Goal: Task Accomplishment & Management: Manage account settings

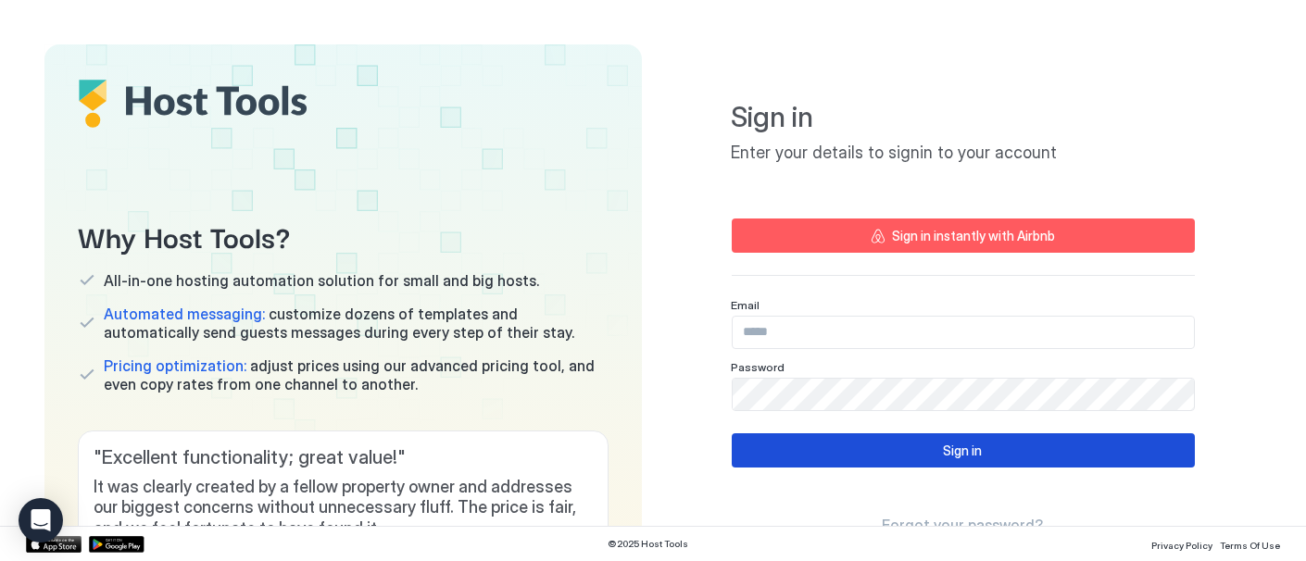
type input "**********"
click at [976, 458] on button "Sign in" at bounding box center [963, 451] width 463 height 34
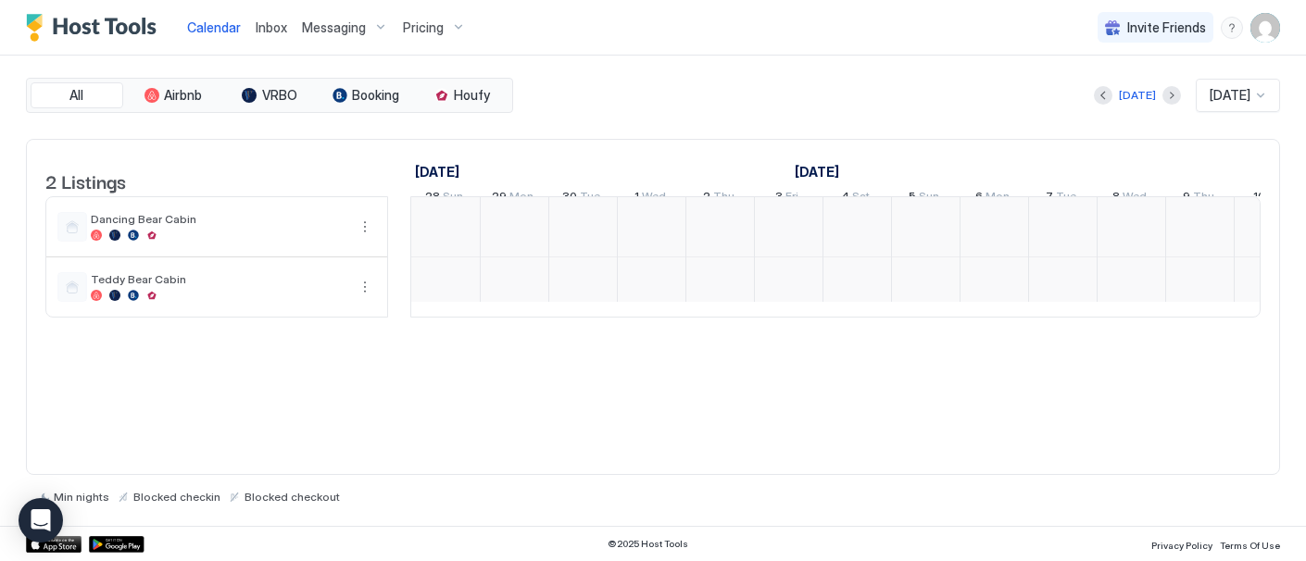
scroll to position [0, 1029]
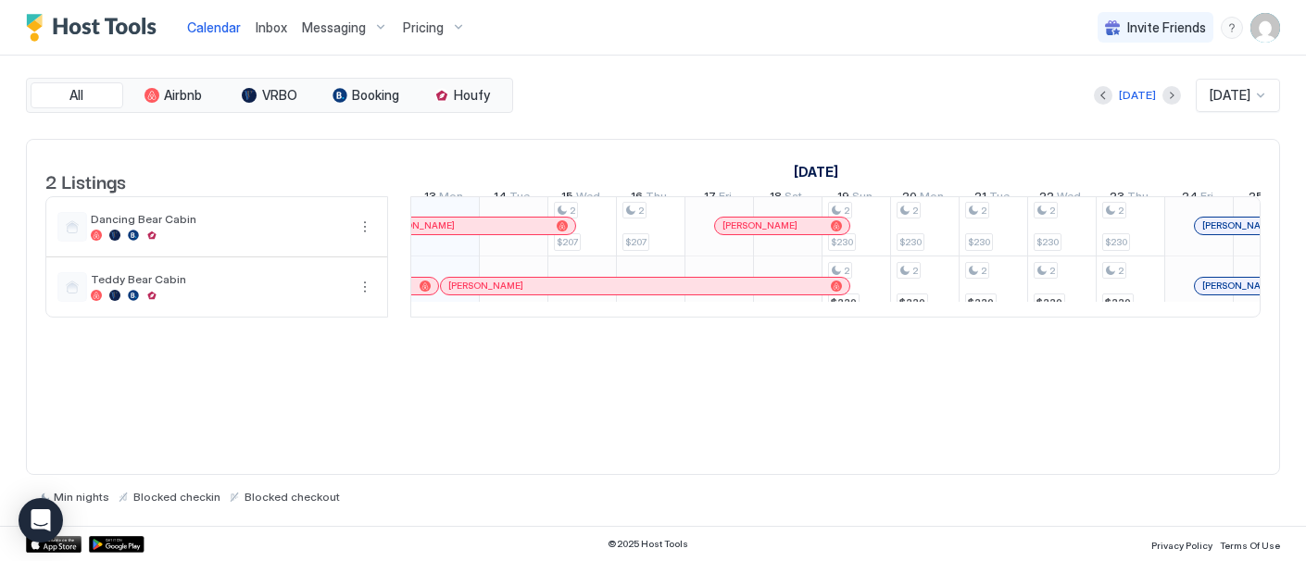
click at [446, 25] on div "Pricing" at bounding box center [435, 28] width 78 height 32
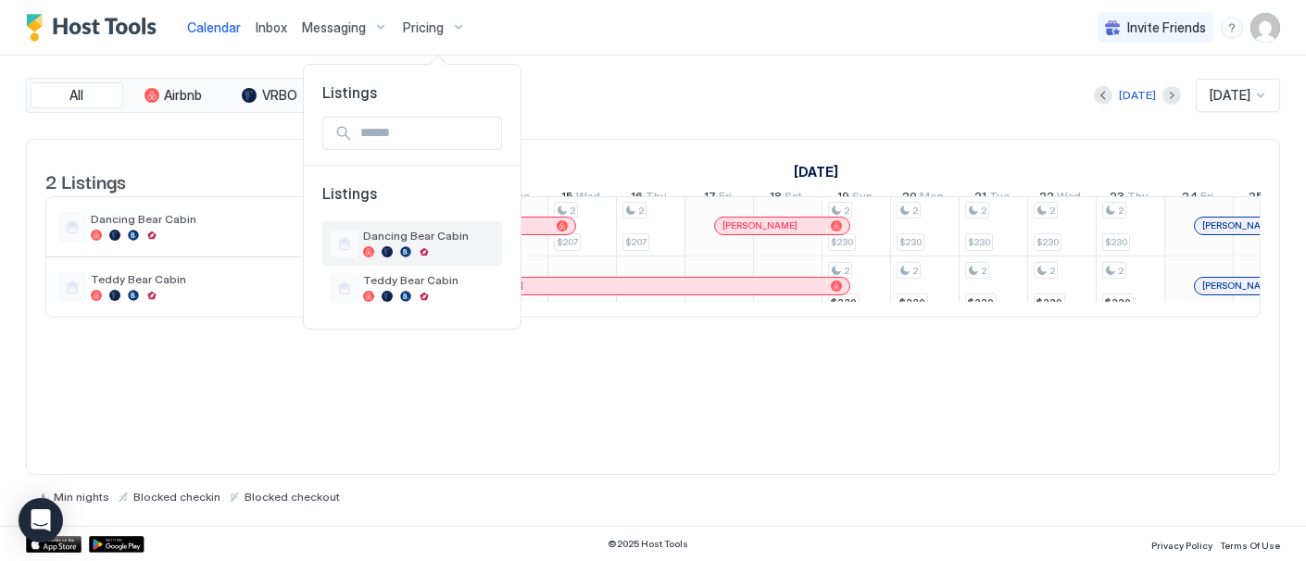
click at [415, 243] on div "Dancing Bear Cabin" at bounding box center [429, 243] width 132 height 29
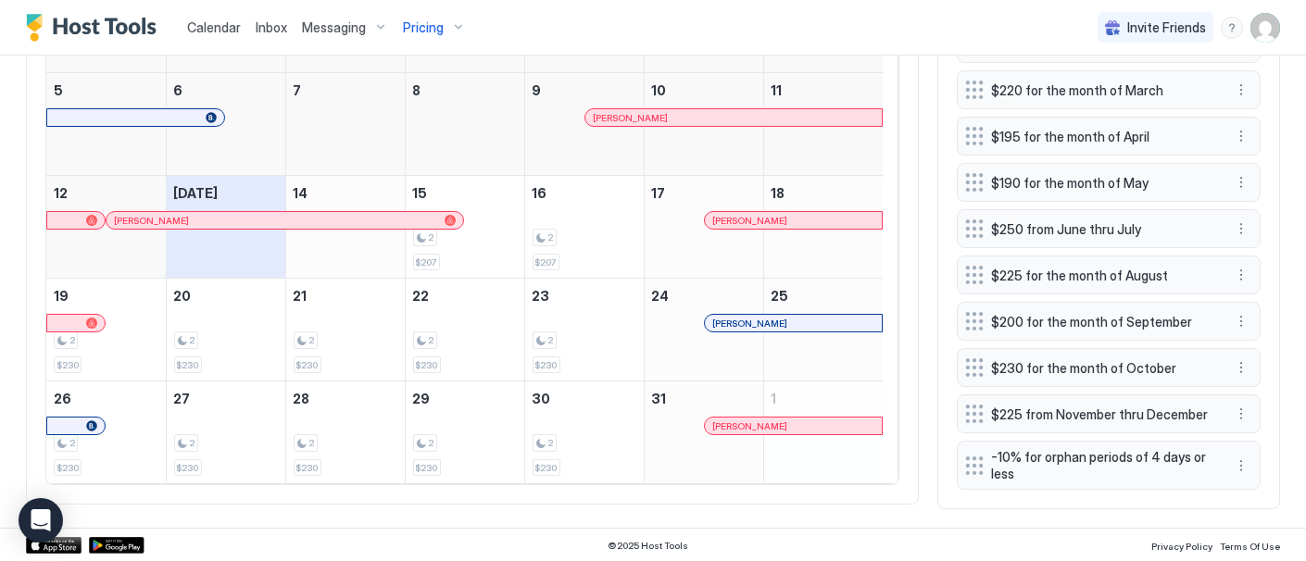
scroll to position [761, 0]
click at [1230, 368] on button "More options" at bounding box center [1241, 368] width 22 height 22
click at [1252, 395] on span "Edit" at bounding box center [1254, 395] width 20 height 14
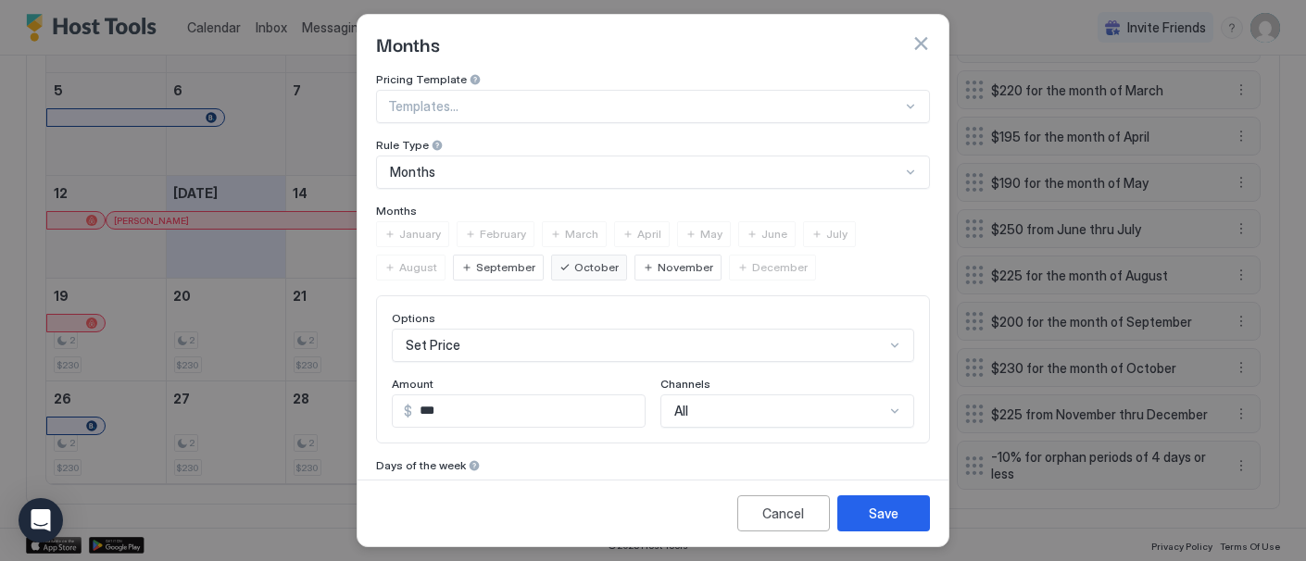
click at [752, 260] on span "December" at bounding box center [780, 267] width 56 height 17
click at [787, 514] on div "Cancel" at bounding box center [784, 513] width 42 height 19
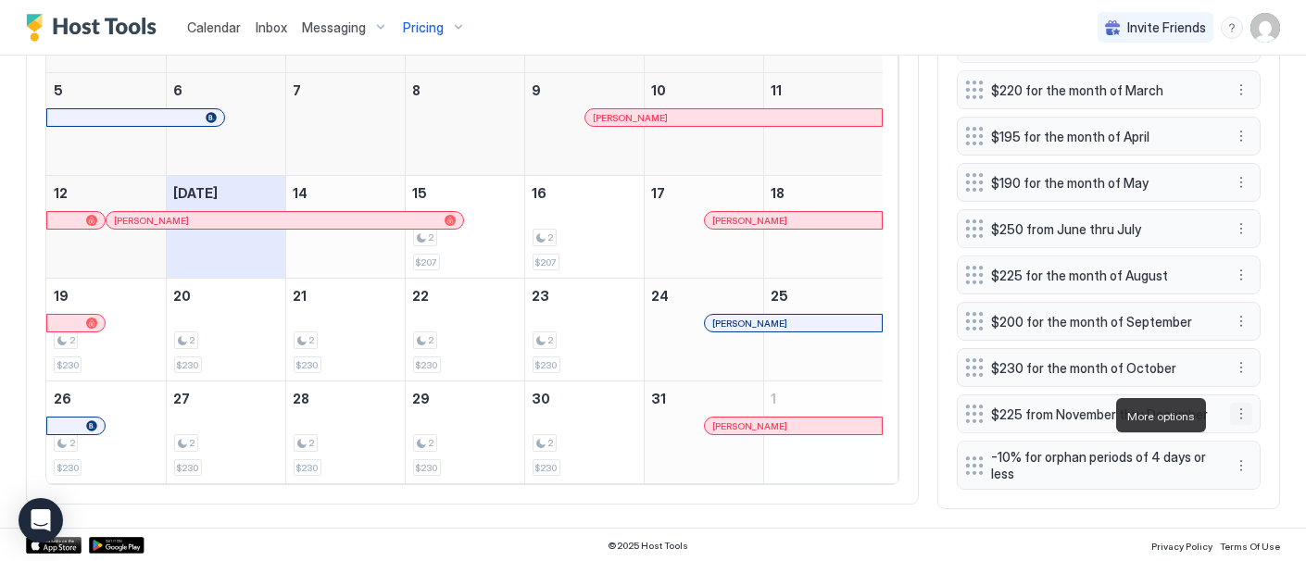
click at [1231, 414] on button "More options" at bounding box center [1241, 414] width 22 height 22
click at [1261, 505] on span "Delete" at bounding box center [1261, 501] width 34 height 14
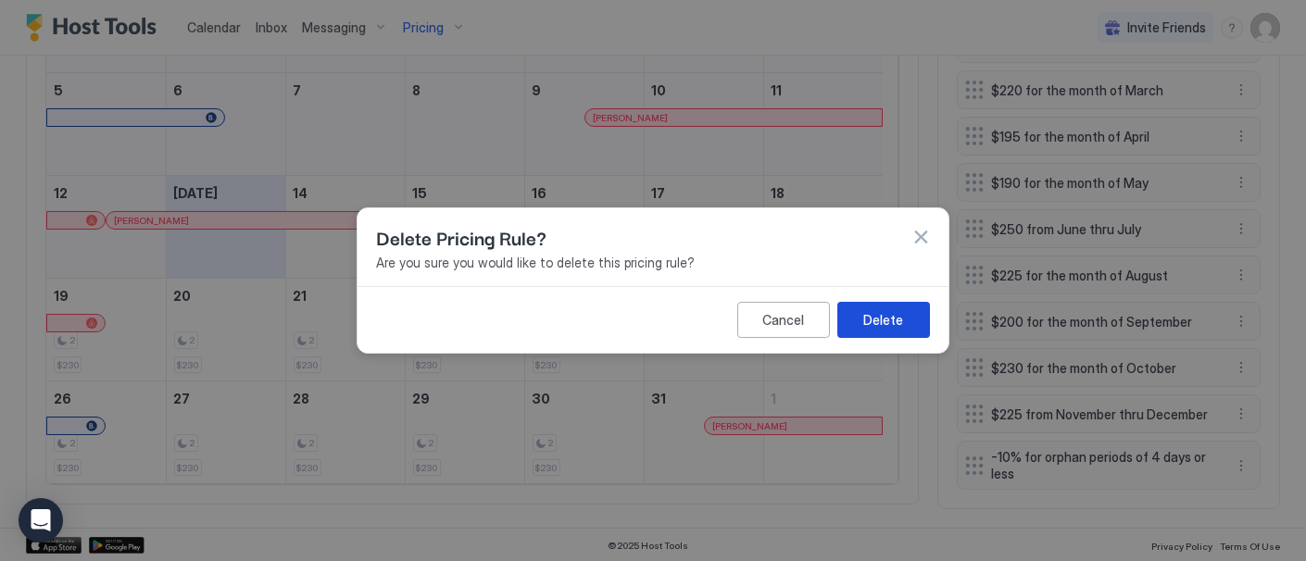
click at [907, 322] on button "Delete" at bounding box center [884, 320] width 93 height 36
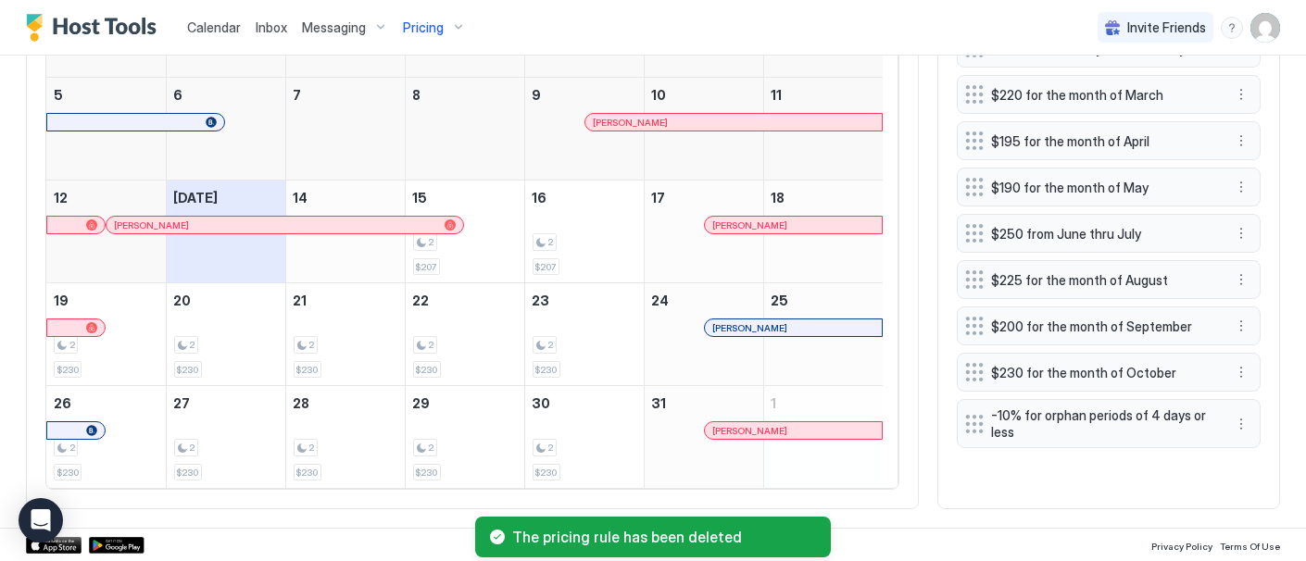
scroll to position [758, 0]
click at [1230, 366] on button "More options" at bounding box center [1241, 372] width 22 height 22
click at [1255, 397] on span "Edit" at bounding box center [1254, 397] width 20 height 14
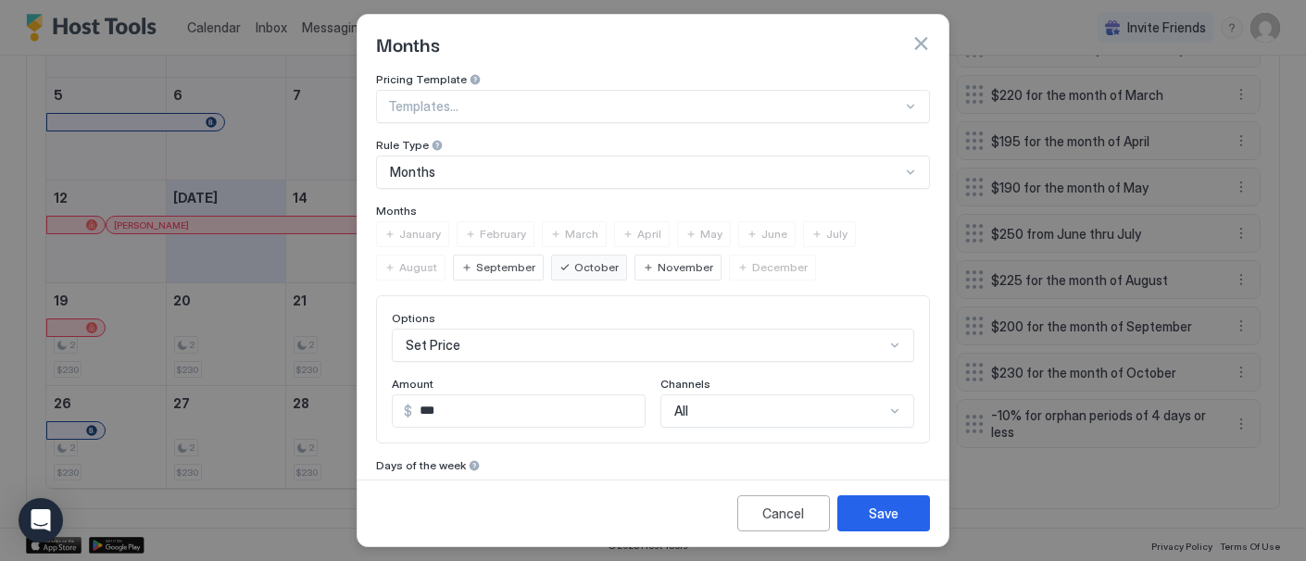
click at [768, 270] on span "December" at bounding box center [780, 267] width 56 height 17
click at [435, 403] on input "***" at bounding box center [528, 412] width 233 height 32
type input "***"
click at [899, 516] on button "Save" at bounding box center [884, 514] width 93 height 36
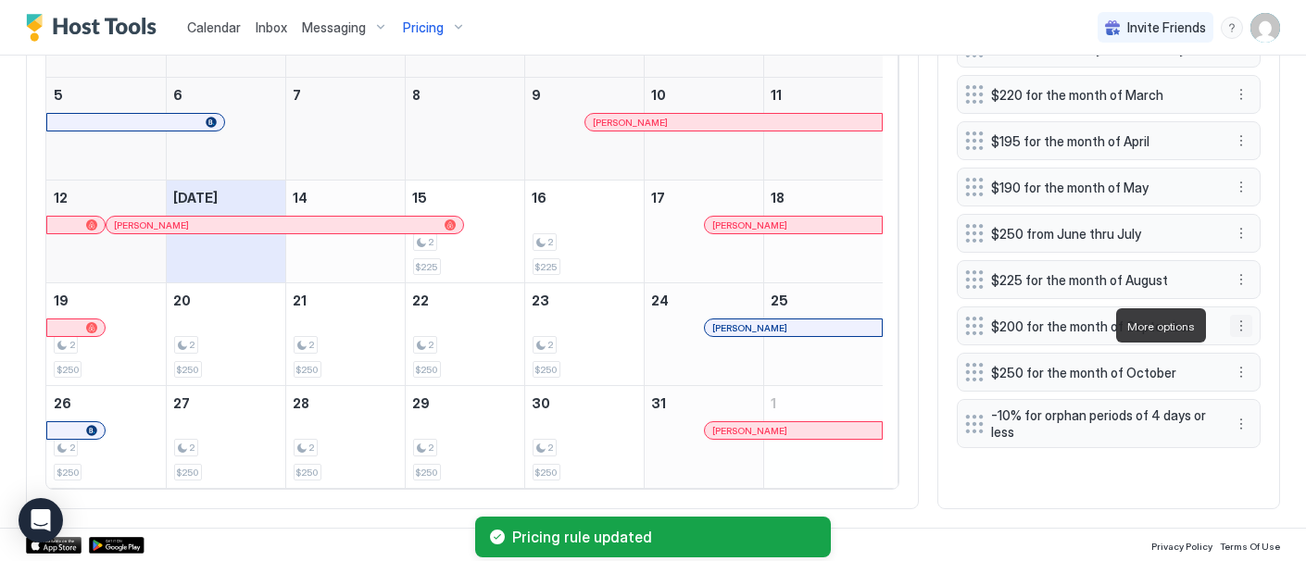
click at [1230, 324] on button "More options" at bounding box center [1241, 326] width 22 height 22
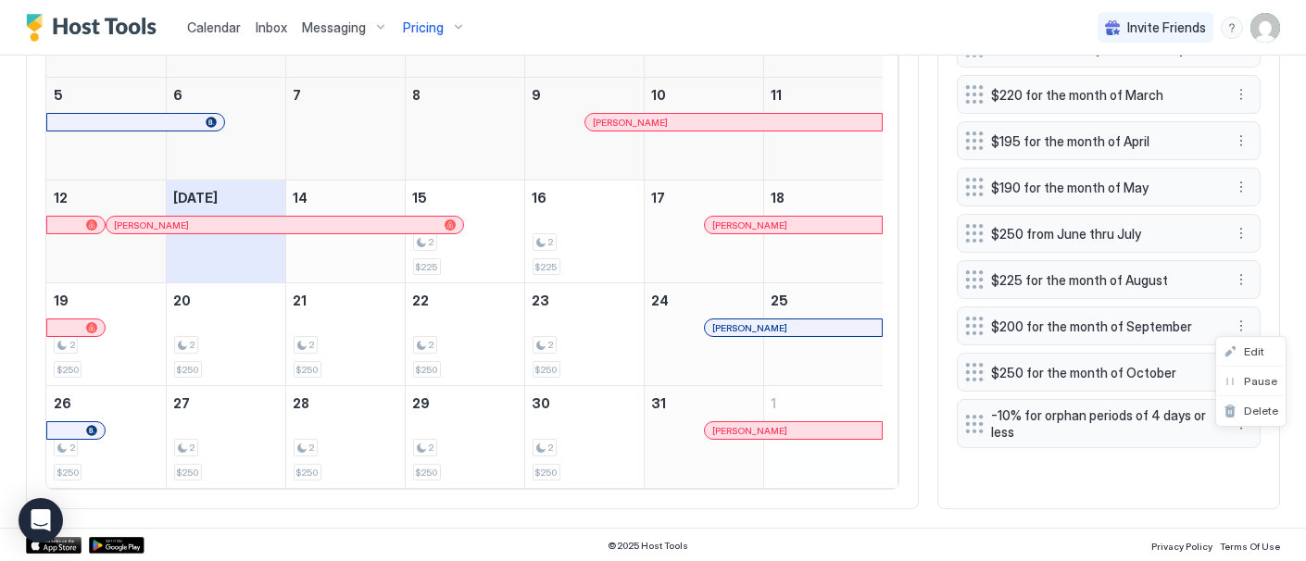
click at [1200, 372] on div at bounding box center [653, 280] width 1306 height 561
click at [1230, 372] on button "More options" at bounding box center [1241, 372] width 22 height 22
click at [1254, 397] on span "Edit" at bounding box center [1254, 397] width 20 height 14
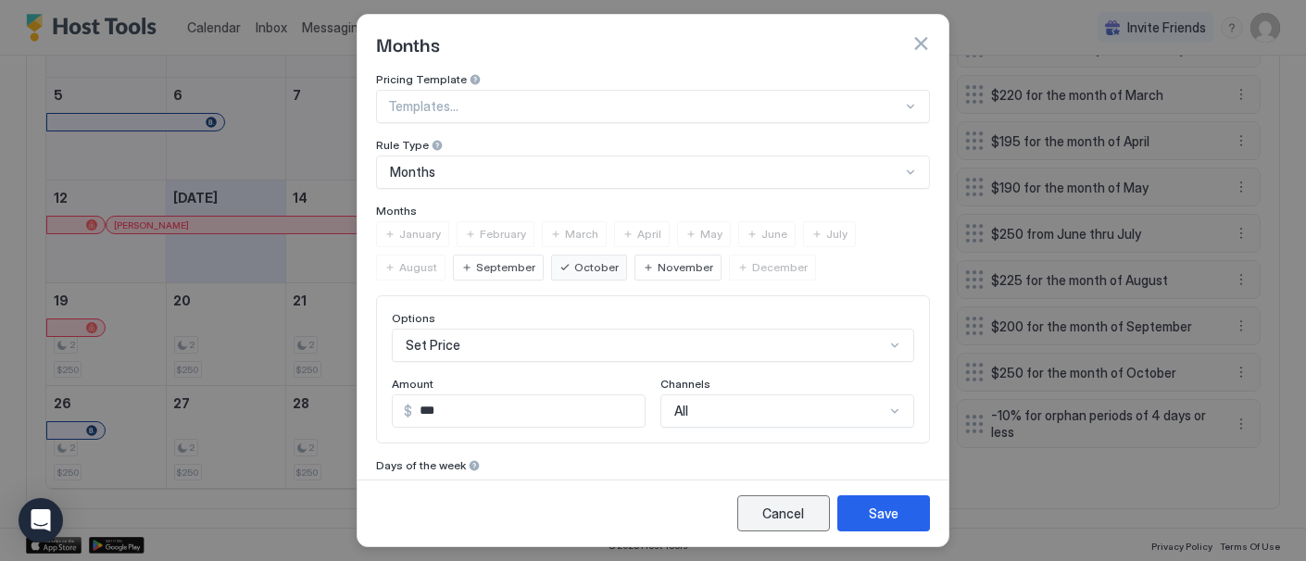
click at [791, 521] on div "Cancel" at bounding box center [784, 513] width 42 height 19
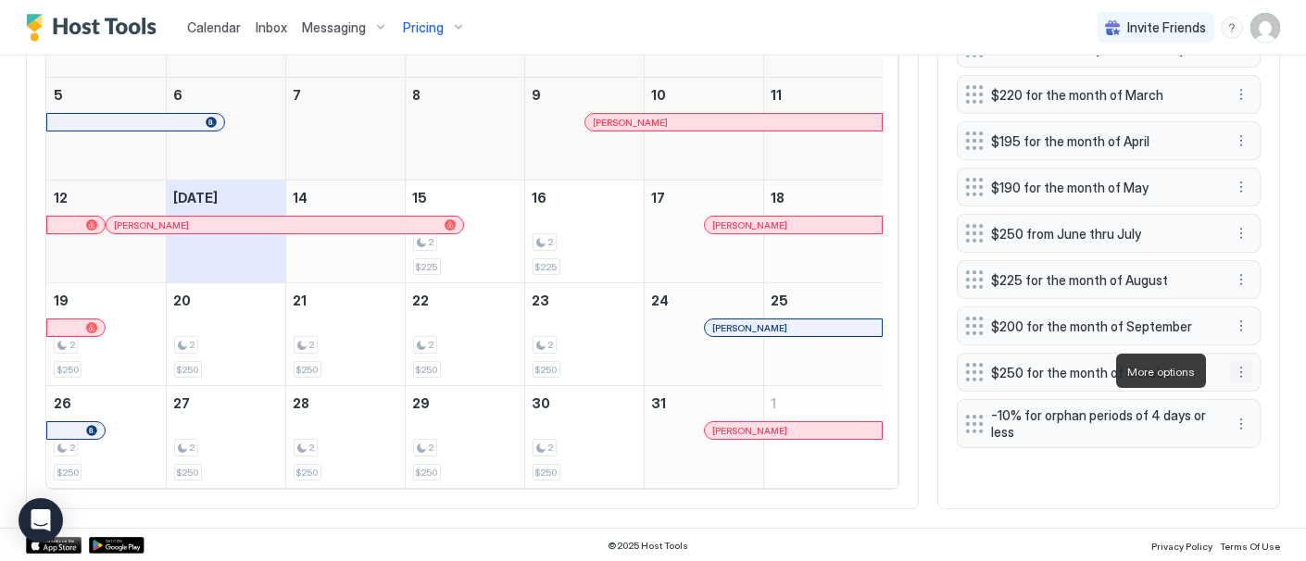
click at [1230, 370] on button "More options" at bounding box center [1241, 372] width 22 height 22
click at [1257, 454] on span "Delete" at bounding box center [1261, 456] width 34 height 14
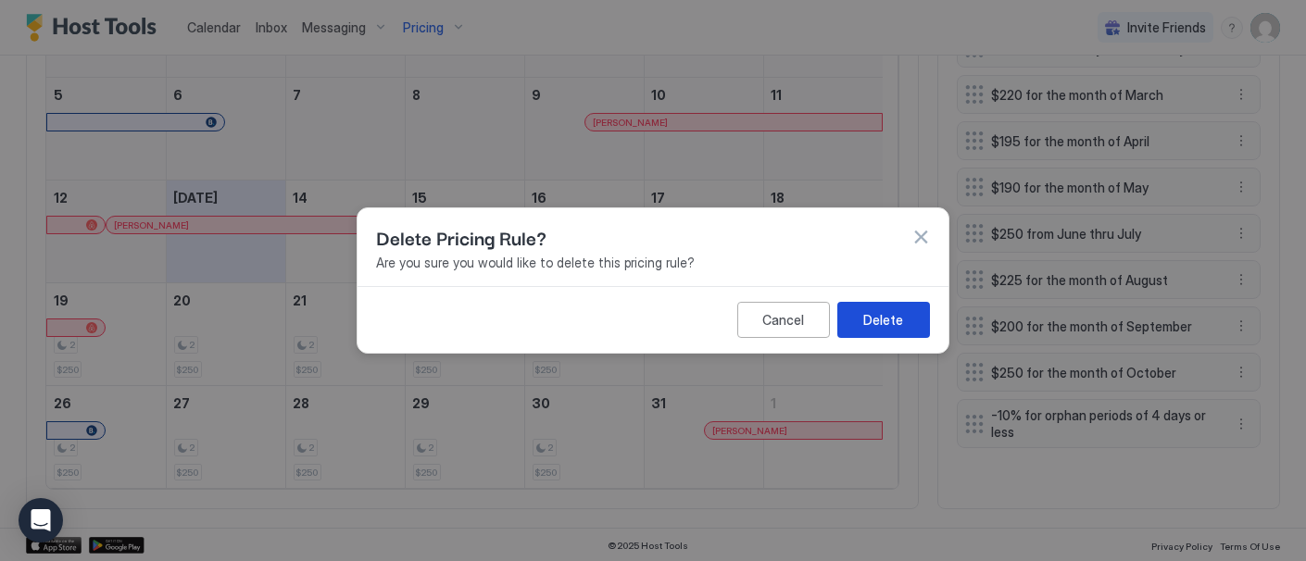
click at [884, 321] on div "Delete" at bounding box center [884, 319] width 40 height 19
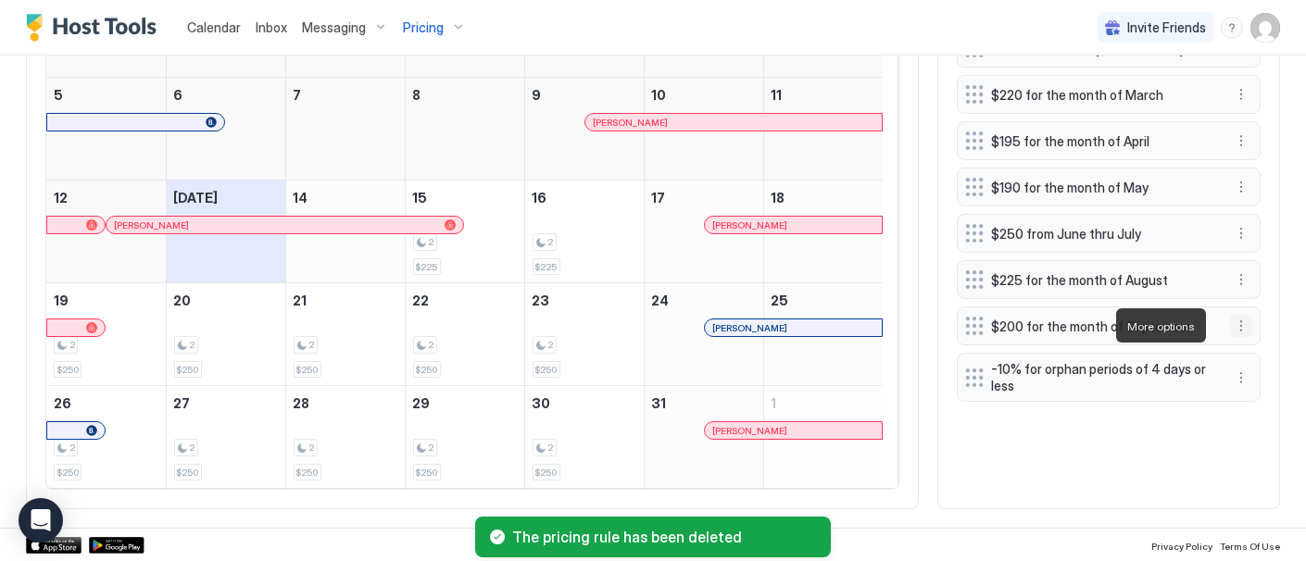
click at [1230, 322] on button "More options" at bounding box center [1241, 326] width 22 height 22
click at [1249, 347] on span "Edit" at bounding box center [1254, 352] width 20 height 14
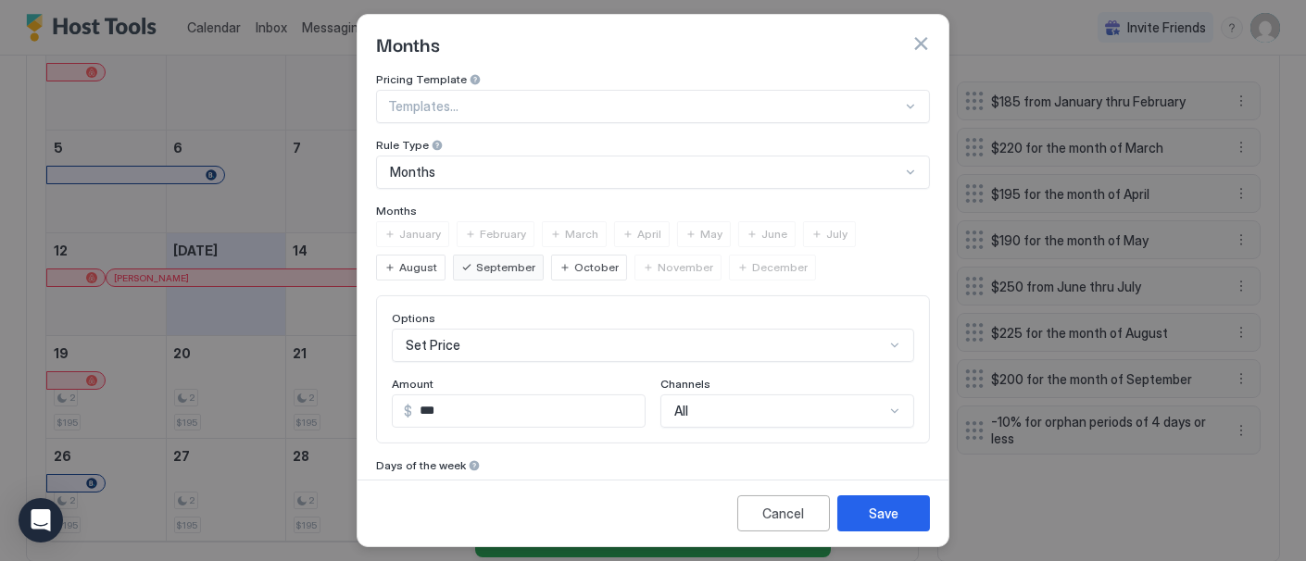
scroll to position [821, 0]
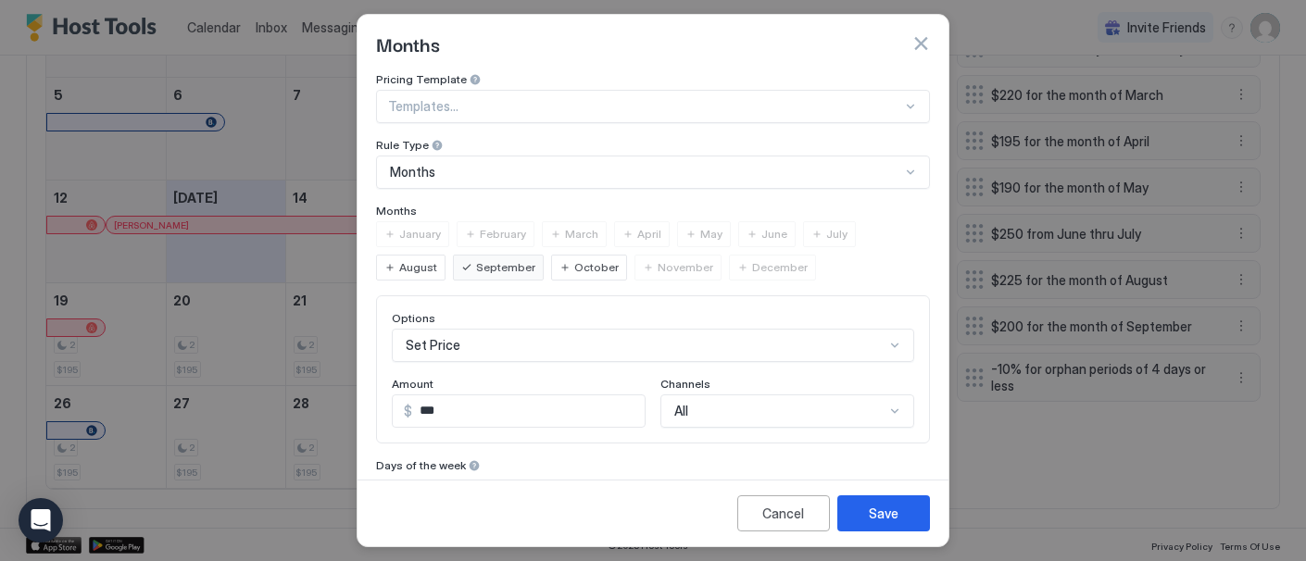
click at [591, 262] on span "October" at bounding box center [596, 267] width 44 height 17
click at [900, 167] on div "Months" at bounding box center [653, 172] width 554 height 33
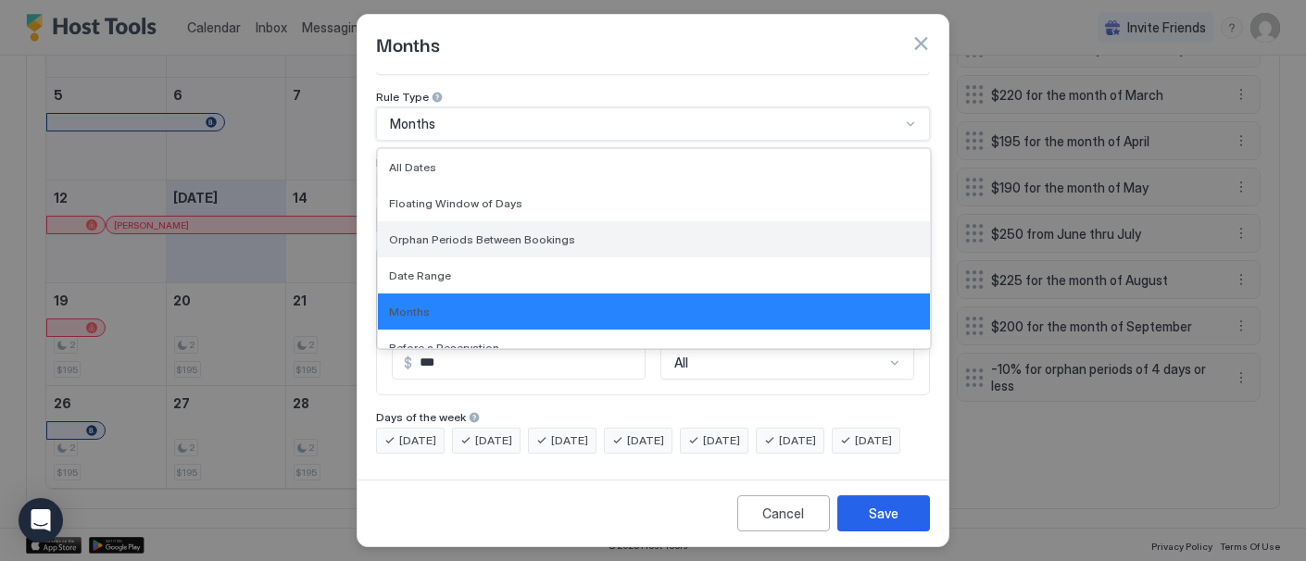
scroll to position [55, 0]
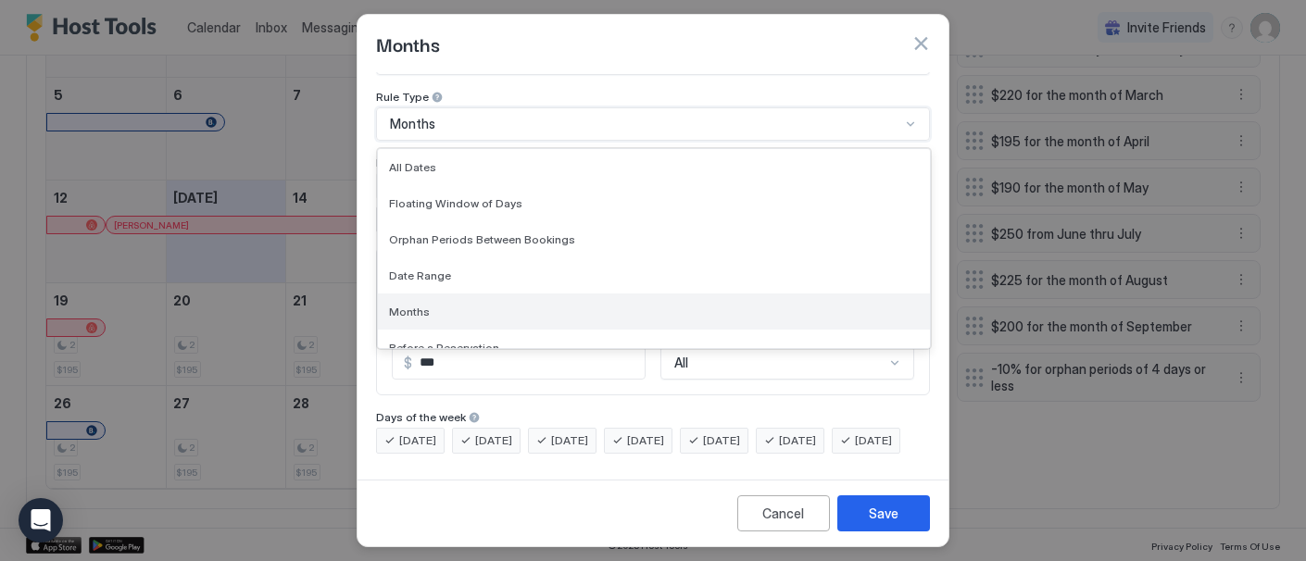
click at [454, 294] on div "Months" at bounding box center [654, 312] width 552 height 36
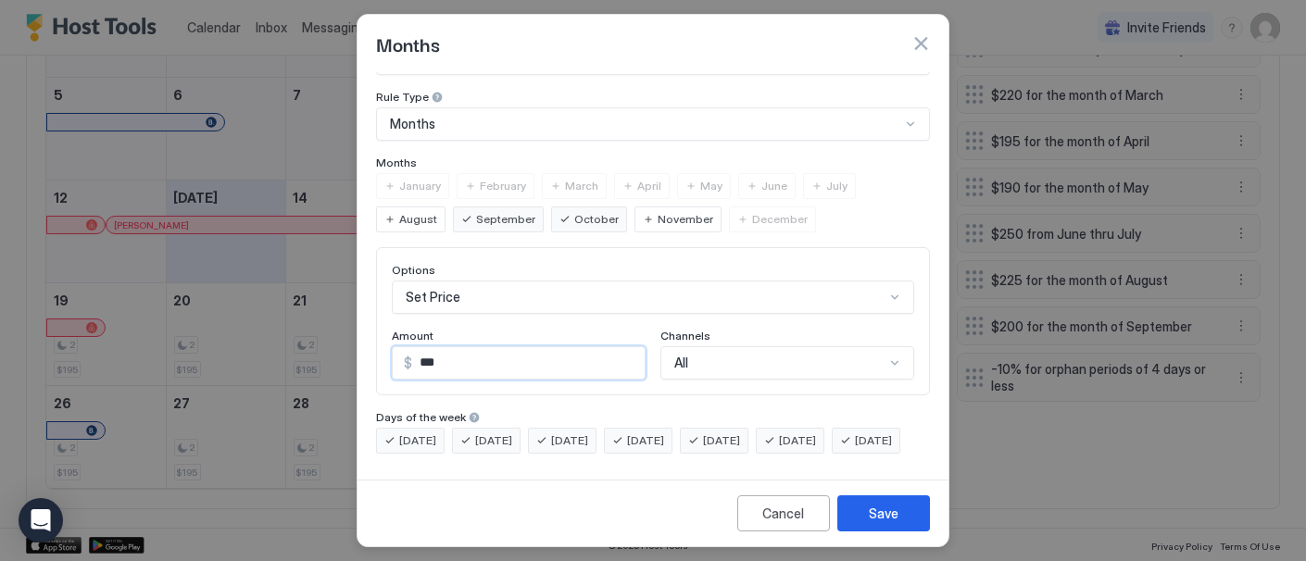
drag, startPoint x: 424, startPoint y: 347, endPoint x: 435, endPoint y: 348, distance: 10.2
click at [435, 348] on input "***" at bounding box center [528, 363] width 233 height 32
type input "***"
click at [674, 211] on span "November" at bounding box center [686, 219] width 56 height 17
click at [761, 211] on span "December" at bounding box center [780, 219] width 56 height 17
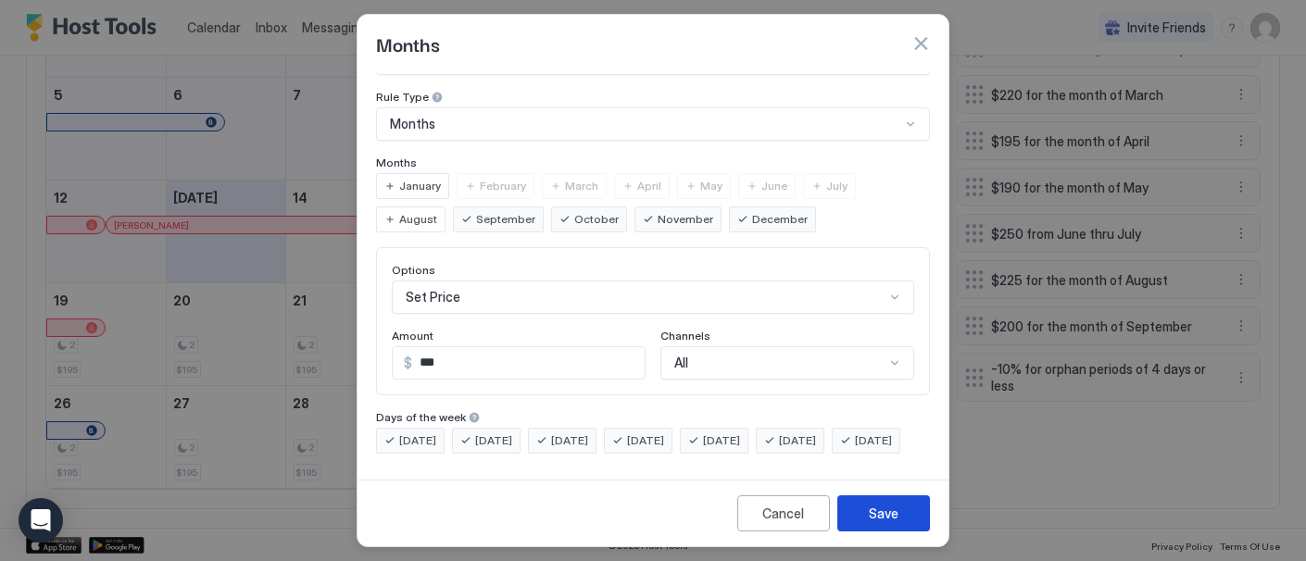
click at [889, 516] on div "Save" at bounding box center [884, 513] width 30 height 19
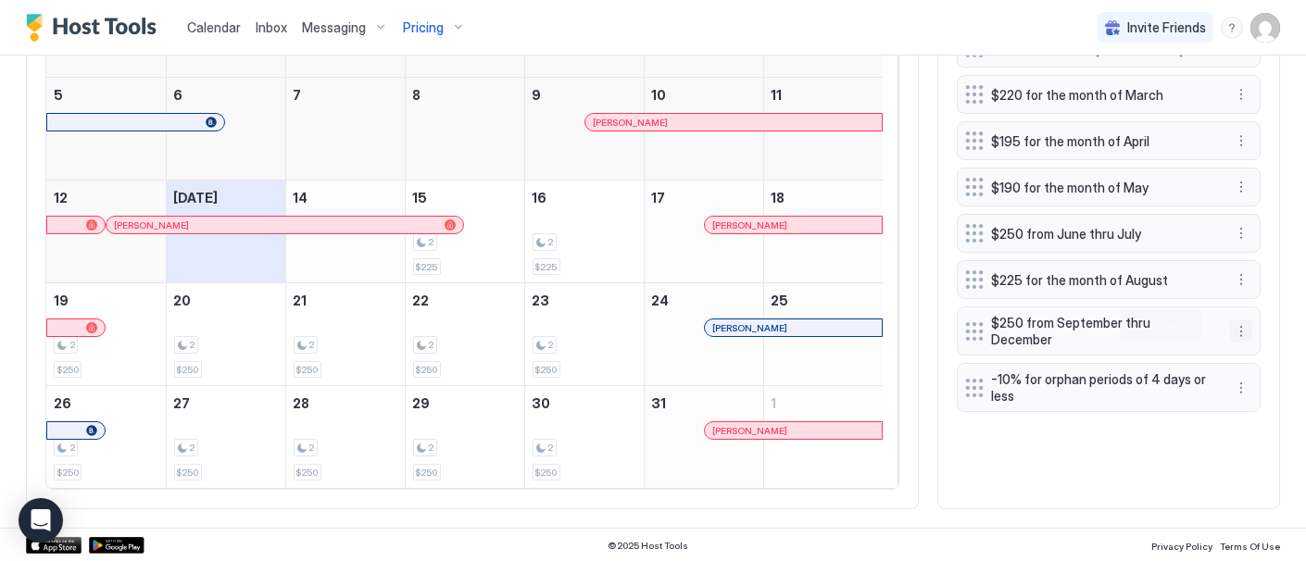
click at [1230, 321] on button "More options" at bounding box center [1241, 332] width 22 height 22
click at [1247, 349] on span "Edit" at bounding box center [1254, 352] width 20 height 14
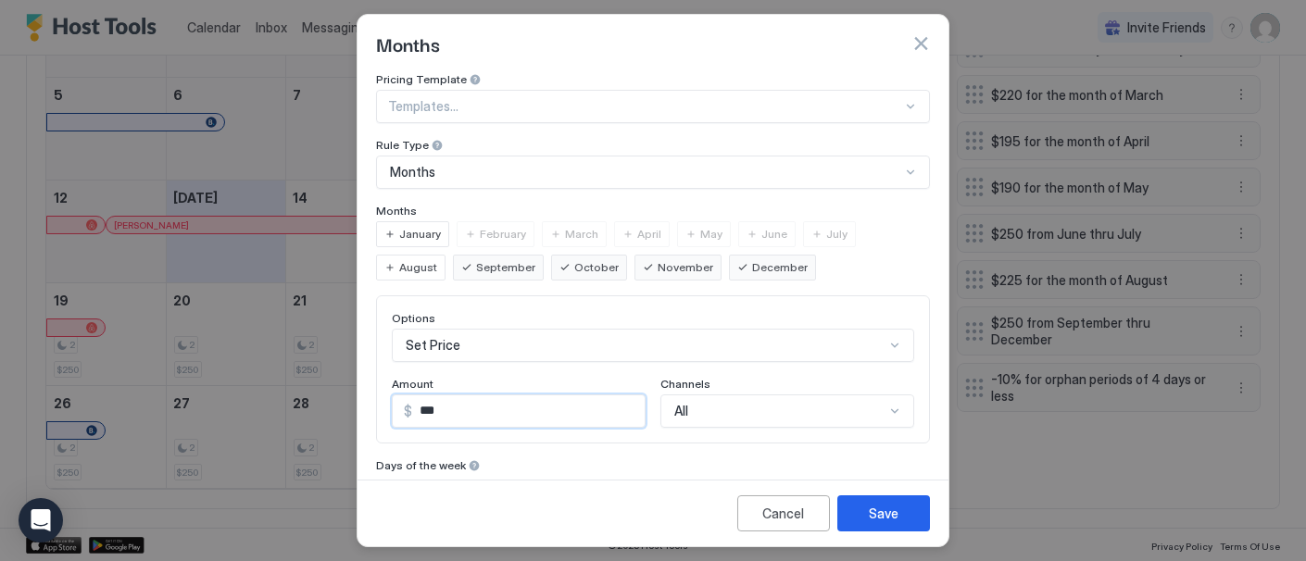
click at [435, 410] on input "***" at bounding box center [528, 412] width 233 height 32
click at [431, 407] on input "****" at bounding box center [528, 412] width 233 height 32
type input "***"
click at [879, 520] on div "Save" at bounding box center [884, 513] width 30 height 19
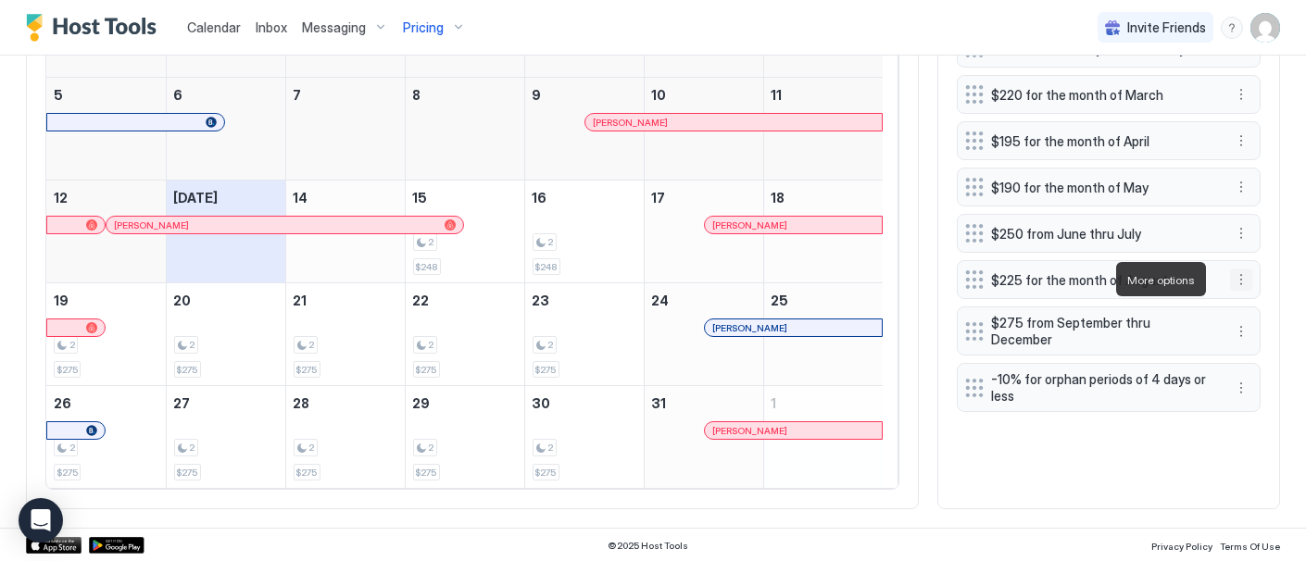
click at [1230, 276] on button "More options" at bounding box center [1241, 280] width 22 height 22
click at [1254, 305] on span "Edit" at bounding box center [1254, 305] width 20 height 14
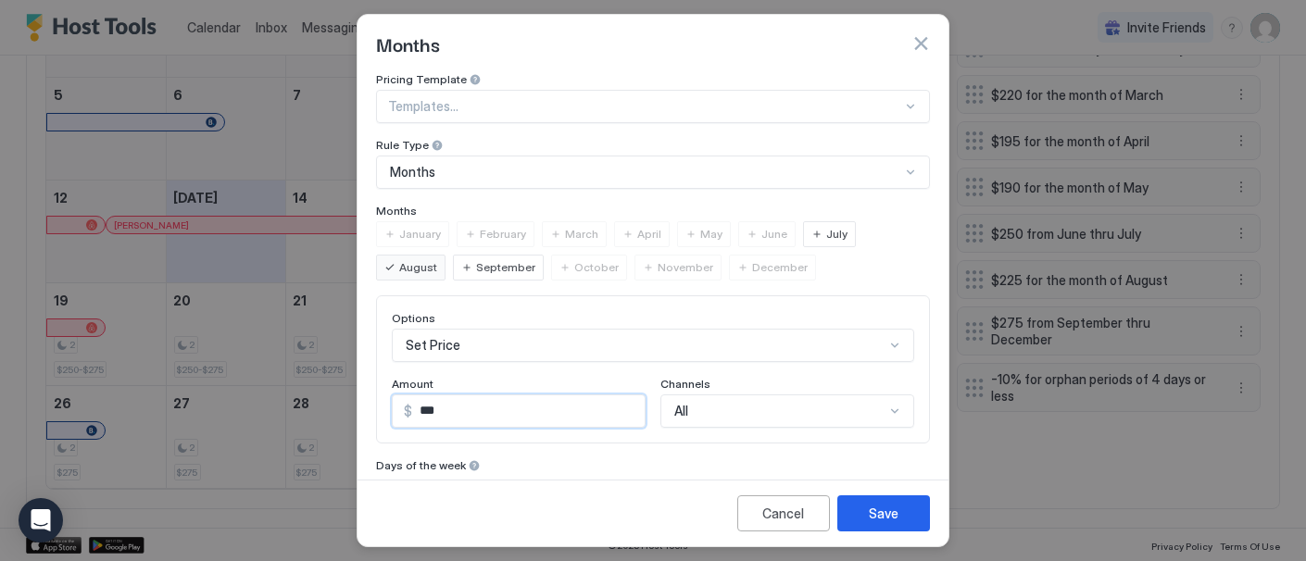
click at [431, 406] on input "***" at bounding box center [528, 412] width 233 height 32
type input "***"
click at [879, 512] on div "Save" at bounding box center [884, 513] width 30 height 19
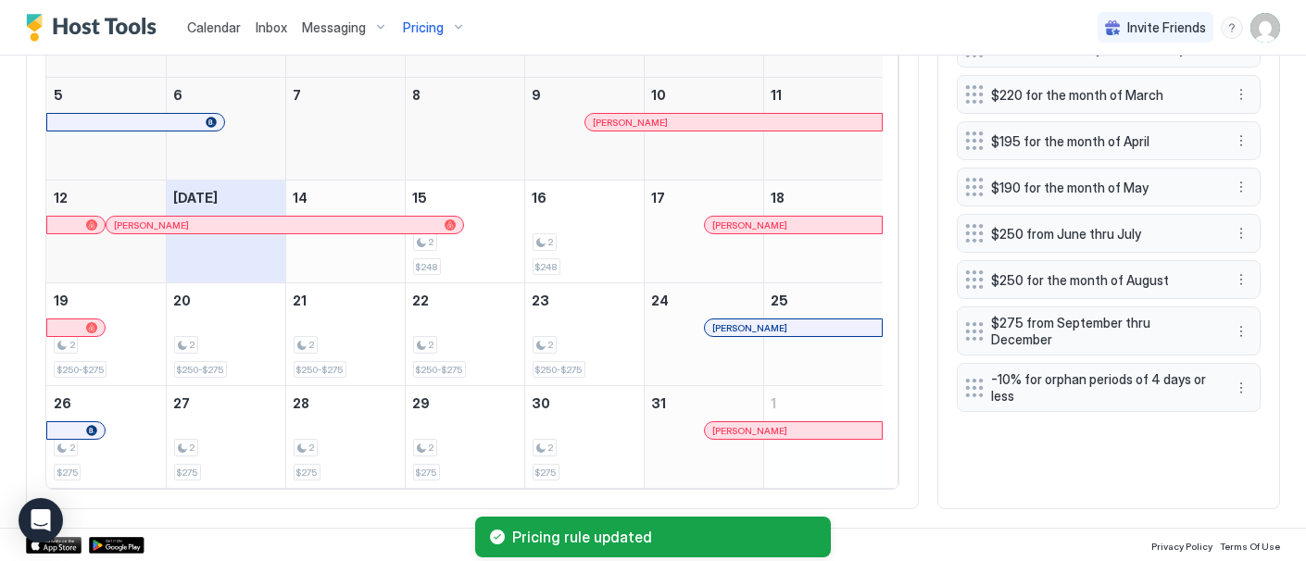
scroll to position [655, 0]
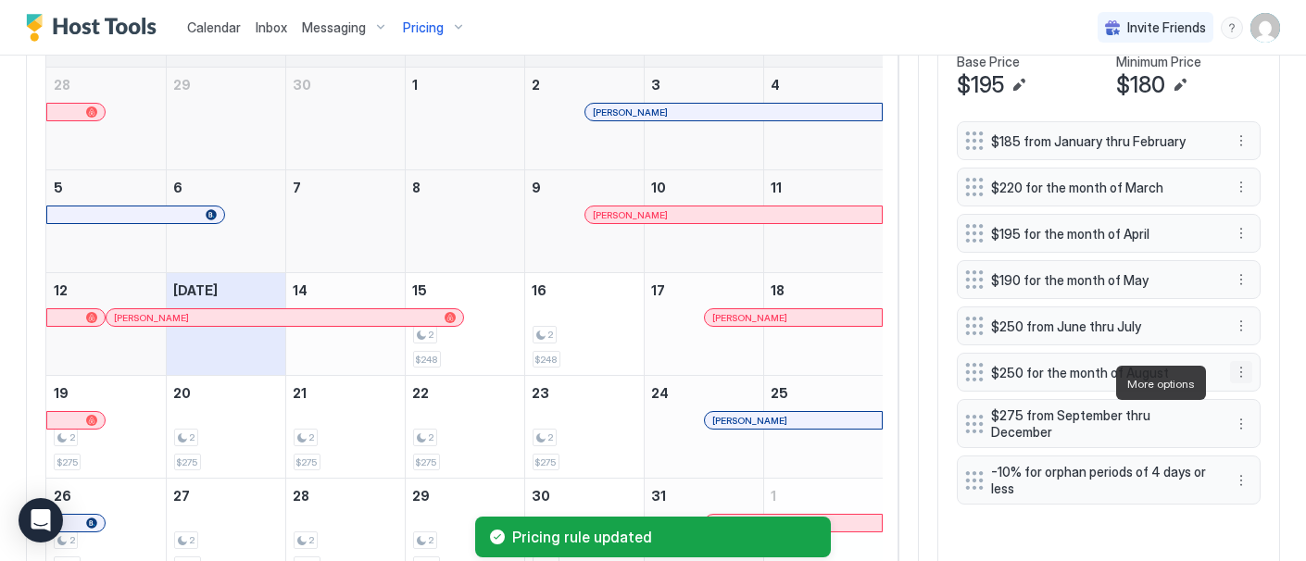
click at [1230, 381] on button "More options" at bounding box center [1241, 372] width 22 height 22
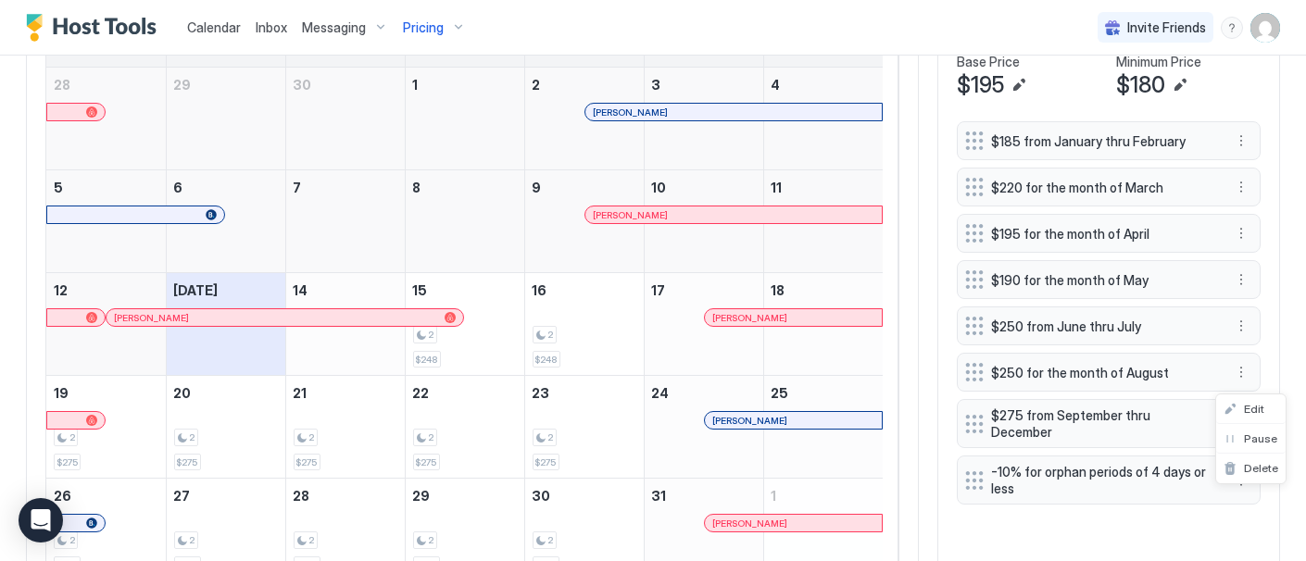
click at [1226, 336] on div at bounding box center [653, 280] width 1306 height 561
click at [1230, 336] on button "More options" at bounding box center [1241, 326] width 22 height 22
click at [1257, 364] on span "Edit" at bounding box center [1254, 363] width 20 height 14
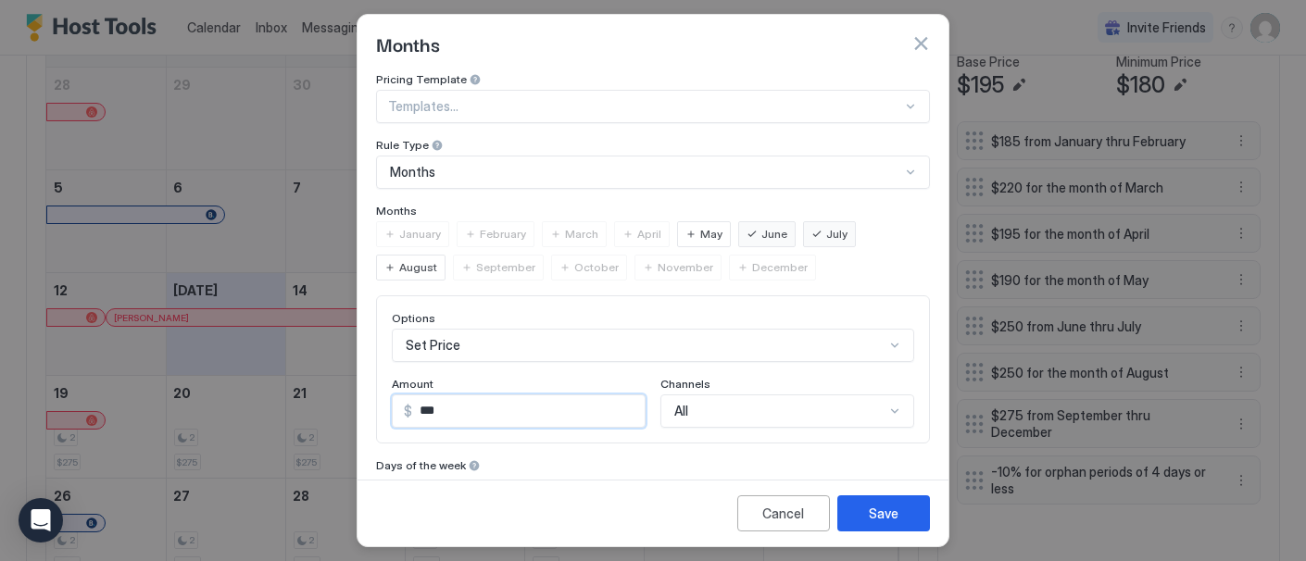
drag, startPoint x: 427, startPoint y: 408, endPoint x: 451, endPoint y: 406, distance: 24.2
click at [451, 406] on input "***" at bounding box center [528, 412] width 233 height 32
type input "***"
click at [893, 504] on div "Save" at bounding box center [884, 513] width 30 height 19
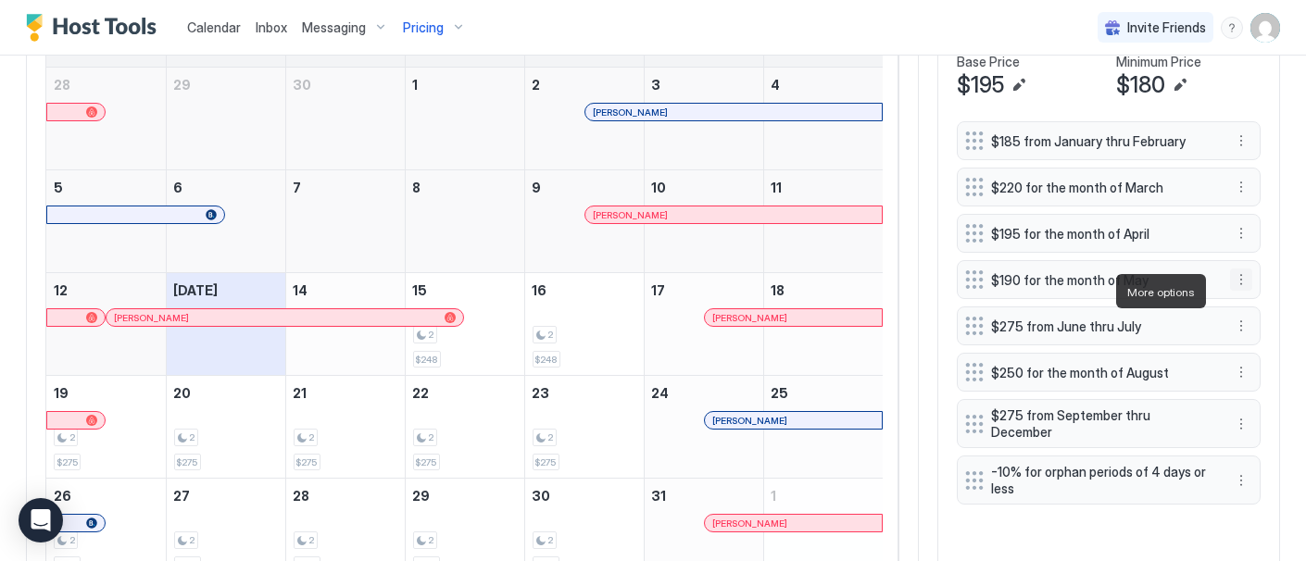
click at [1230, 288] on button "More options" at bounding box center [1241, 280] width 22 height 22
click at [1249, 319] on span "Edit" at bounding box center [1254, 317] width 20 height 14
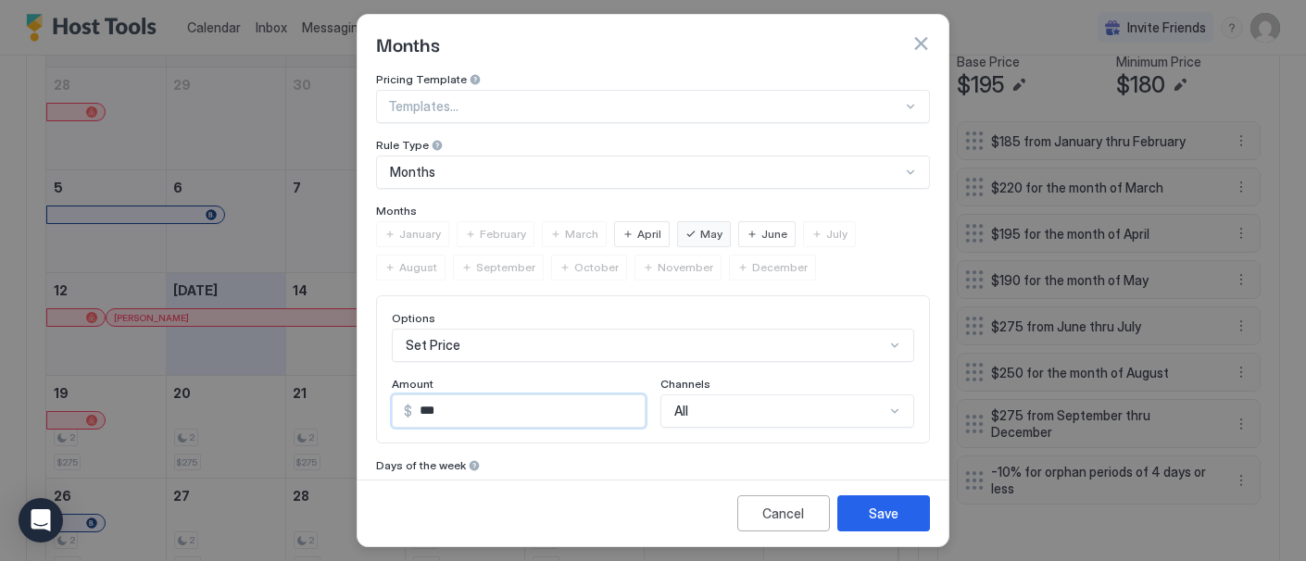
drag, startPoint x: 479, startPoint y: 405, endPoint x: 350, endPoint y: 405, distance: 128.8
click at [350, 405] on div "Months Pricing Template Templates... Rule Type Months Months January February M…" at bounding box center [653, 280] width 1306 height 561
type input "***"
click at [909, 513] on button "Save" at bounding box center [884, 514] width 93 height 36
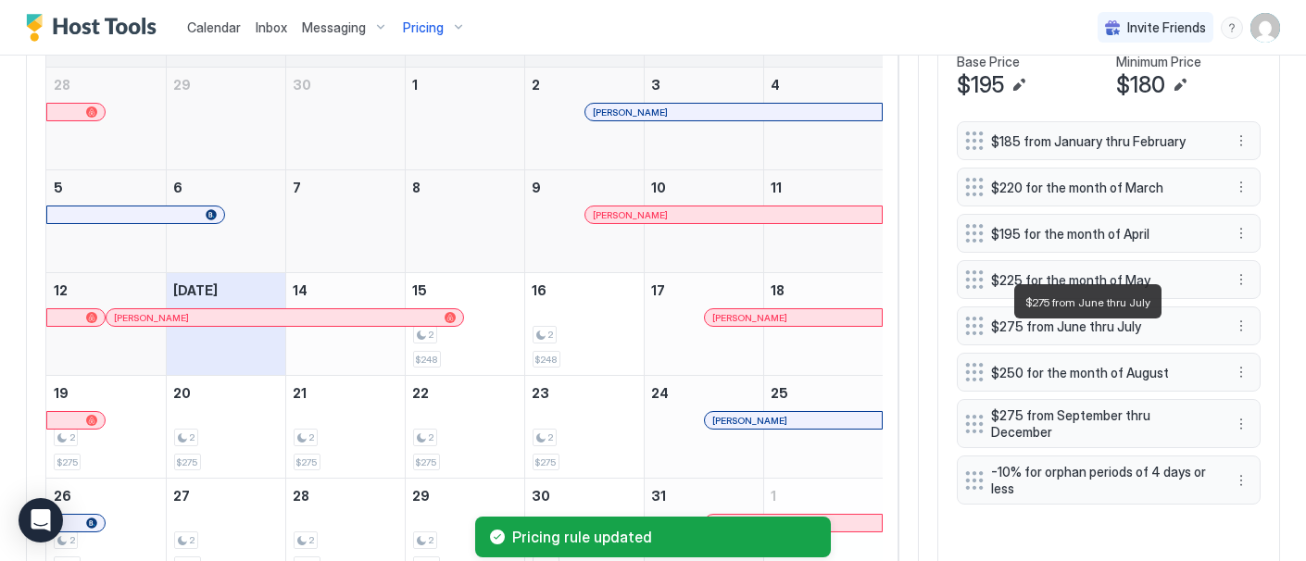
scroll to position [552, 0]
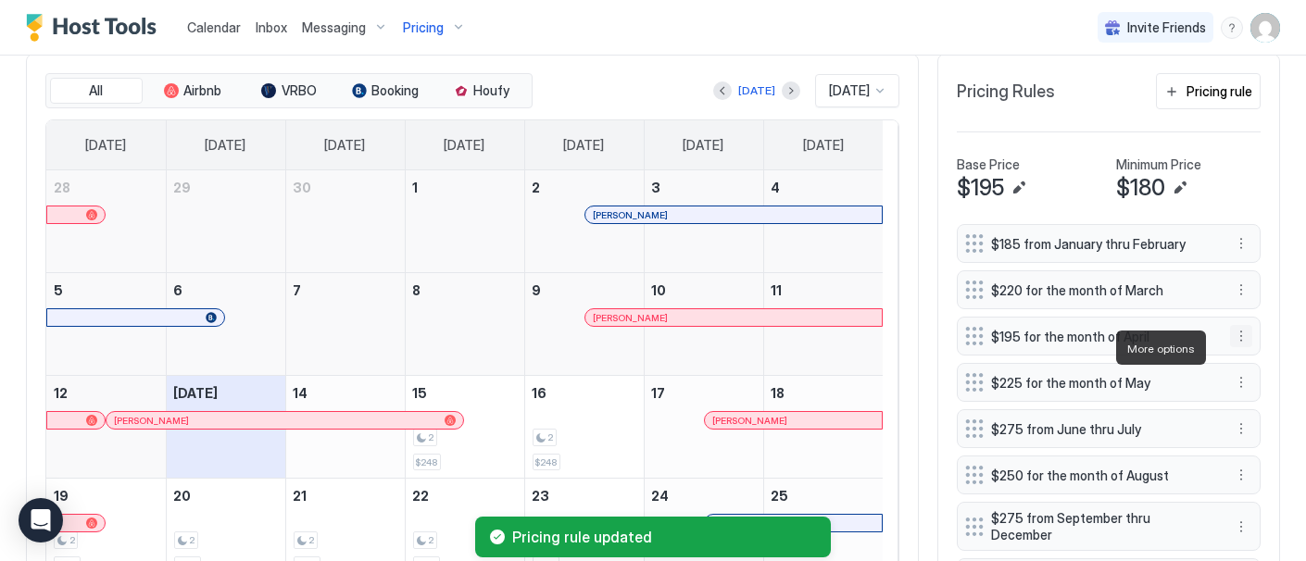
click at [1230, 344] on button "More options" at bounding box center [1241, 336] width 22 height 22
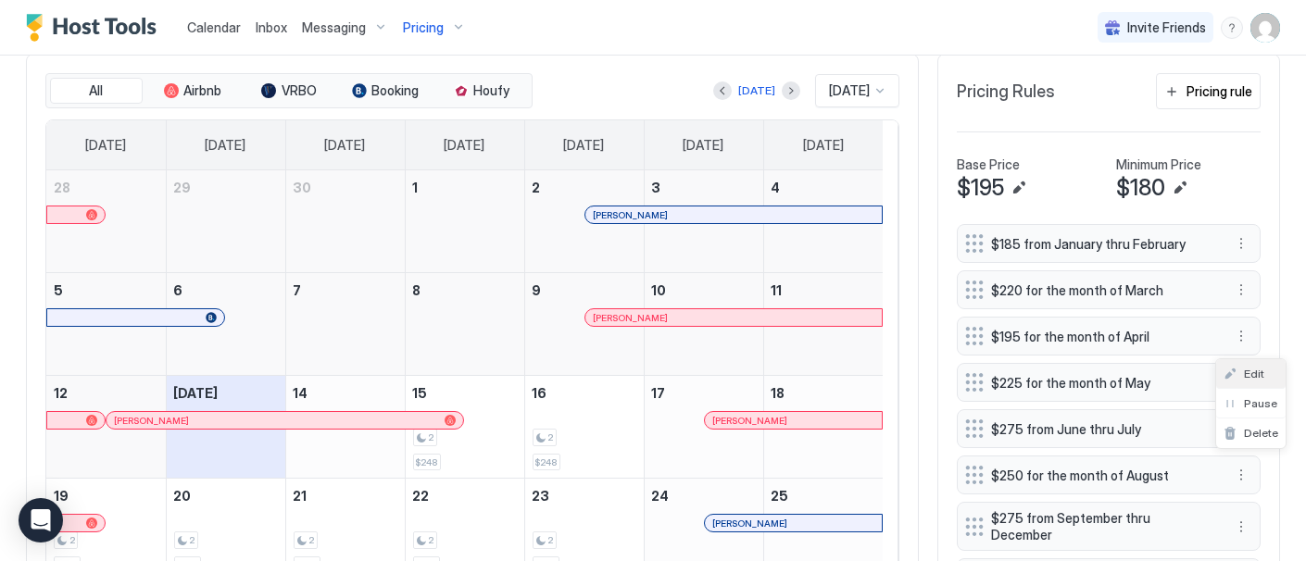
click at [1254, 372] on span "Edit" at bounding box center [1254, 374] width 20 height 14
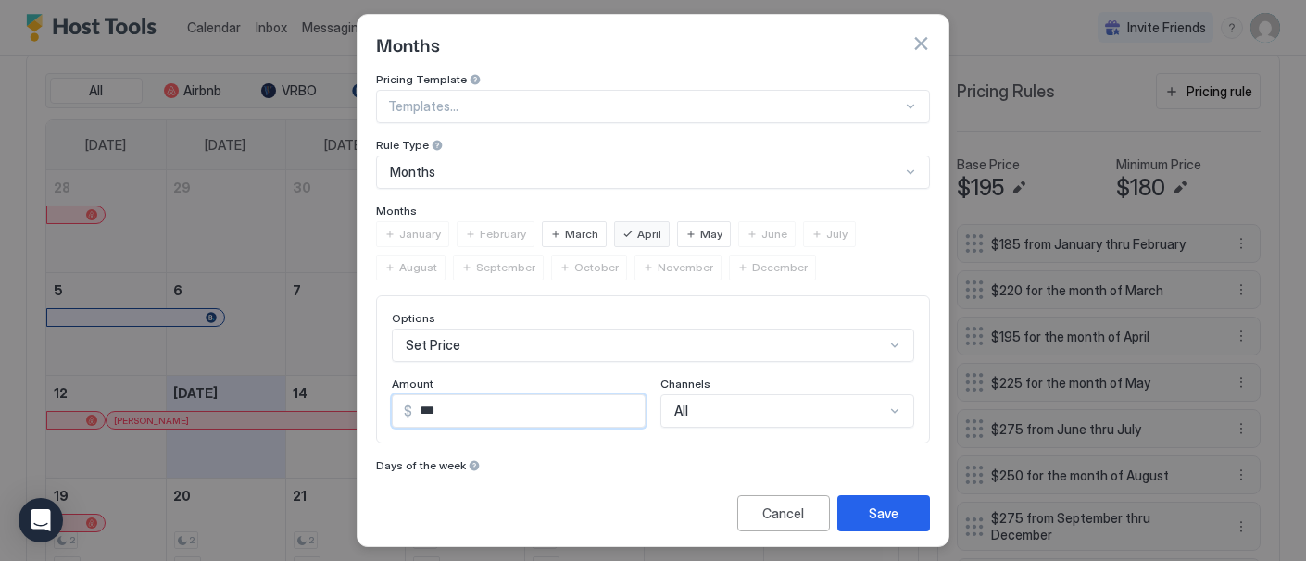
drag, startPoint x: 430, startPoint y: 406, endPoint x: 396, endPoint y: 406, distance: 34.3
click at [396, 406] on div "$ ***" at bounding box center [519, 411] width 254 height 33
click at [451, 400] on input "***" at bounding box center [528, 412] width 233 height 32
type input "***"
click at [918, 522] on button "Save" at bounding box center [884, 514] width 93 height 36
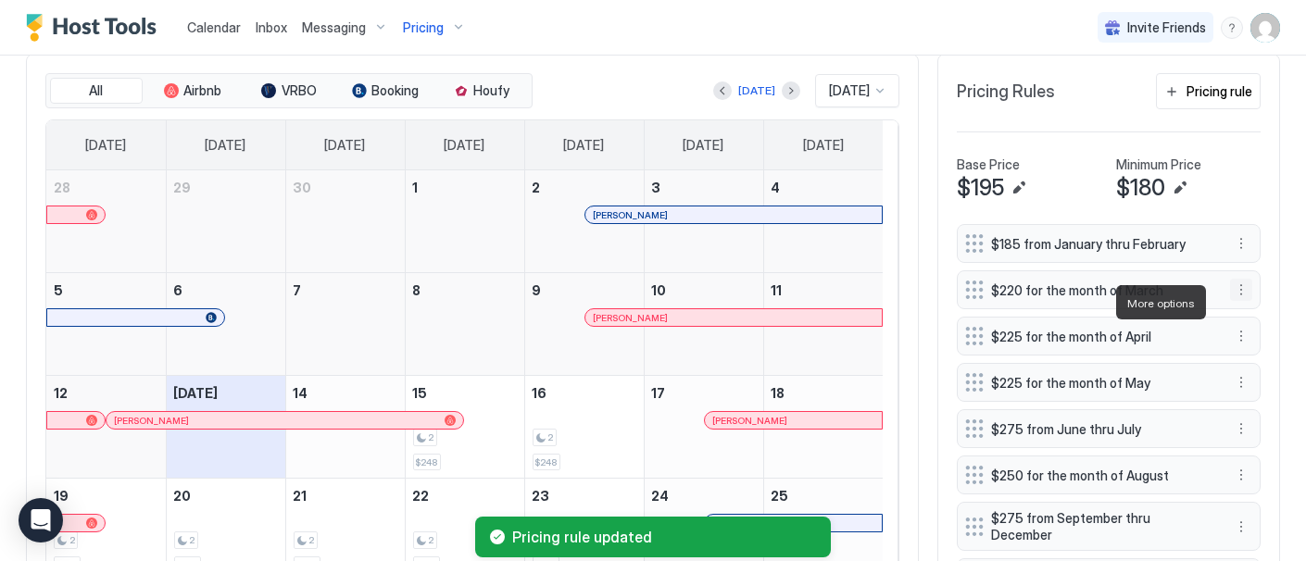
click at [1230, 301] on button "More options" at bounding box center [1241, 290] width 22 height 22
click at [1251, 328] on span "Edit" at bounding box center [1254, 328] width 20 height 14
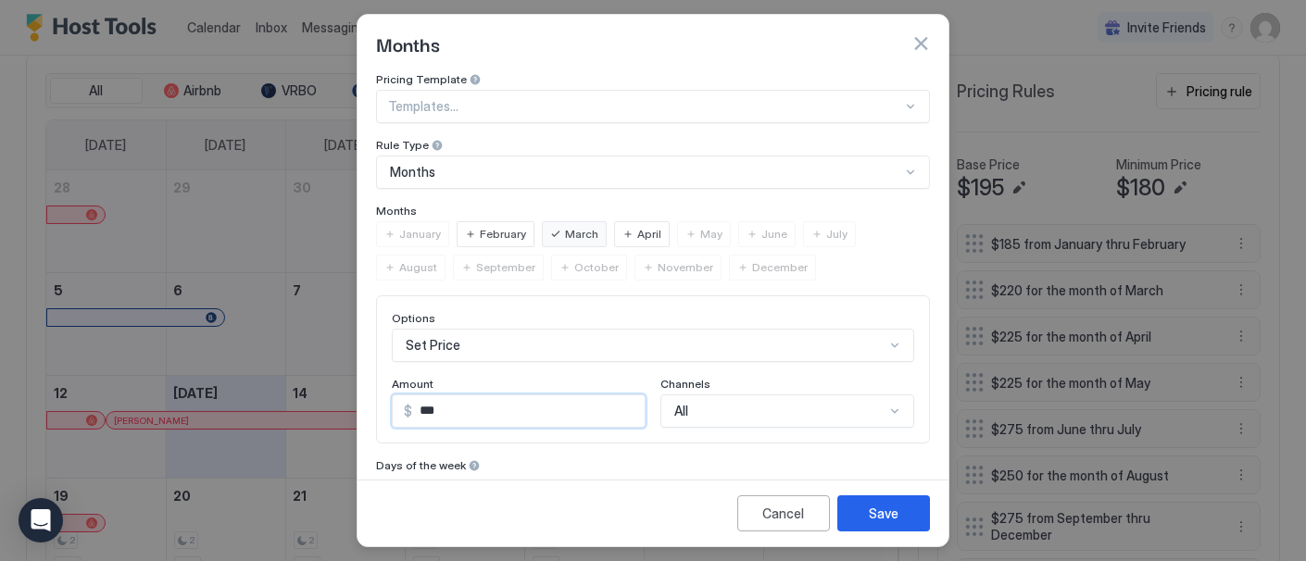
click at [430, 405] on input "***" at bounding box center [528, 412] width 233 height 32
type input "***"
click at [876, 510] on div "Save" at bounding box center [884, 513] width 30 height 19
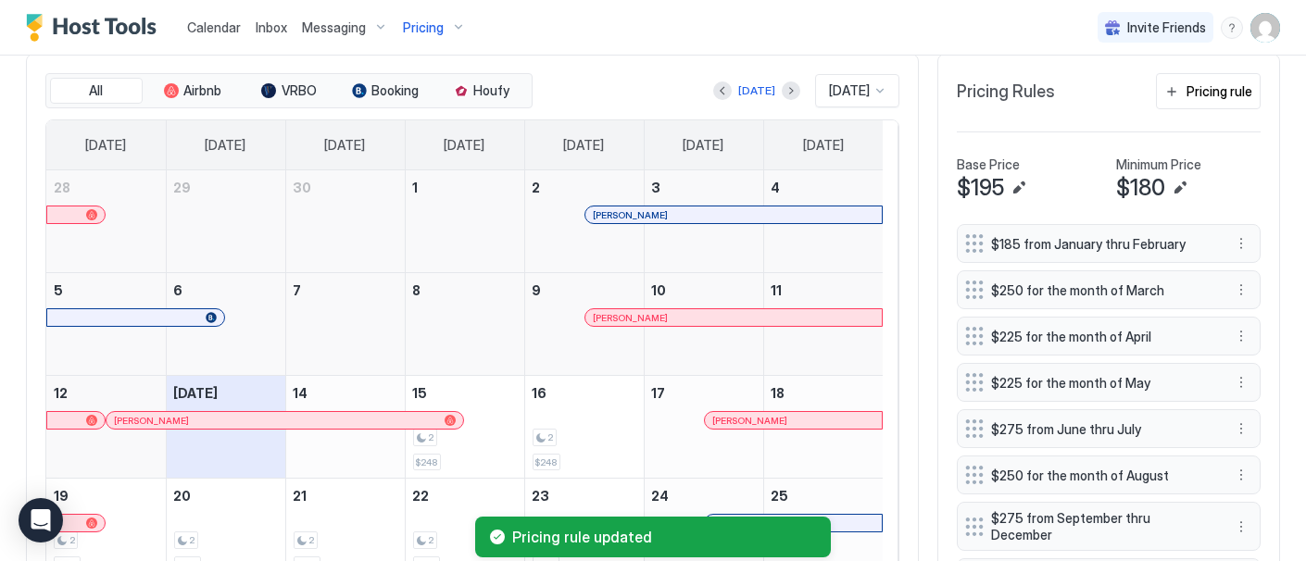
scroll to position [449, 0]
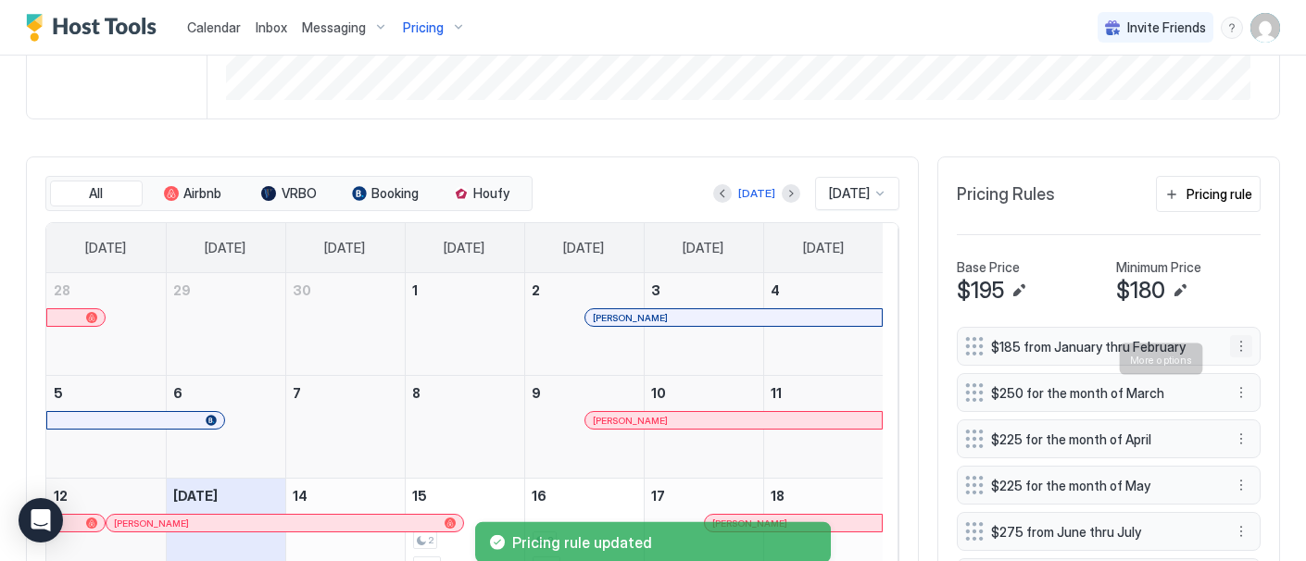
click at [1230, 358] on button "More options" at bounding box center [1241, 346] width 22 height 22
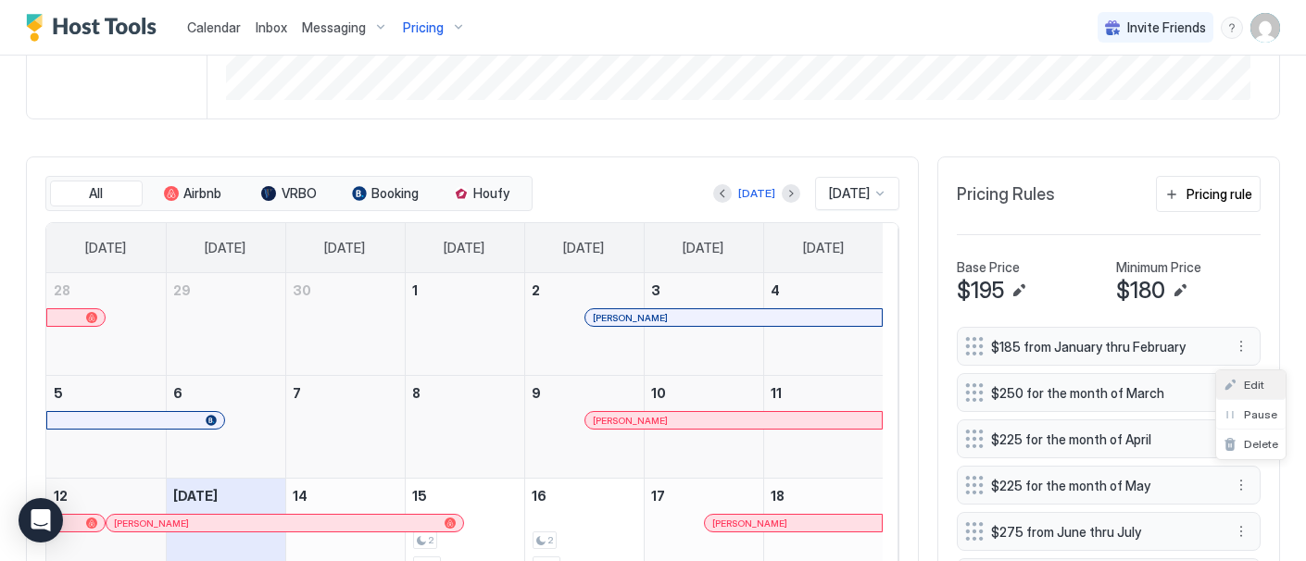
click at [1255, 387] on span "Edit" at bounding box center [1254, 385] width 20 height 14
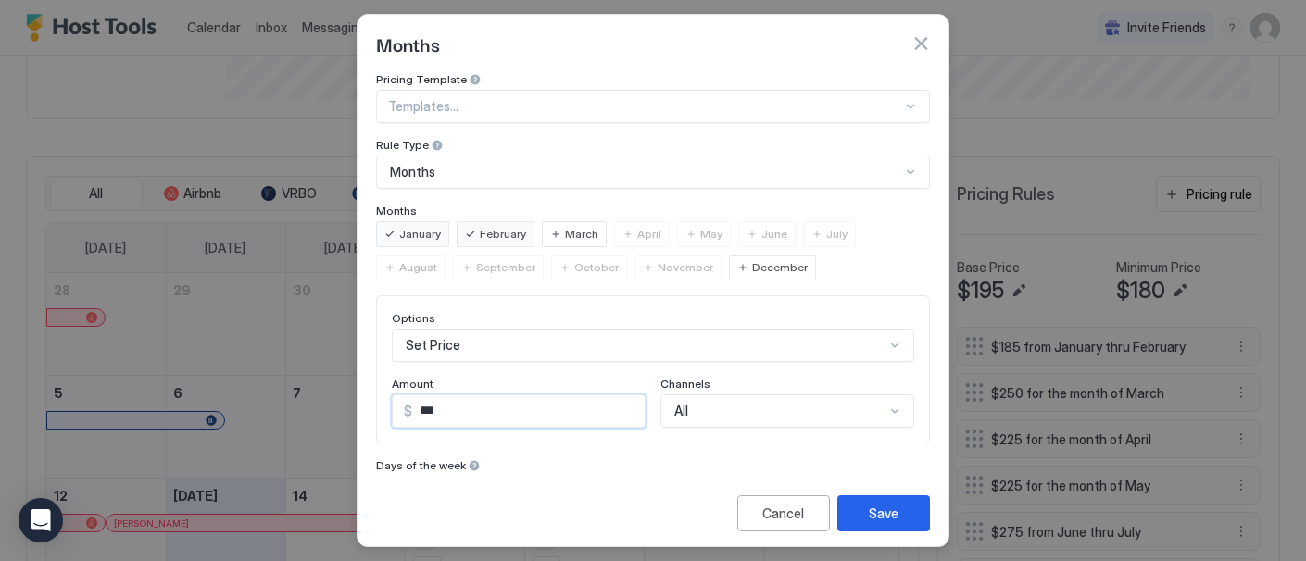
drag, startPoint x: 418, startPoint y: 411, endPoint x: 473, endPoint y: 406, distance: 55.9
click at [473, 406] on input "***" at bounding box center [528, 412] width 233 height 32
type input "***"
click at [901, 521] on button "Save" at bounding box center [884, 514] width 93 height 36
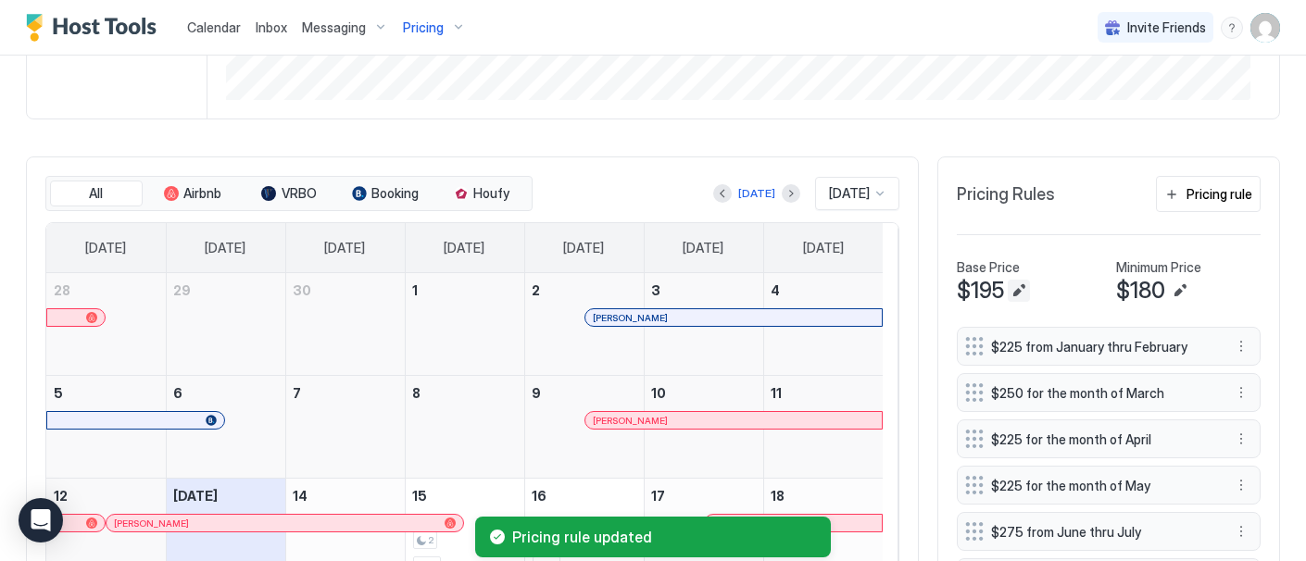
click at [1008, 299] on button "Edit" at bounding box center [1019, 291] width 22 height 22
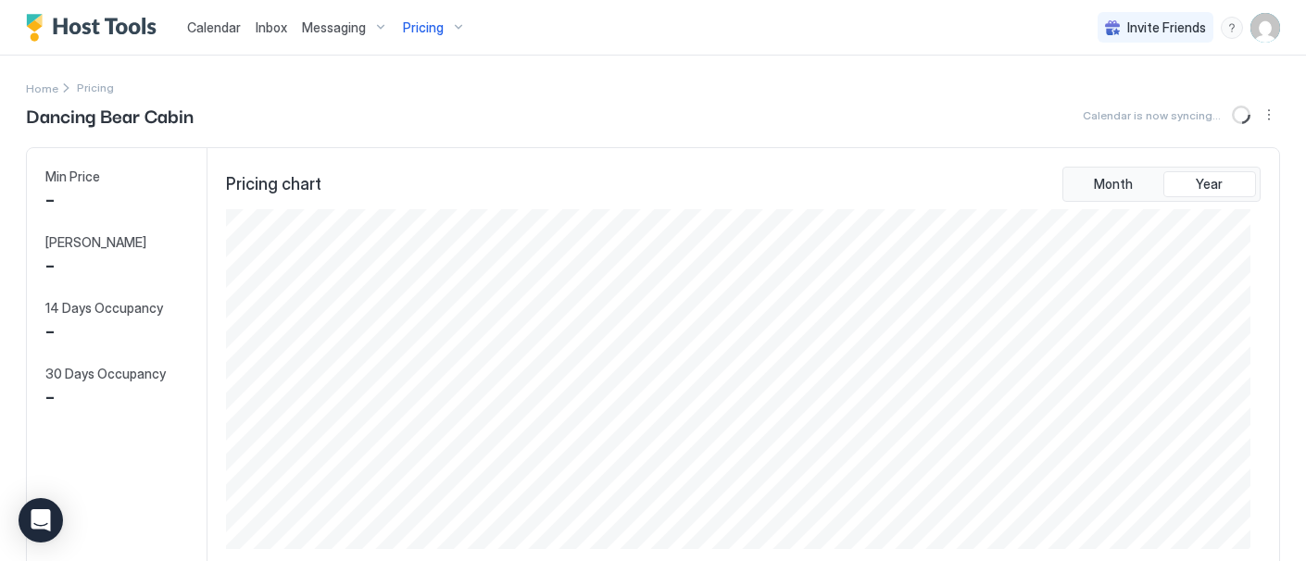
scroll to position [340, 1024]
click at [441, 23] on div "Pricing" at bounding box center [435, 28] width 78 height 32
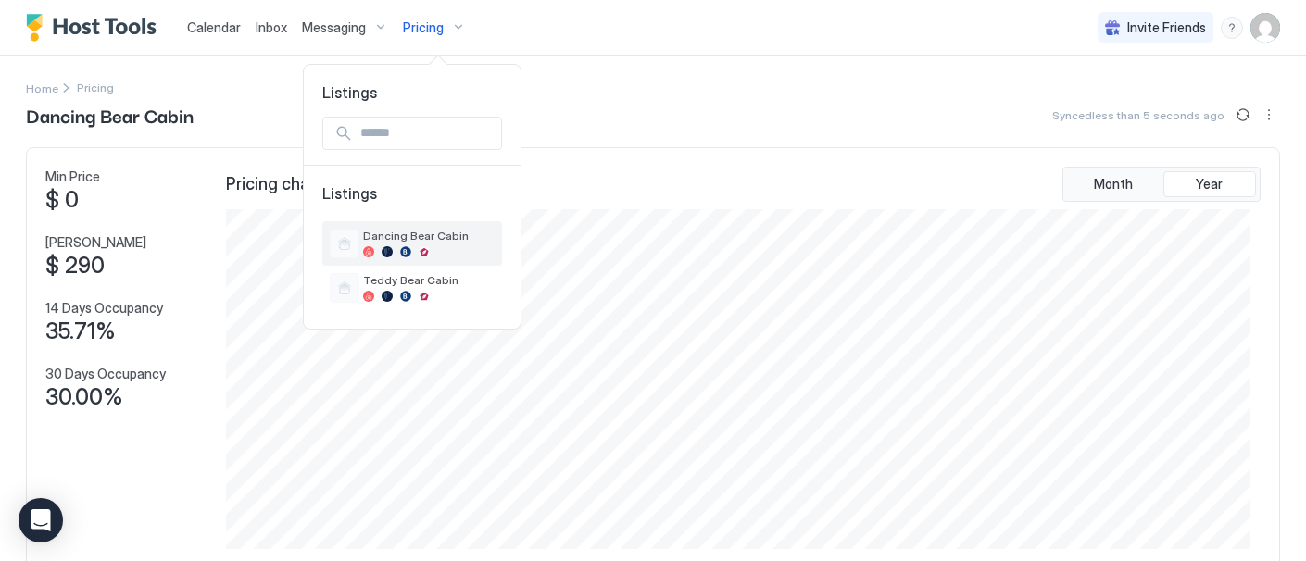
click at [420, 236] on span "Dancing Bear Cabin" at bounding box center [429, 236] width 132 height 14
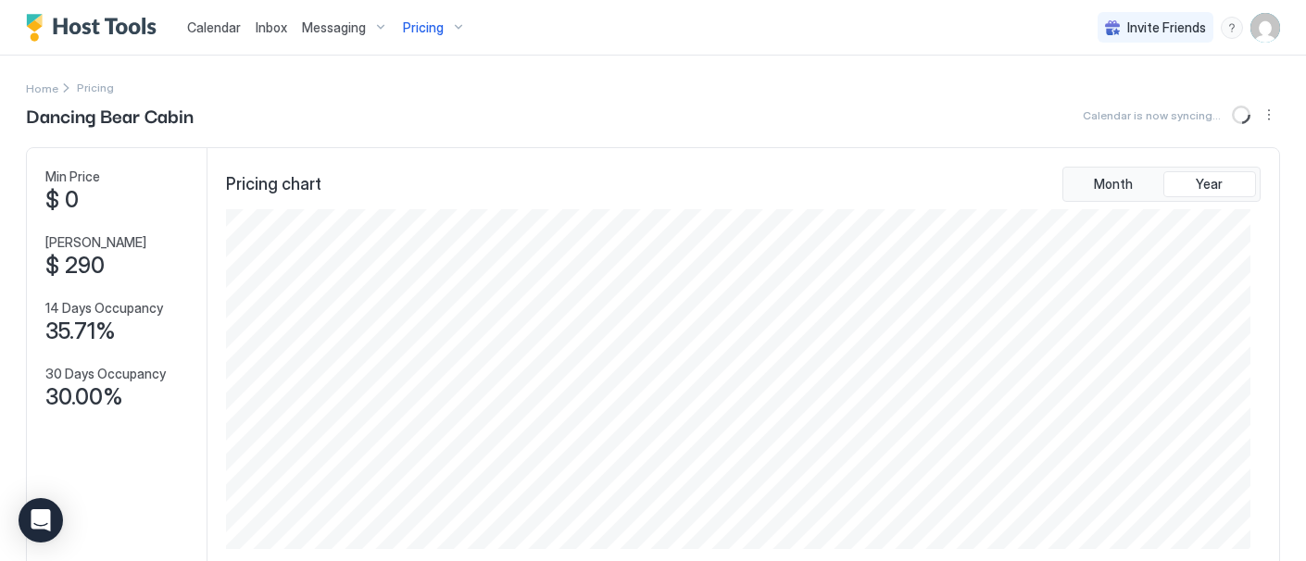
click at [432, 22] on span "Pricing" at bounding box center [423, 27] width 41 height 17
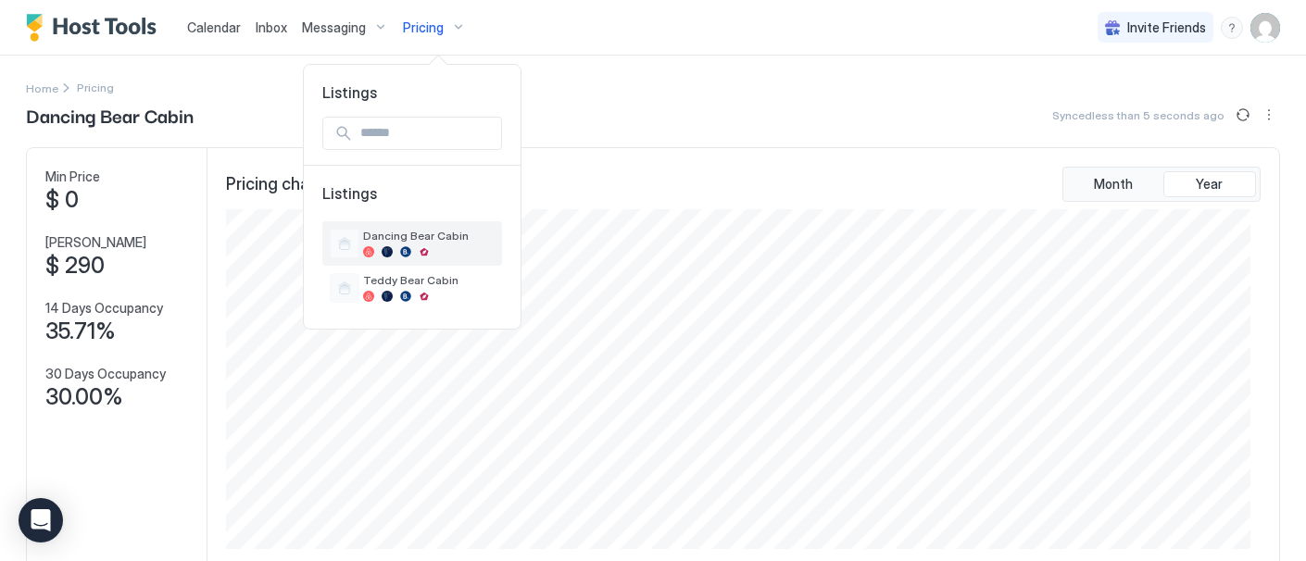
click at [405, 232] on span "Dancing Bear Cabin" at bounding box center [429, 236] width 132 height 14
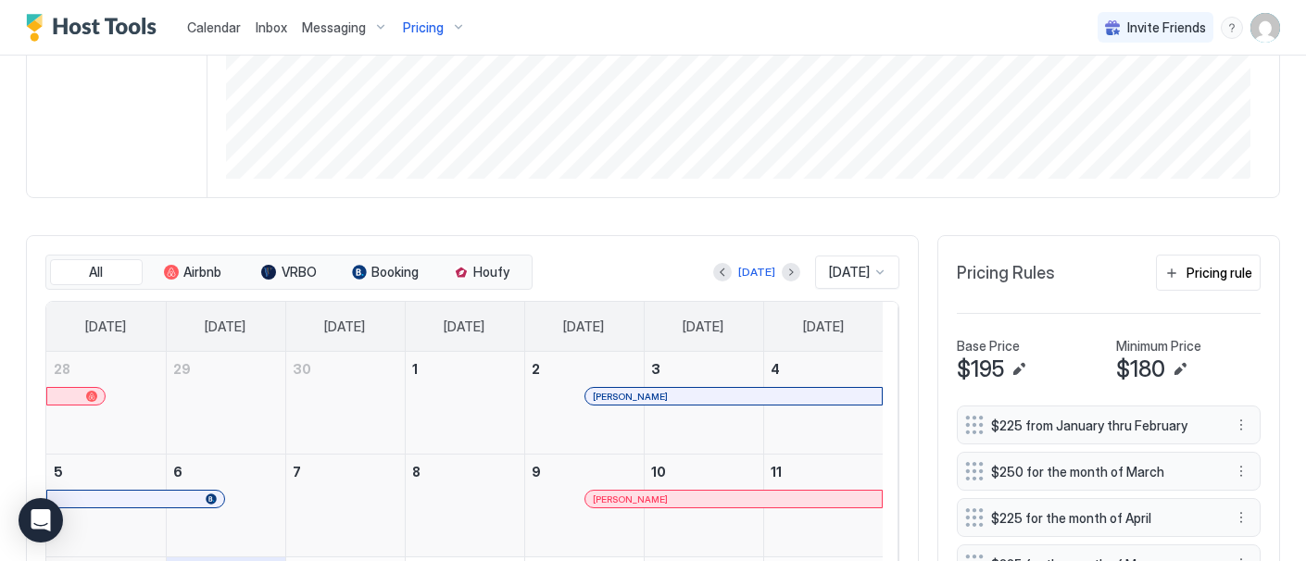
scroll to position [411, 0]
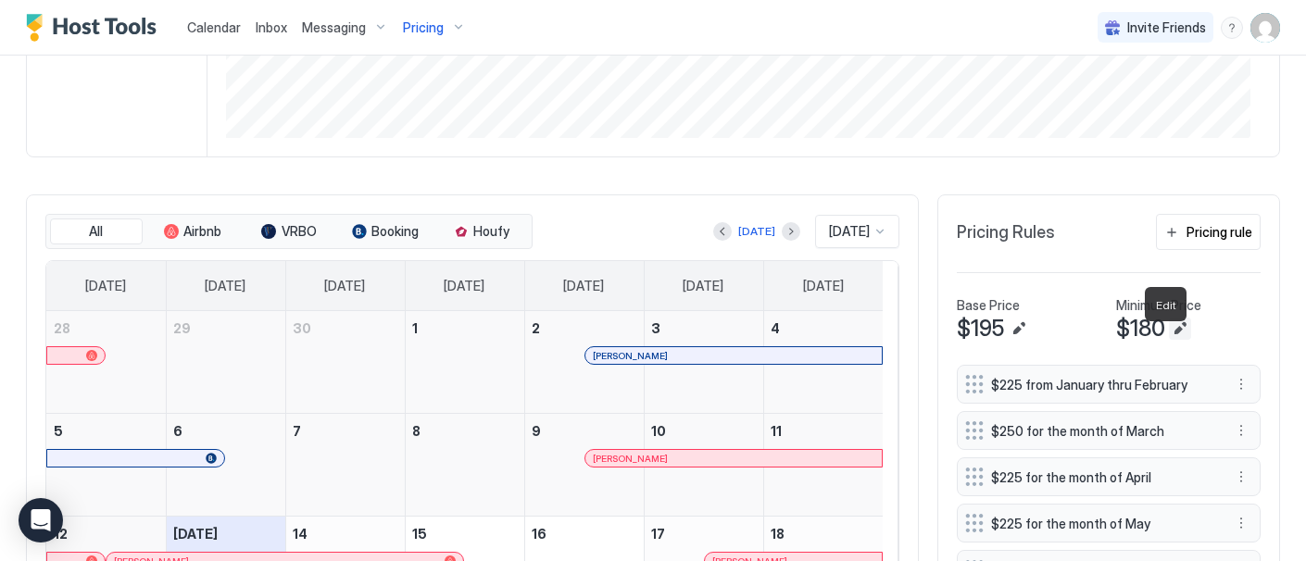
click at [1169, 340] on button "Edit" at bounding box center [1180, 329] width 22 height 22
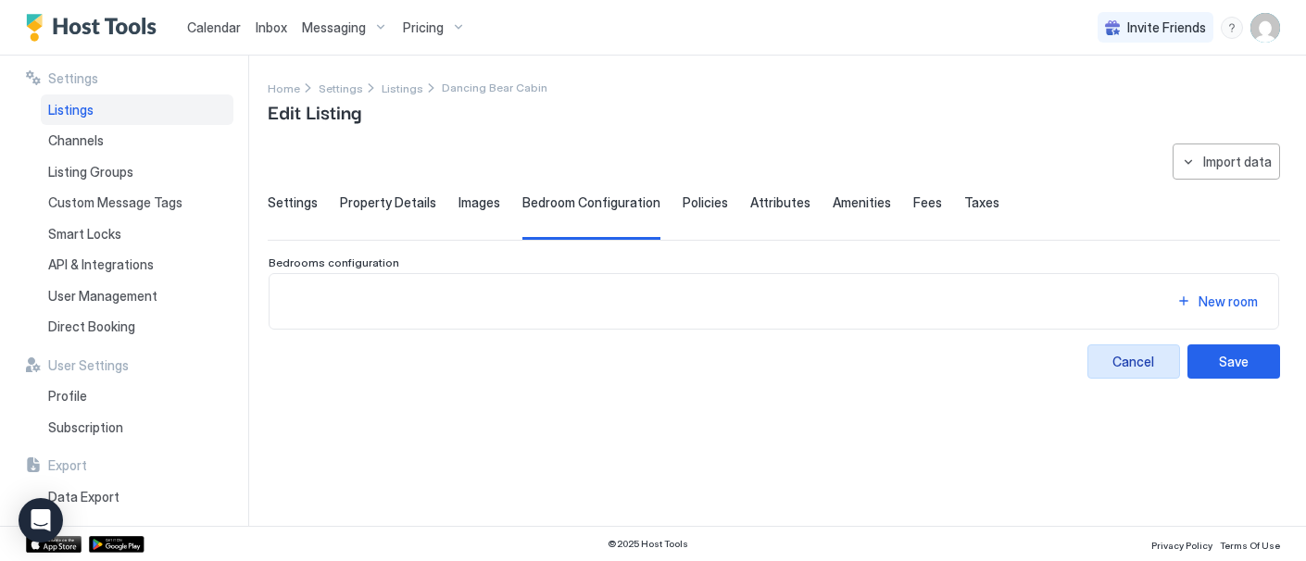
click at [1141, 356] on div "Cancel" at bounding box center [1135, 361] width 42 height 19
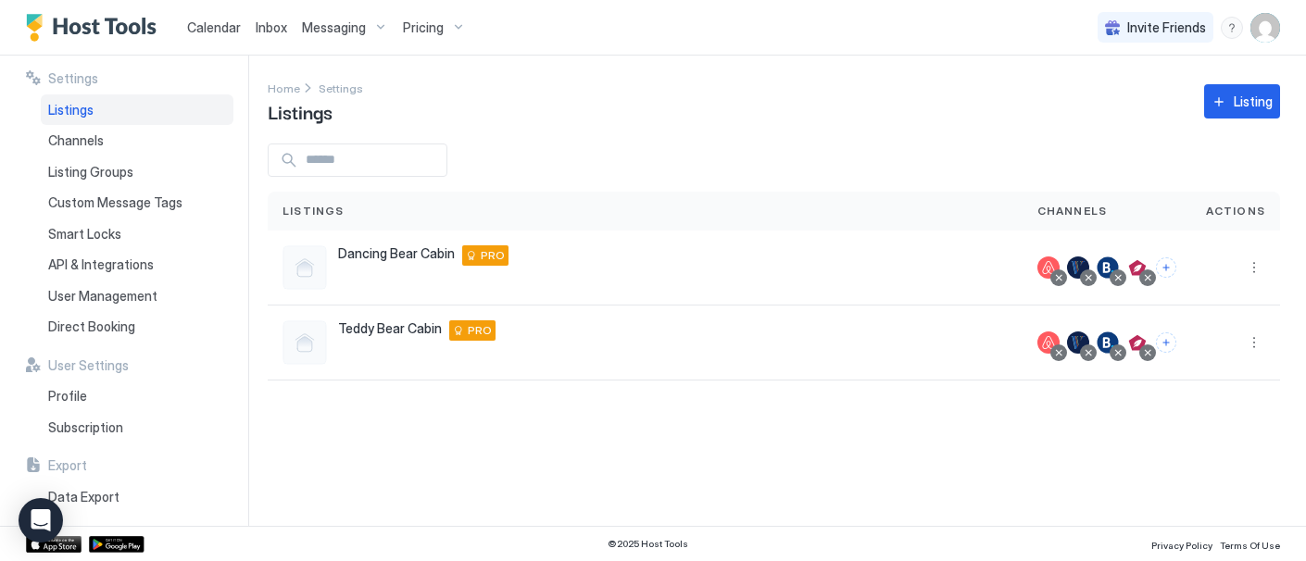
click at [436, 20] on span "Pricing" at bounding box center [423, 27] width 41 height 17
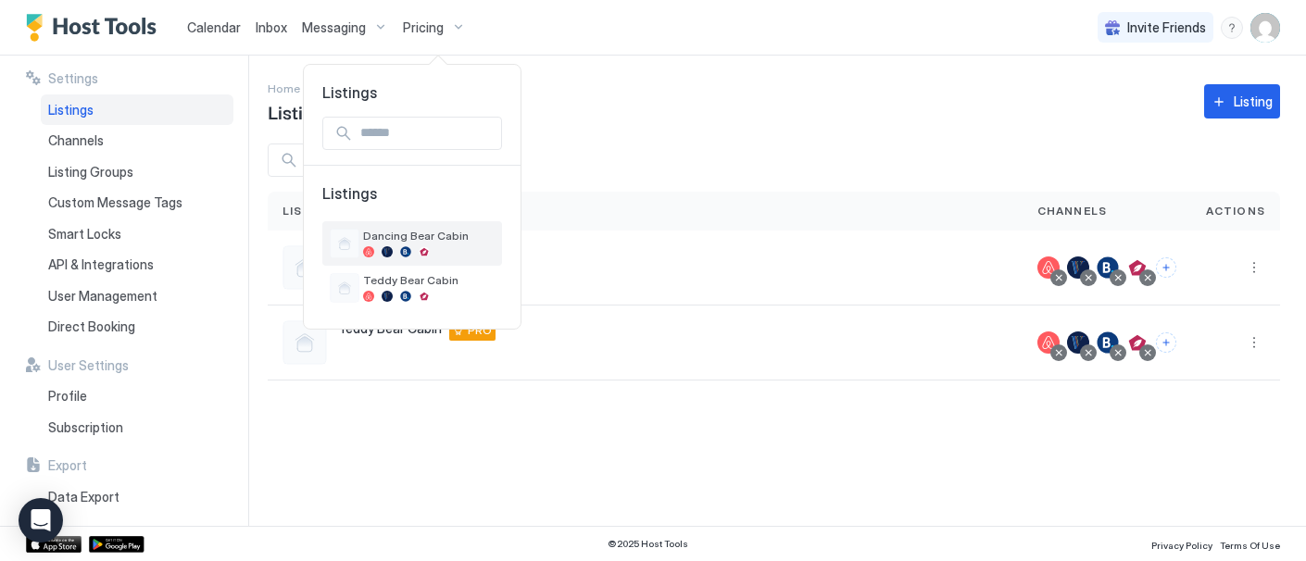
click at [405, 242] on div "Dancing Bear Cabin" at bounding box center [429, 243] width 132 height 29
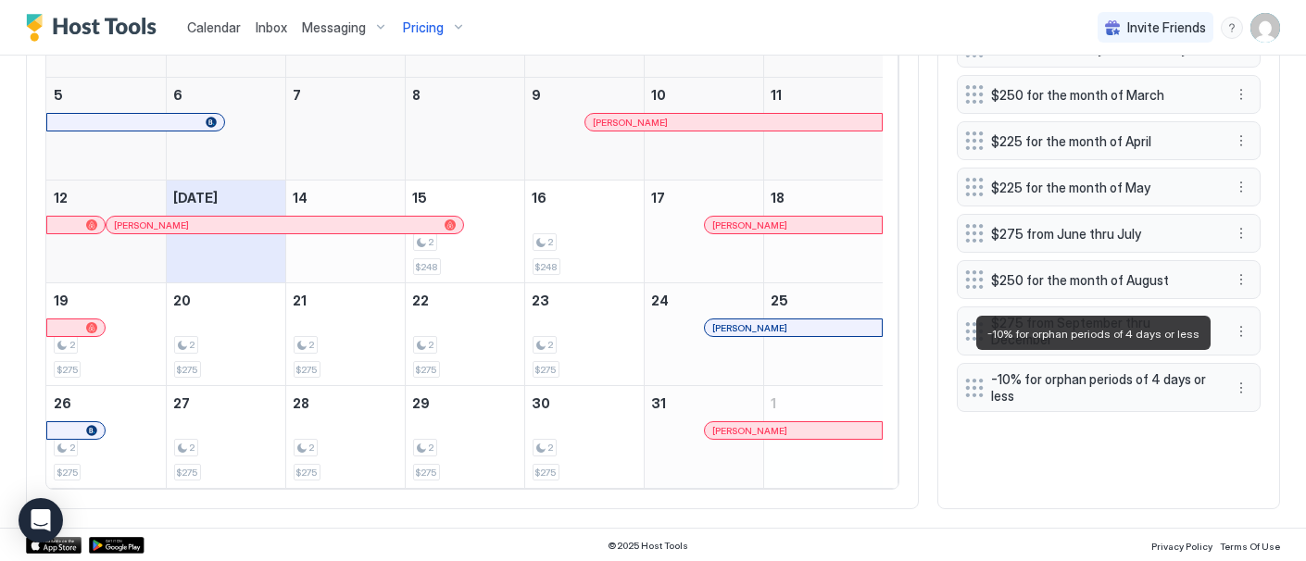
scroll to position [449, 0]
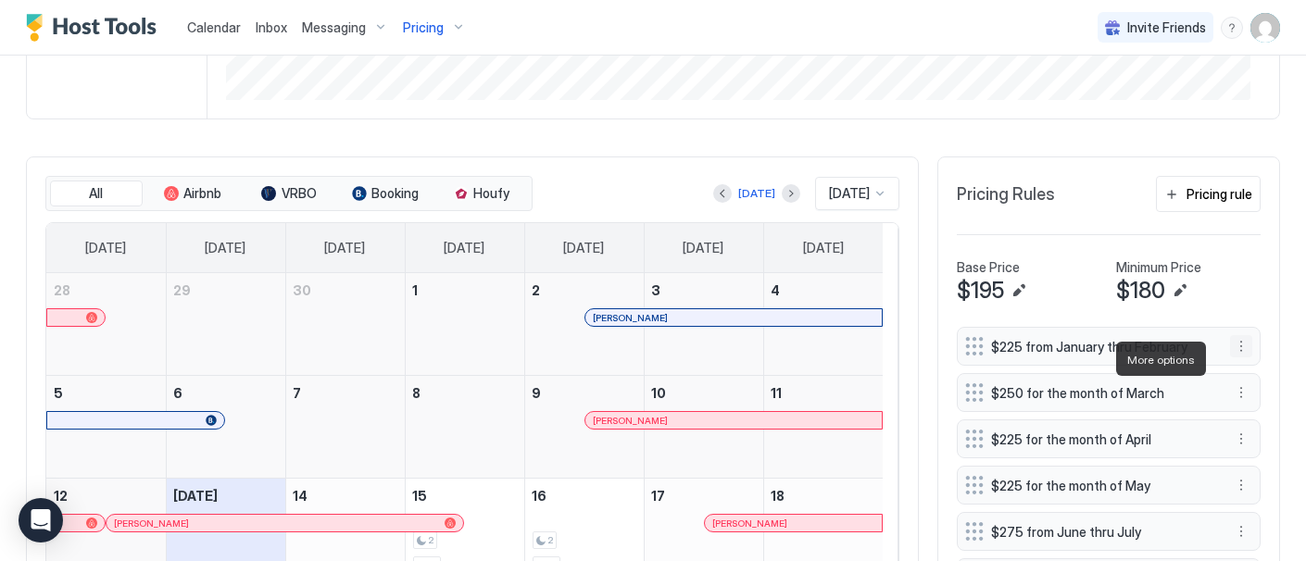
click at [1230, 355] on button "More options" at bounding box center [1241, 346] width 22 height 22
click at [1255, 384] on span "Edit" at bounding box center [1254, 385] width 20 height 14
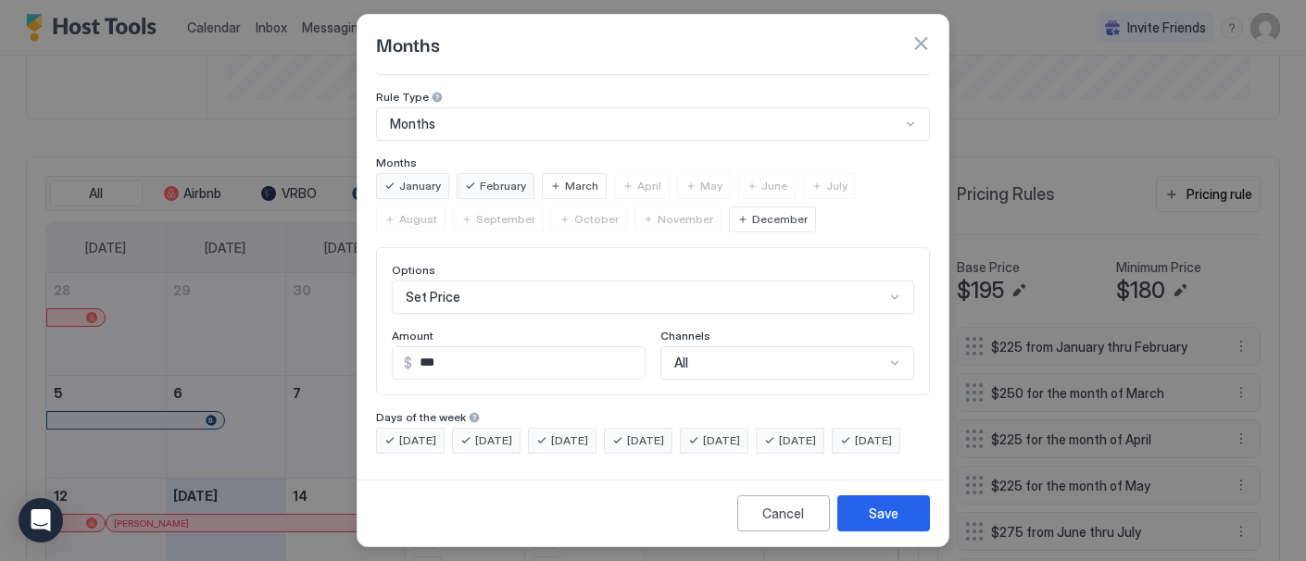
scroll to position [0, 0]
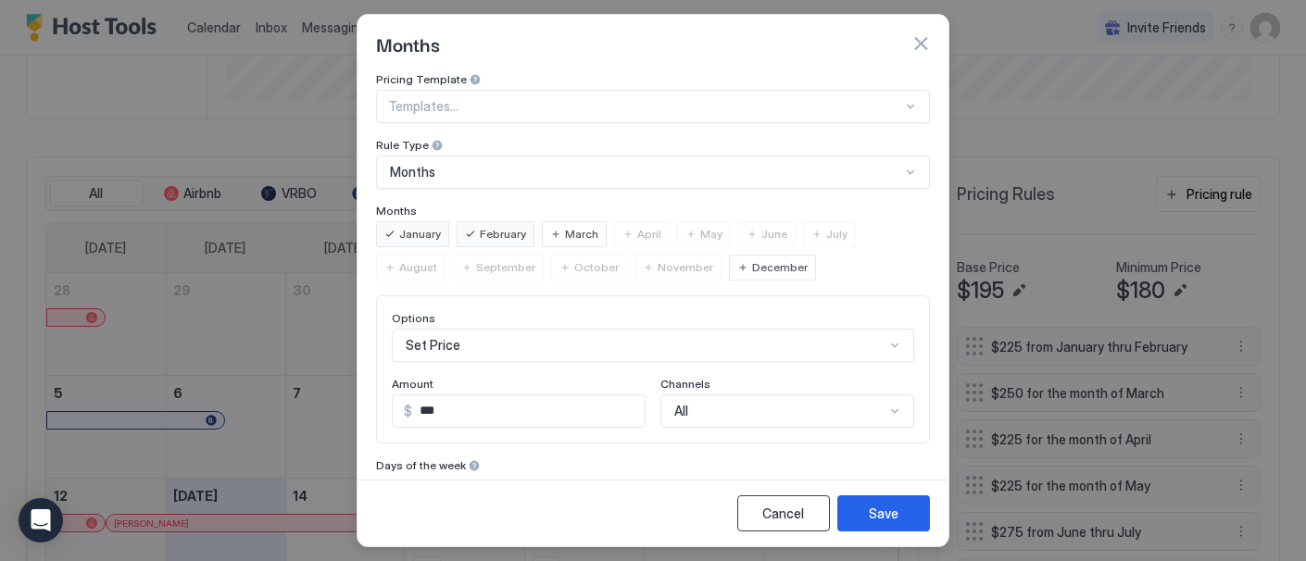
click at [784, 513] on div "Cancel" at bounding box center [784, 513] width 42 height 19
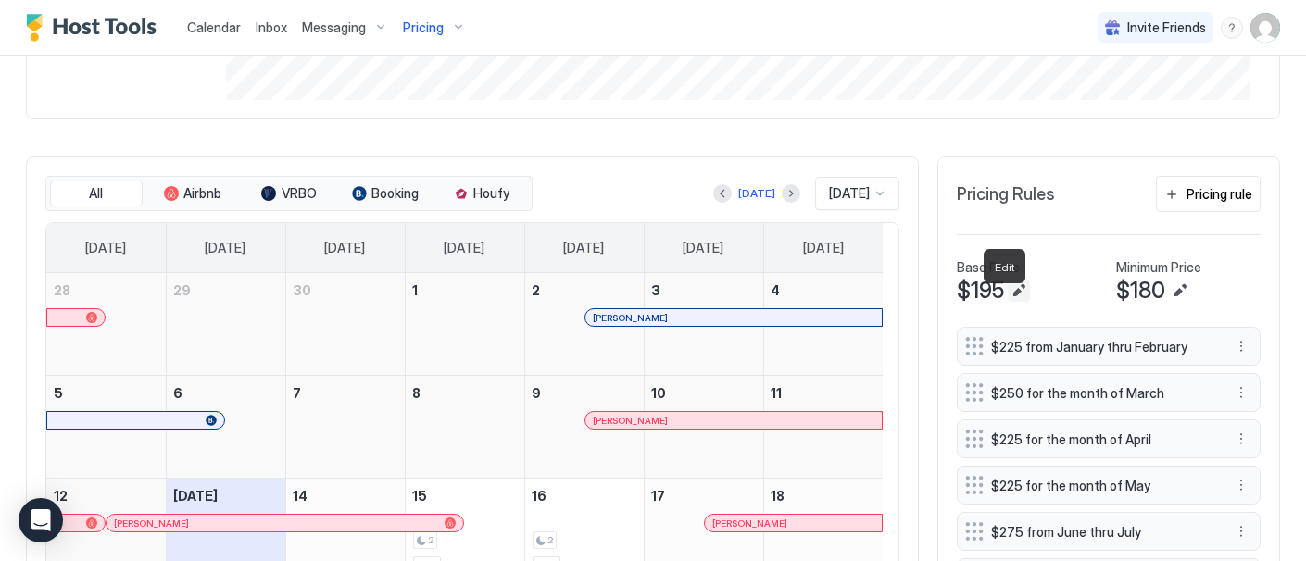
click at [1008, 302] on button "Edit" at bounding box center [1019, 291] width 22 height 22
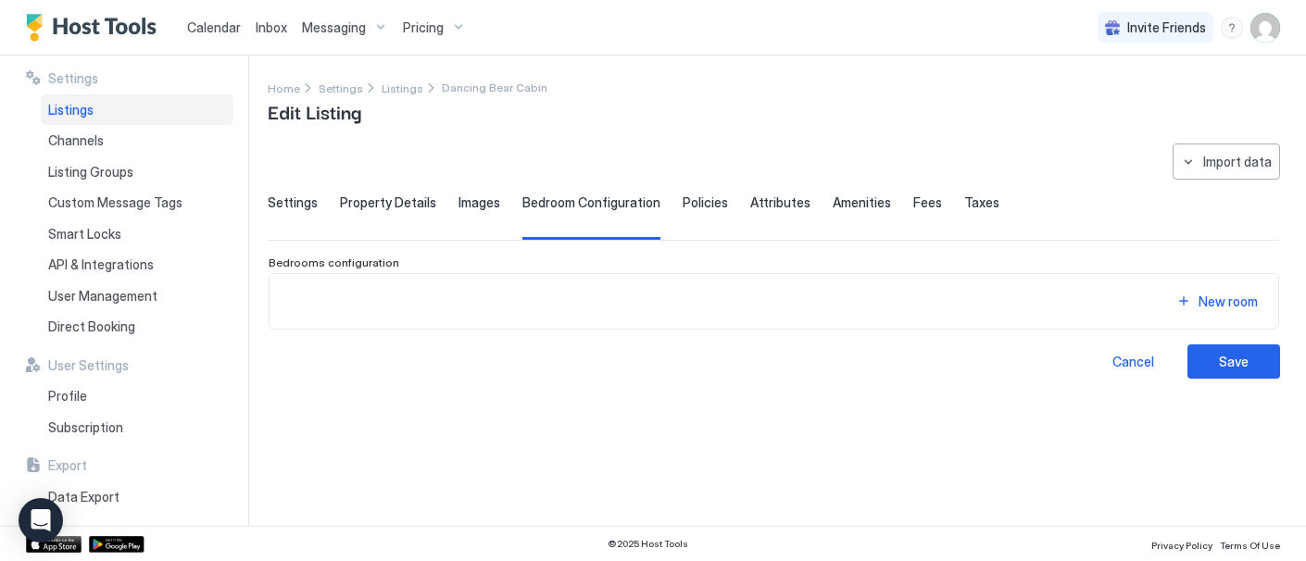
click at [914, 201] on span "Fees" at bounding box center [928, 203] width 29 height 17
click at [378, 198] on span "Property Details" at bounding box center [388, 203] width 96 height 17
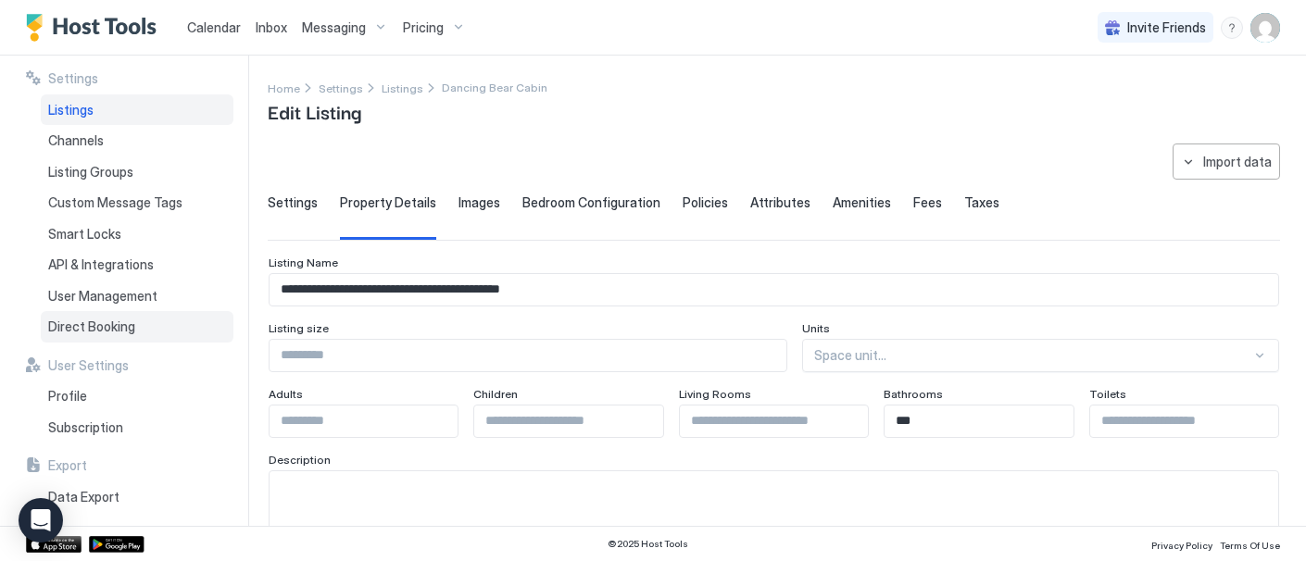
click at [107, 322] on span "Direct Booking" at bounding box center [91, 327] width 87 height 17
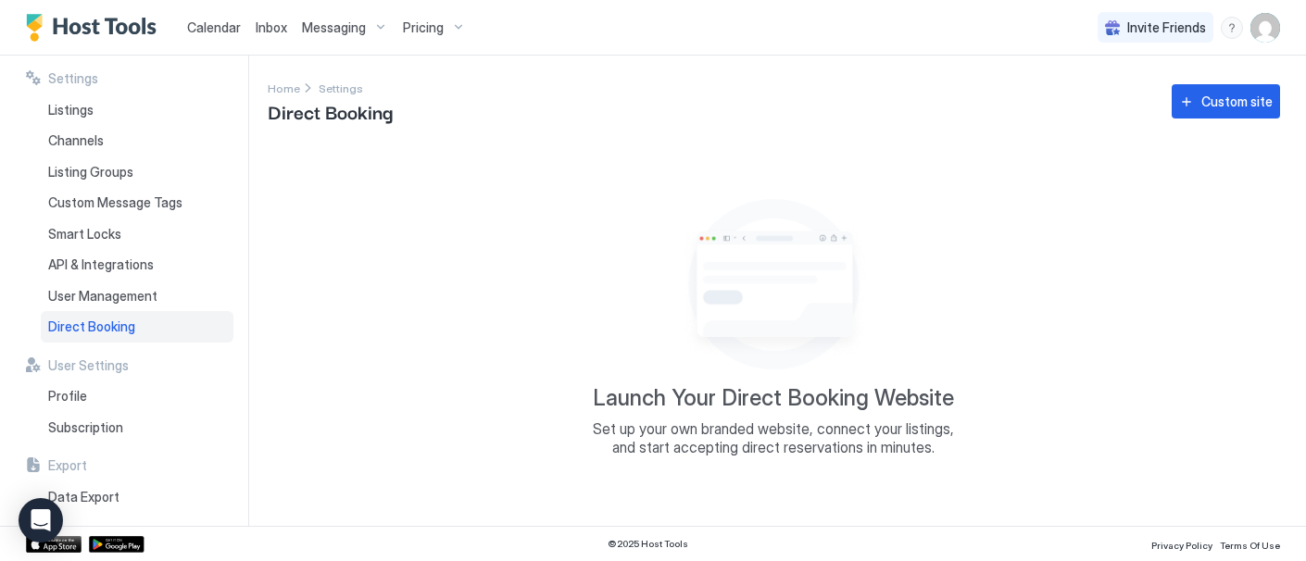
click at [426, 21] on span "Pricing" at bounding box center [423, 27] width 41 height 17
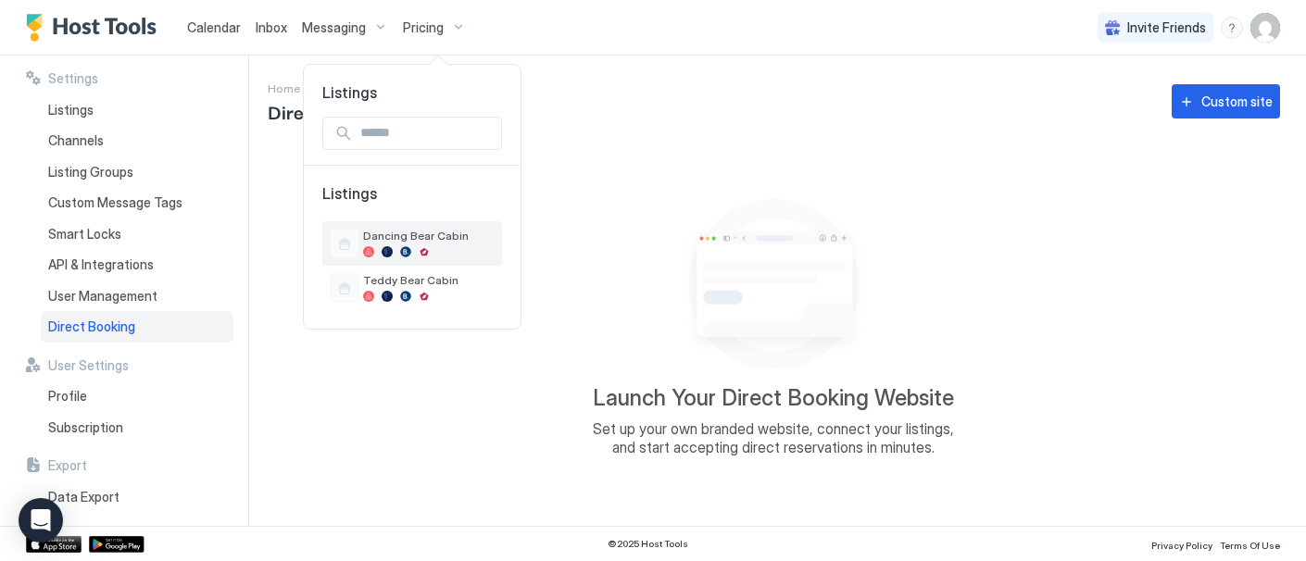
click at [408, 237] on span "Dancing Bear Cabin" at bounding box center [429, 236] width 132 height 14
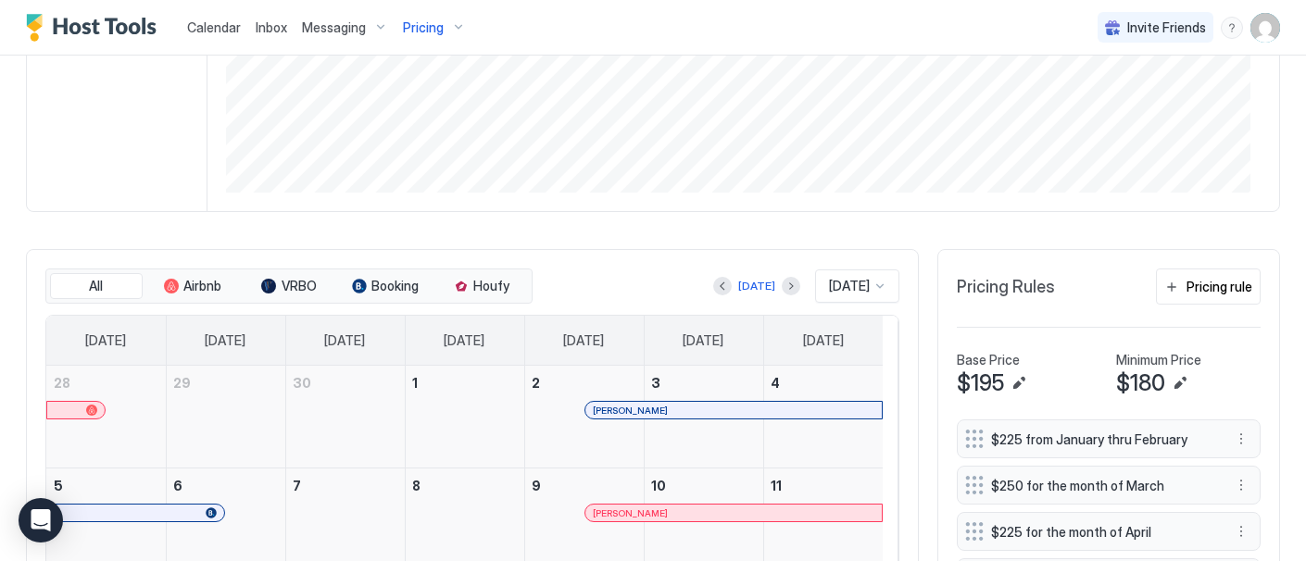
scroll to position [347, 0]
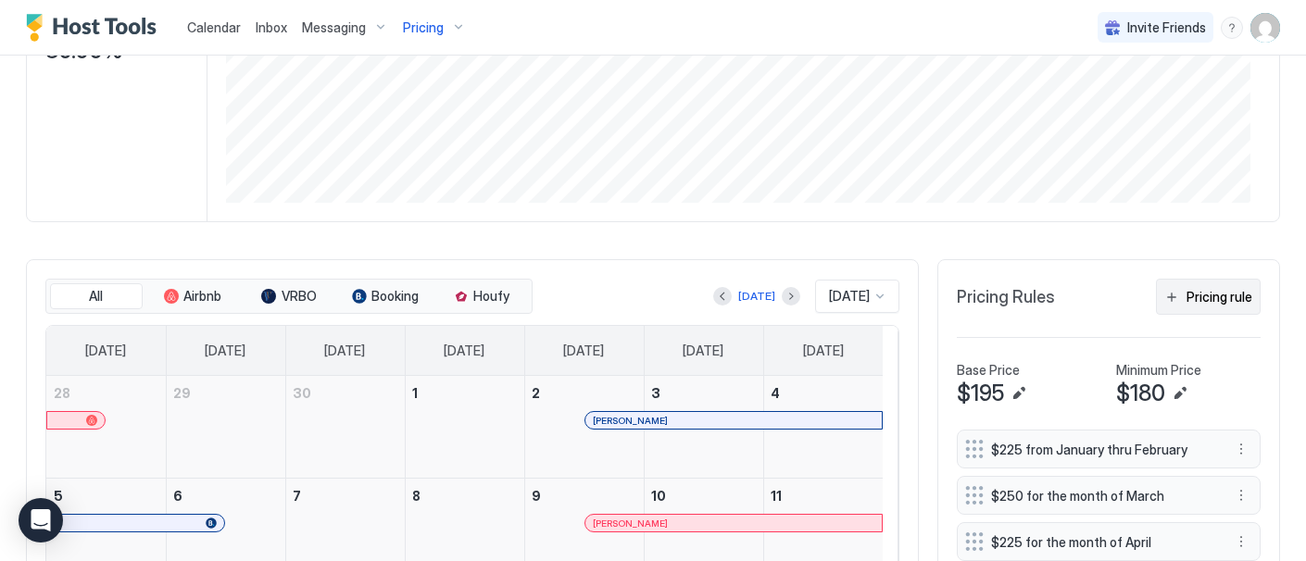
click at [1197, 307] on div "Pricing rule" at bounding box center [1220, 296] width 66 height 19
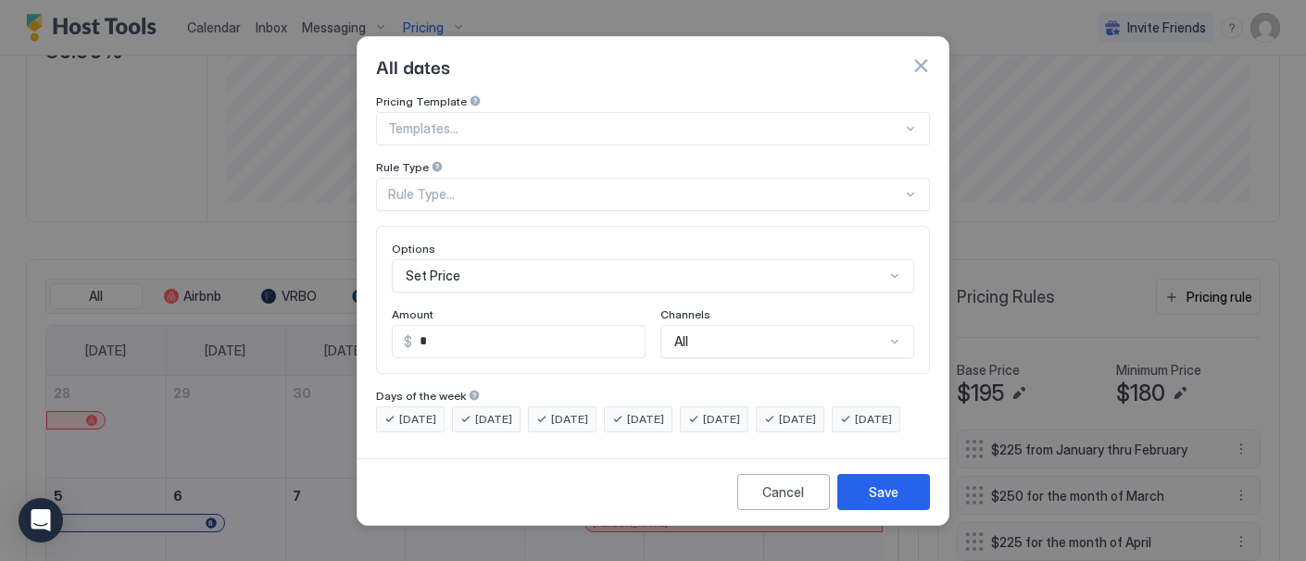
click at [922, 57] on button "button" at bounding box center [921, 66] width 19 height 19
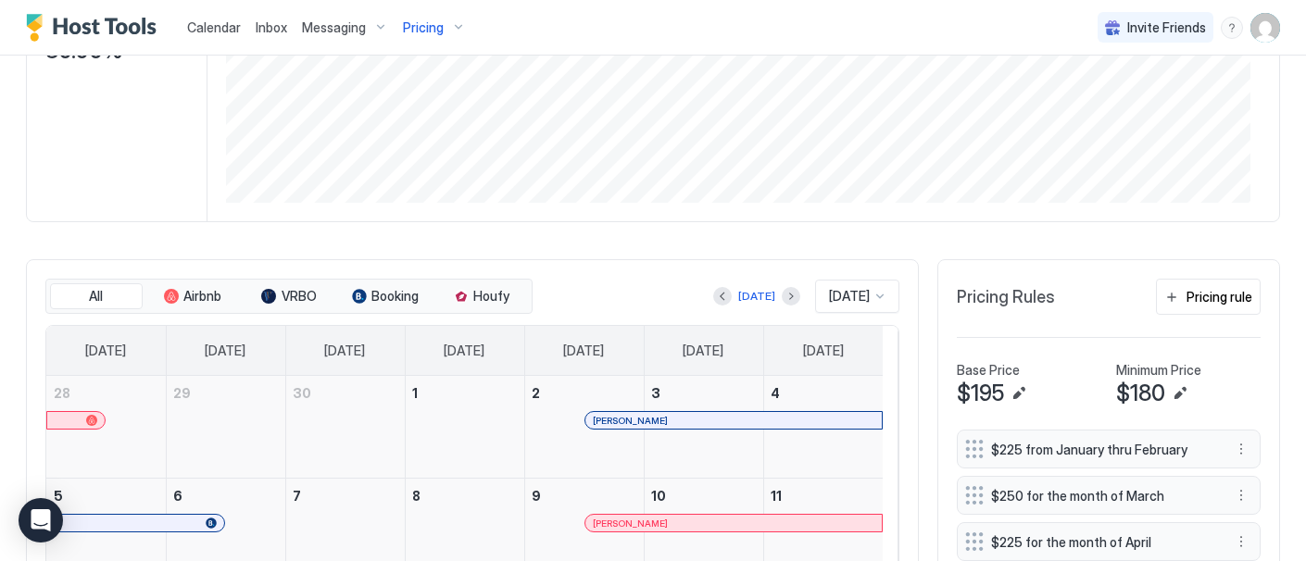
click at [973, 405] on span "$195" at bounding box center [980, 394] width 47 height 28
click at [964, 408] on span "$195" at bounding box center [980, 394] width 47 height 28
drag, startPoint x: 960, startPoint y: 409, endPoint x: 975, endPoint y: 407, distance: 14.9
click at [975, 407] on span "$195" at bounding box center [980, 394] width 47 height 28
click at [1008, 402] on button "Edit" at bounding box center [1019, 394] width 22 height 22
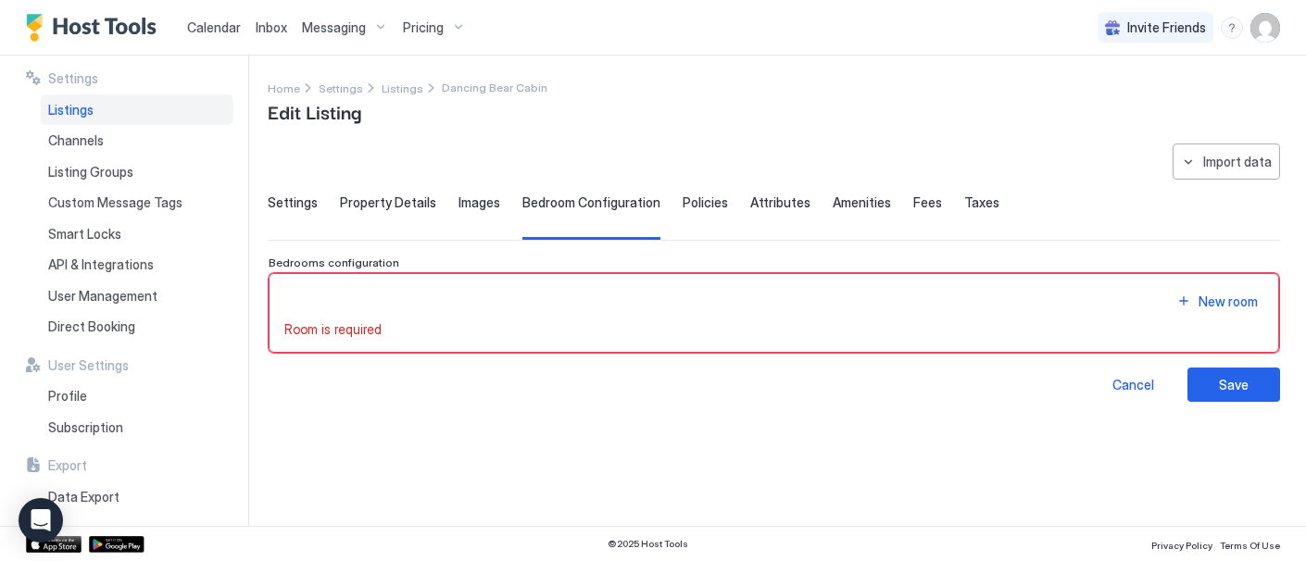
click at [378, 200] on span "Property Details" at bounding box center [388, 203] width 96 height 17
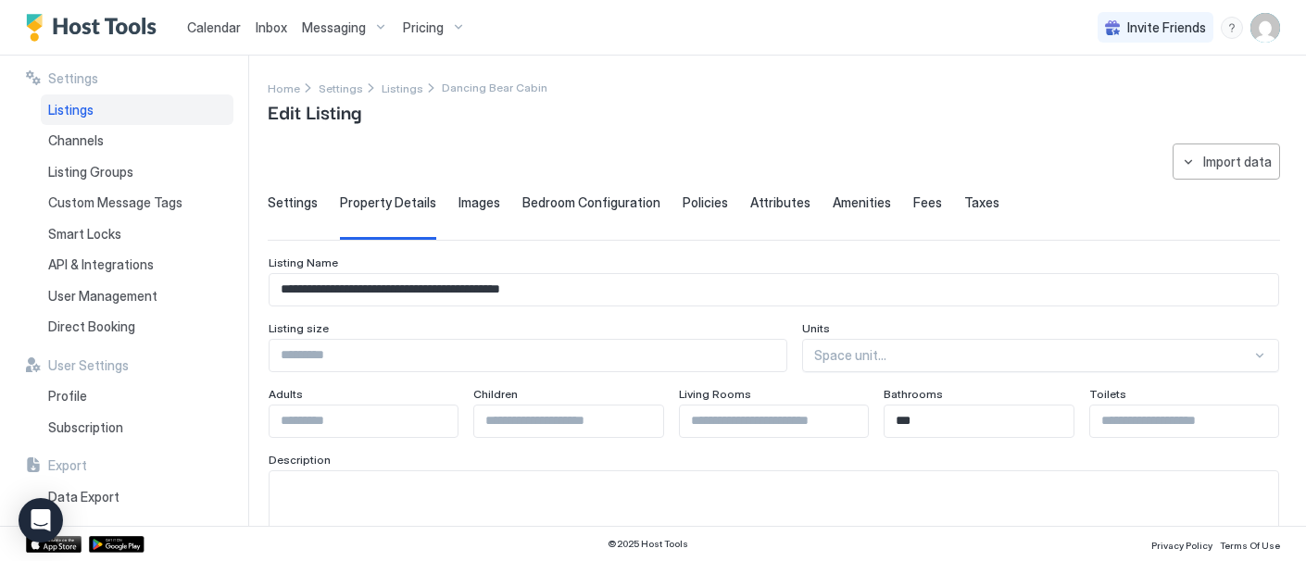
click at [691, 201] on span "Policies" at bounding box center [705, 203] width 45 height 17
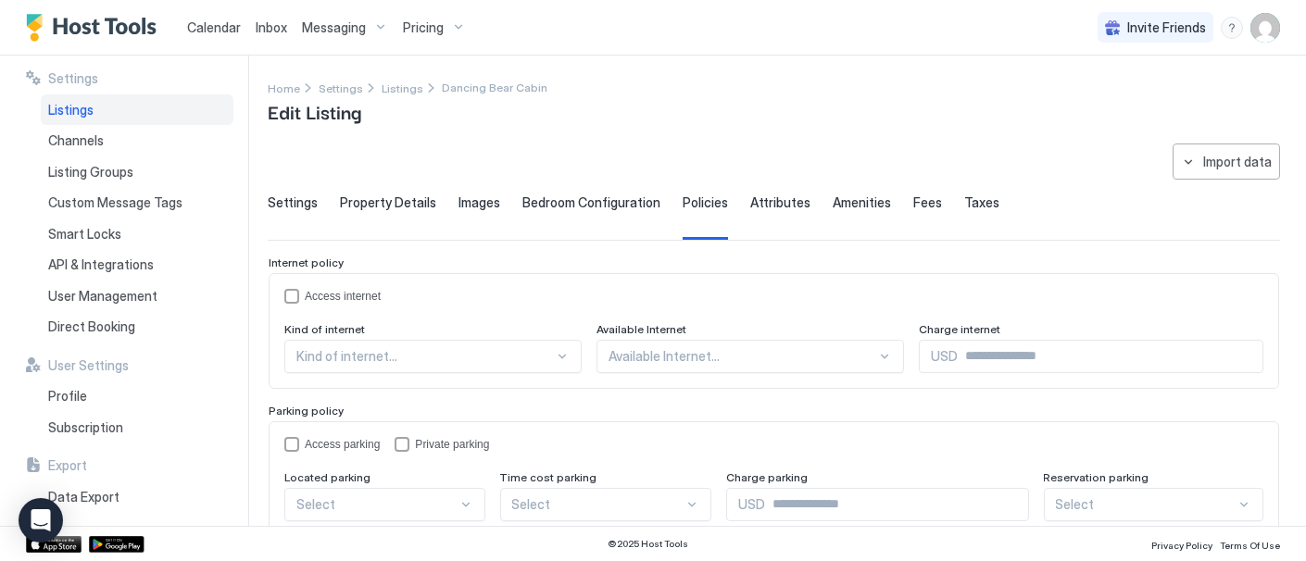
click at [296, 201] on span "Settings" at bounding box center [293, 203] width 50 height 17
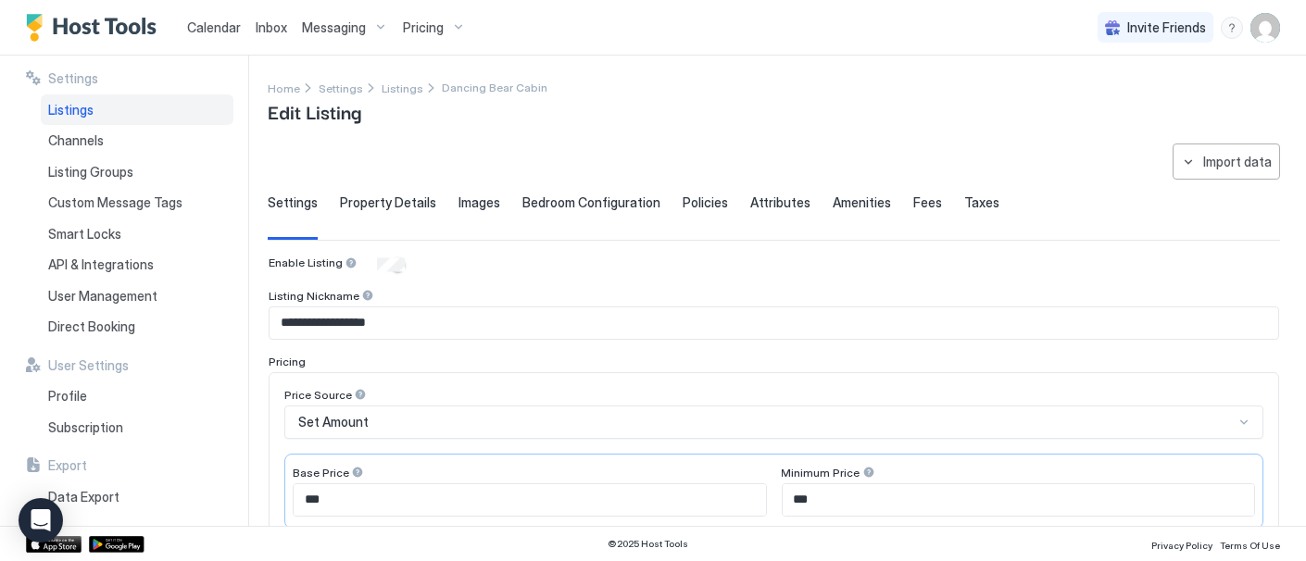
scroll to position [206, 0]
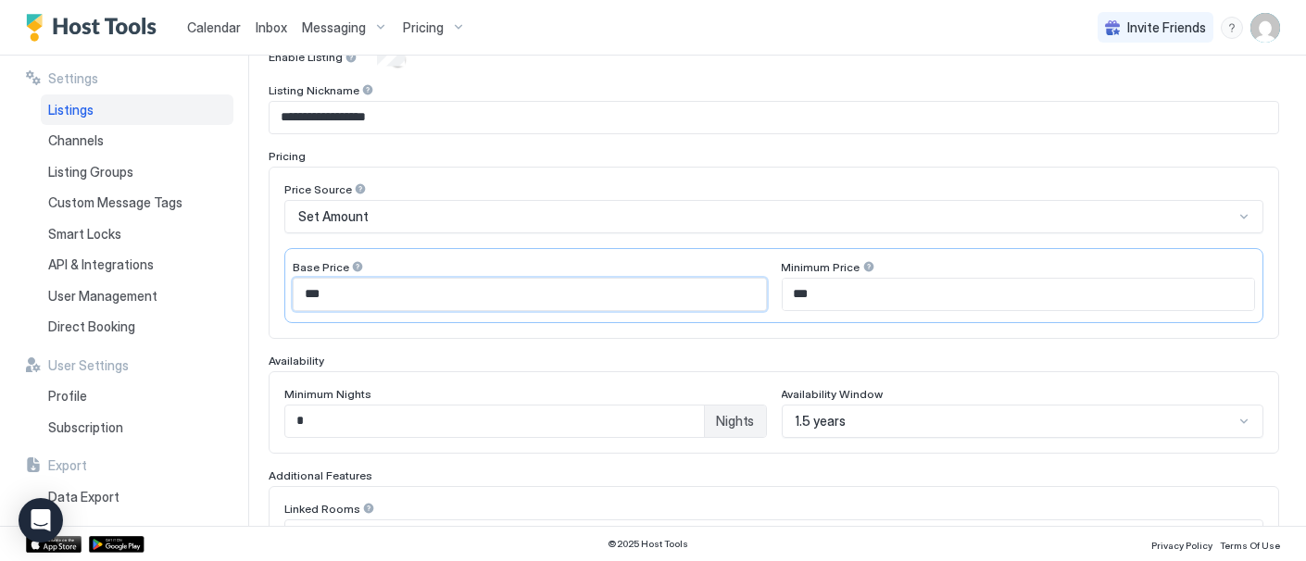
drag, startPoint x: 342, startPoint y: 290, endPoint x: 291, endPoint y: 289, distance: 51.0
click at [291, 289] on div "Base Price *** Minimum Price ***" at bounding box center [773, 285] width 979 height 75
type input "***"
drag, startPoint x: 825, startPoint y: 282, endPoint x: 750, endPoint y: 296, distance: 75.6
click at [751, 295] on div "Base Price *** Minimum Price ***" at bounding box center [773, 285] width 979 height 75
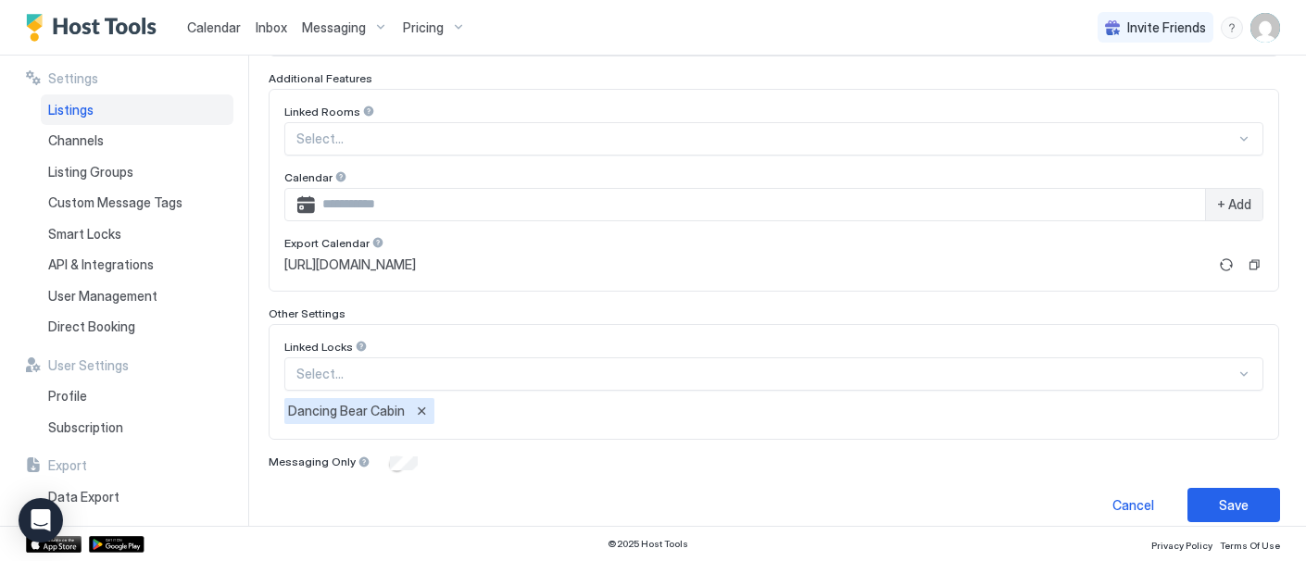
scroll to position [616, 0]
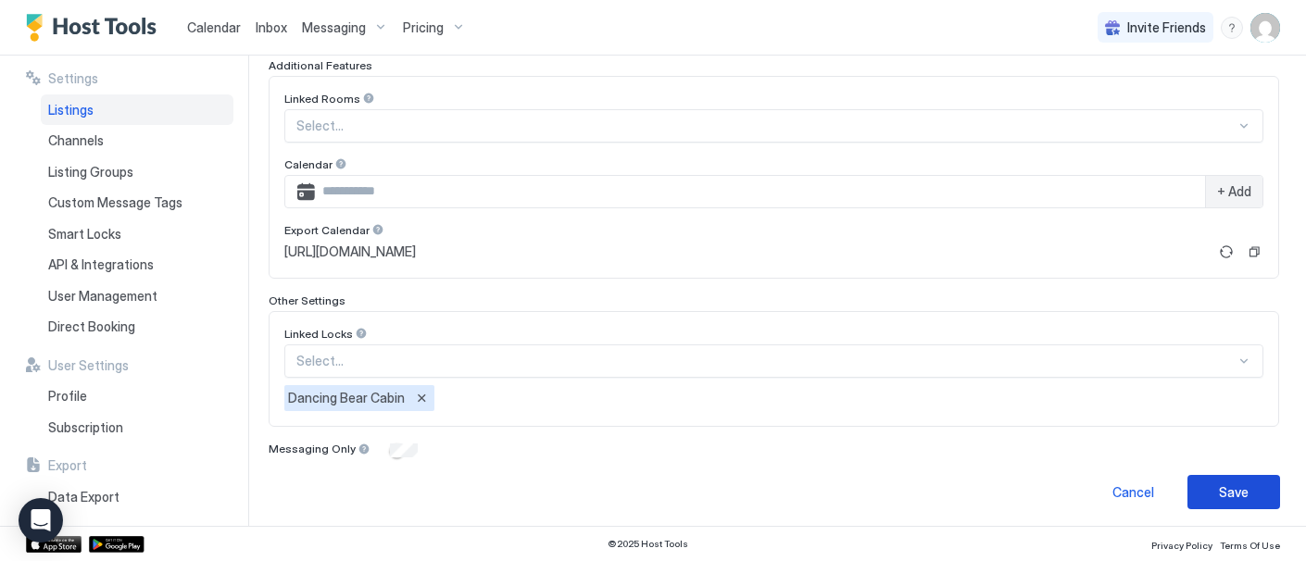
type input "***"
drag, startPoint x: 1205, startPoint y: 486, endPoint x: 971, endPoint y: 450, distance: 237.2
click at [1219, 485] on div "Save" at bounding box center [1234, 492] width 30 height 19
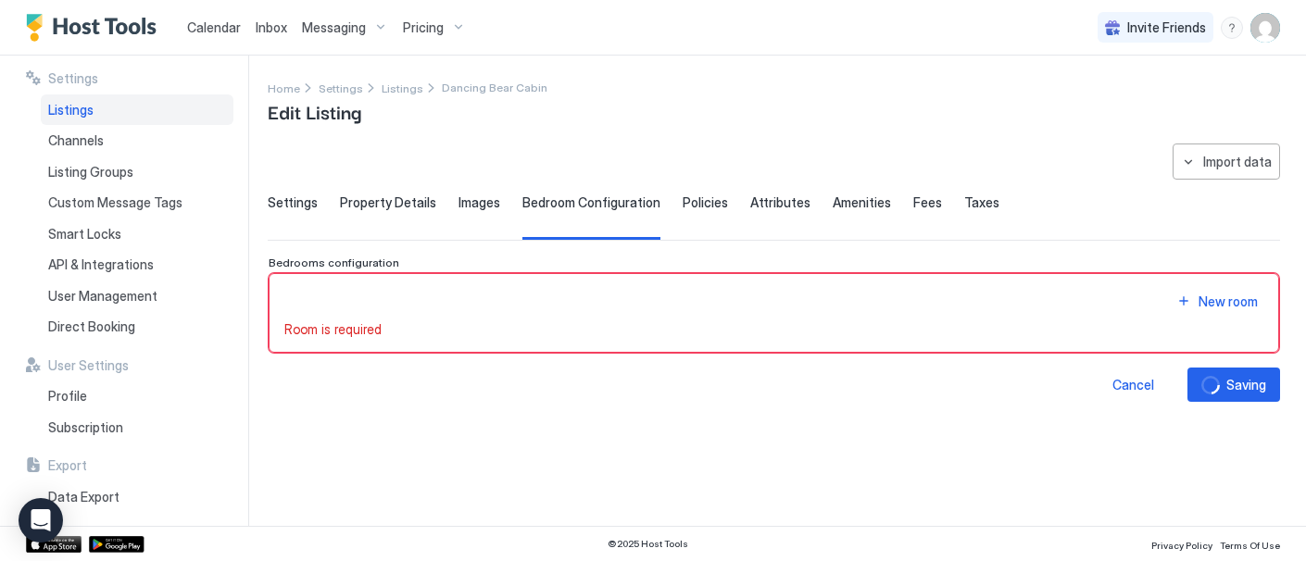
scroll to position [0, 0]
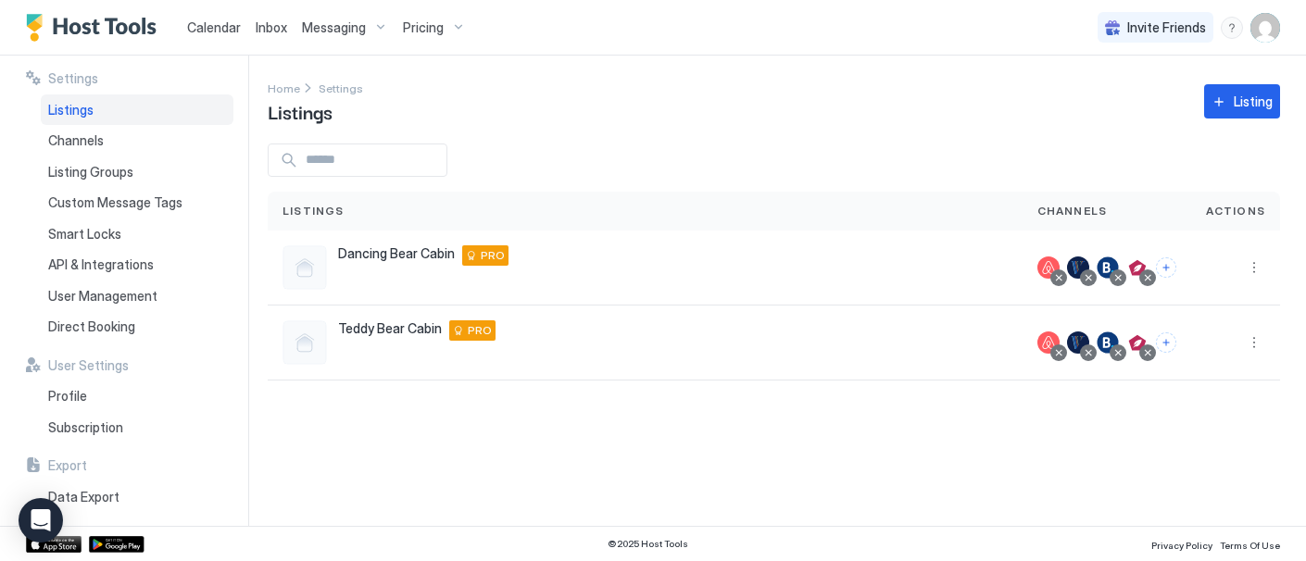
click at [436, 29] on span "Pricing" at bounding box center [423, 27] width 41 height 17
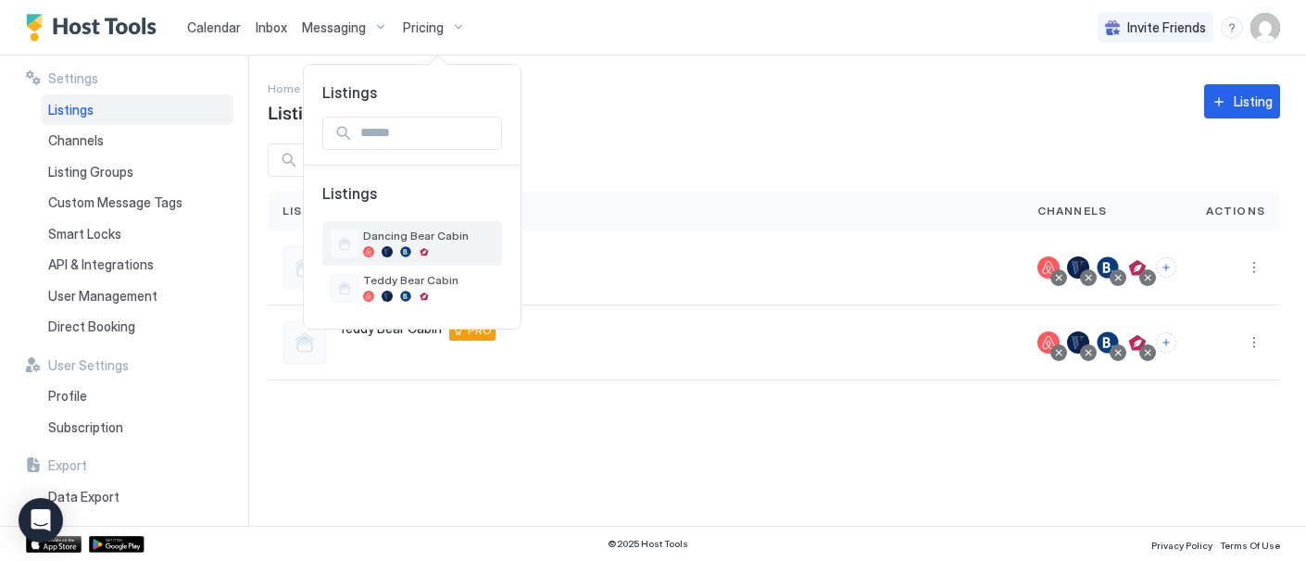
click at [399, 243] on div "Dancing Bear Cabin" at bounding box center [429, 243] width 132 height 29
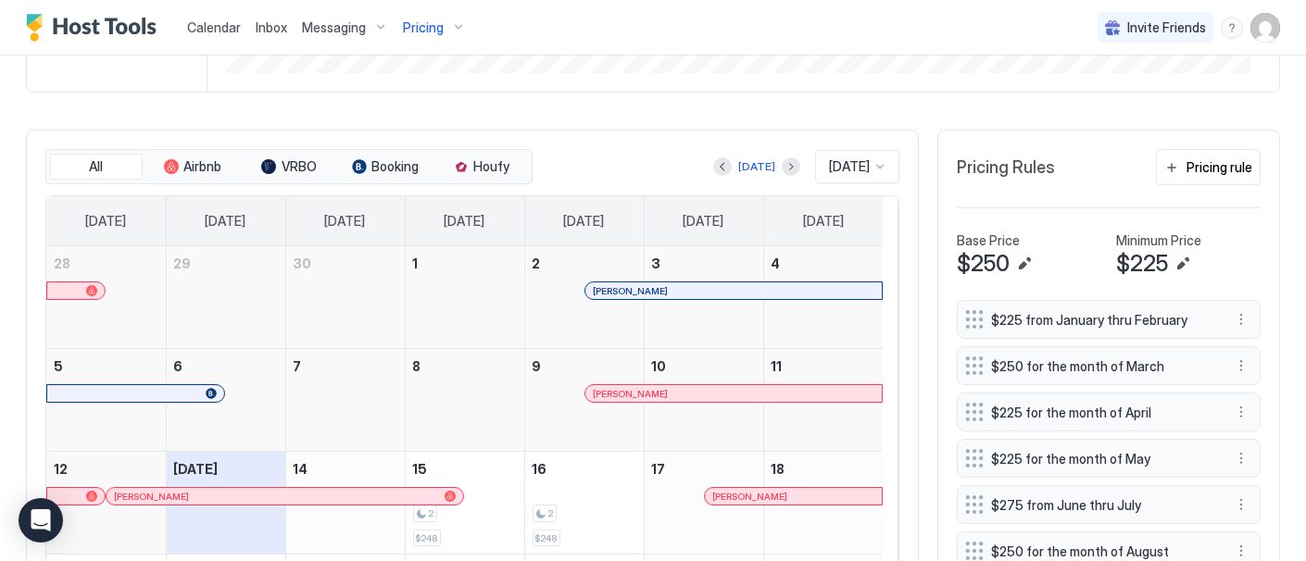
scroll to position [468, 0]
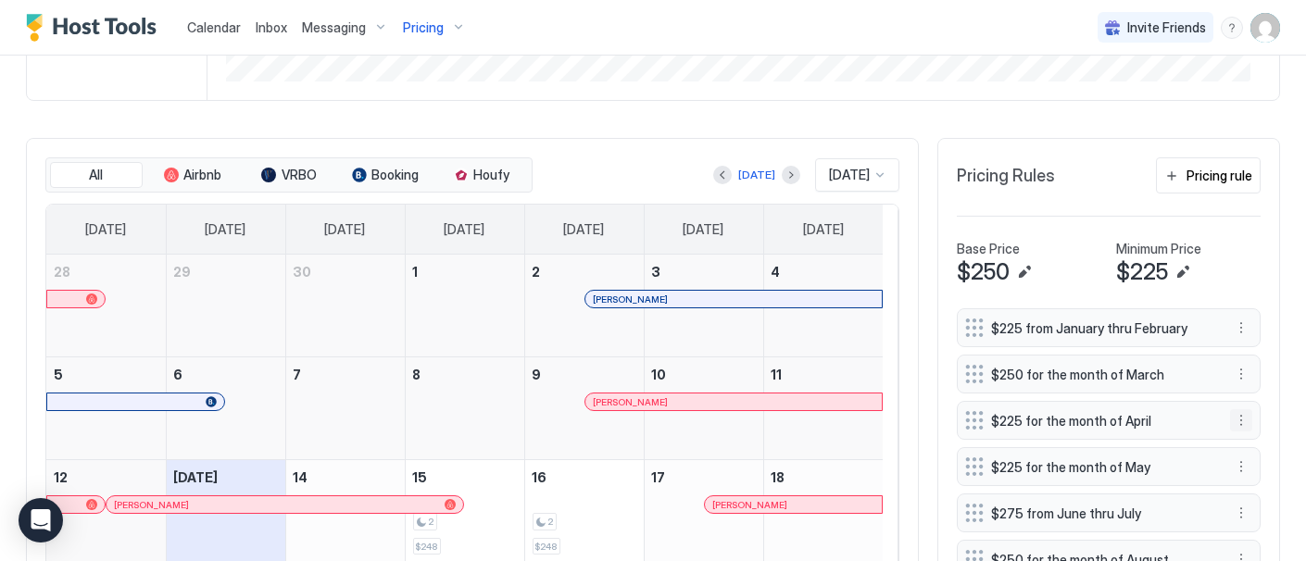
click at [1231, 428] on button "More options" at bounding box center [1241, 421] width 22 height 22
click at [1264, 463] on div "Edit" at bounding box center [1250, 460] width 69 height 30
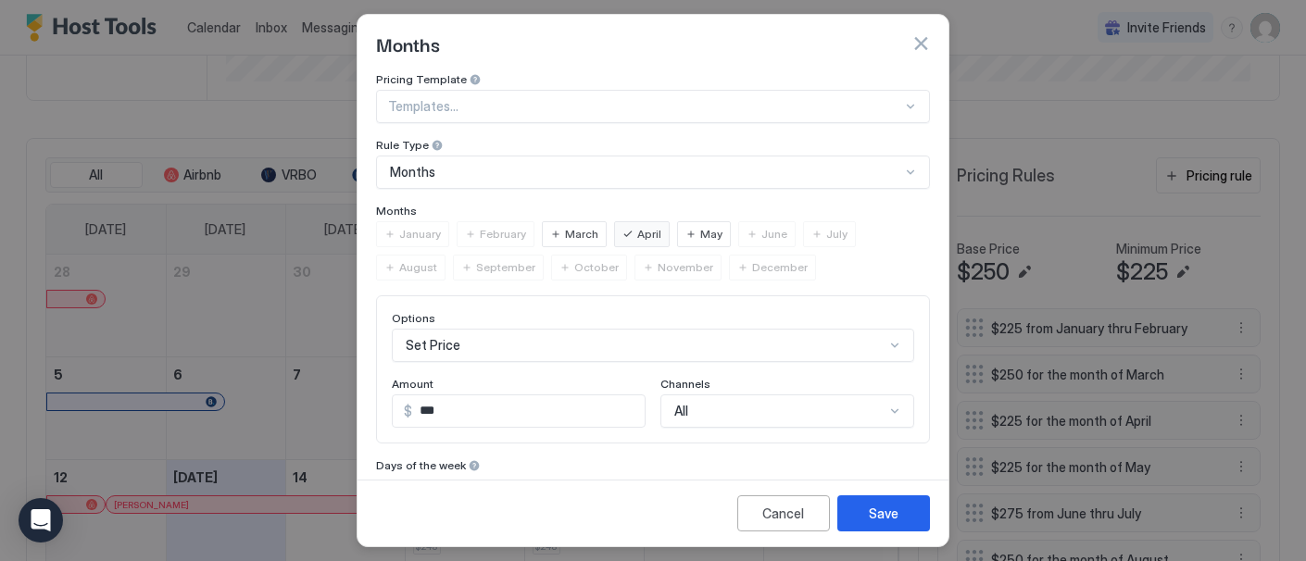
click at [700, 232] on span "May" at bounding box center [711, 234] width 22 height 17
click at [896, 516] on div "Save" at bounding box center [884, 513] width 30 height 19
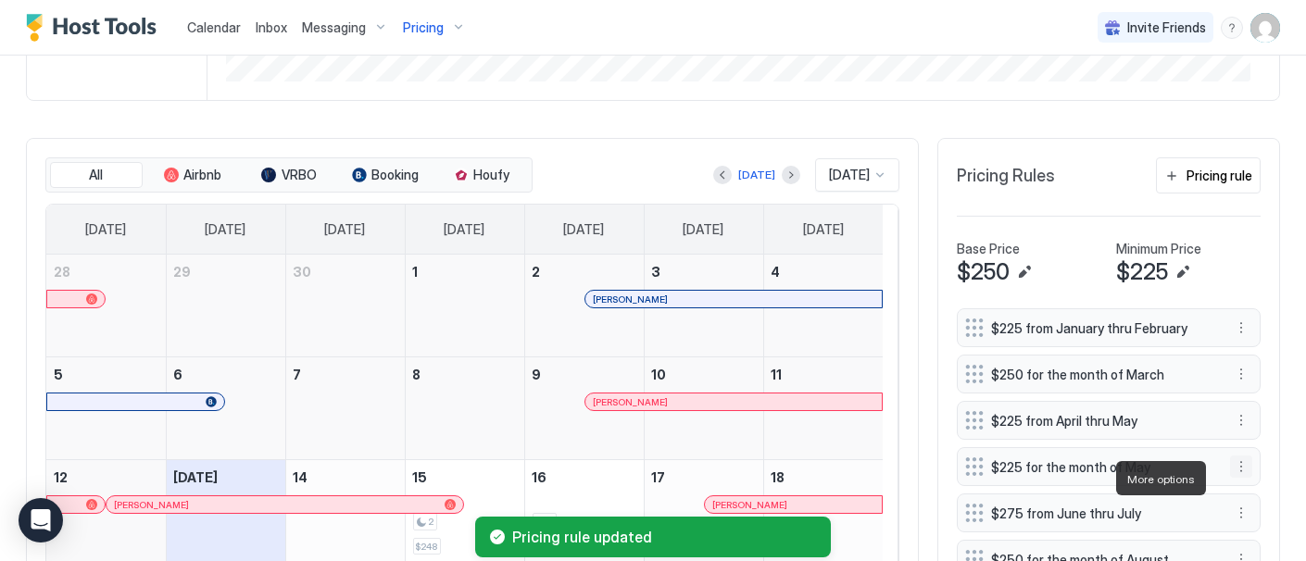
click at [1231, 474] on button "More options" at bounding box center [1241, 467] width 22 height 22
click at [1255, 449] on span "Delete" at bounding box center [1261, 451] width 34 height 14
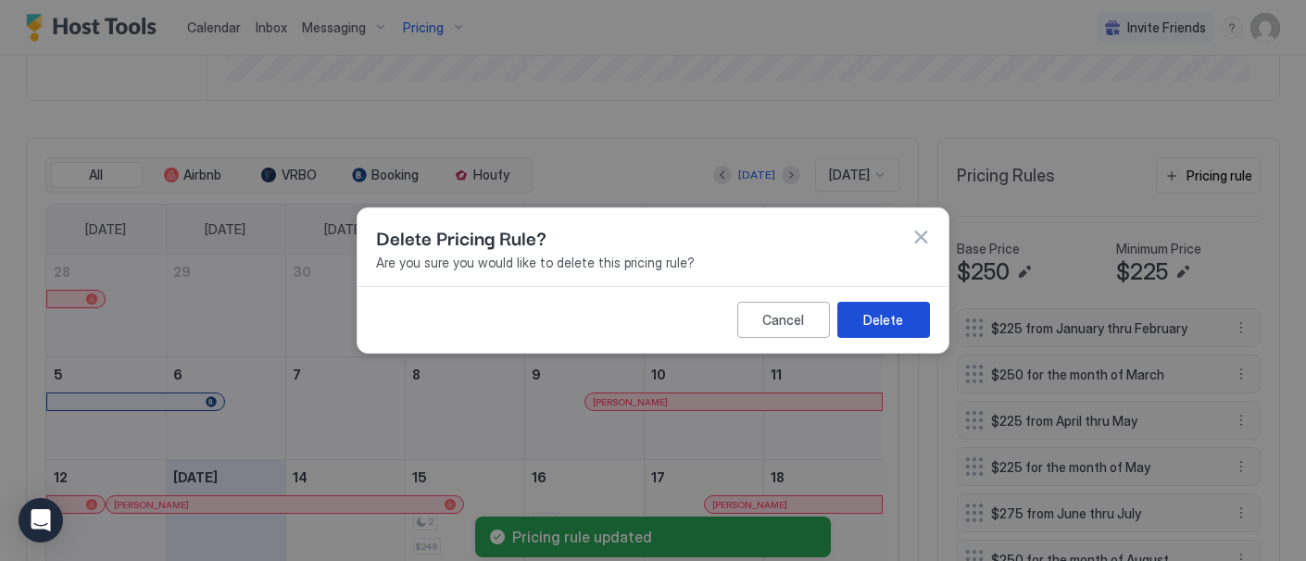
click at [885, 321] on div "Delete" at bounding box center [884, 319] width 40 height 19
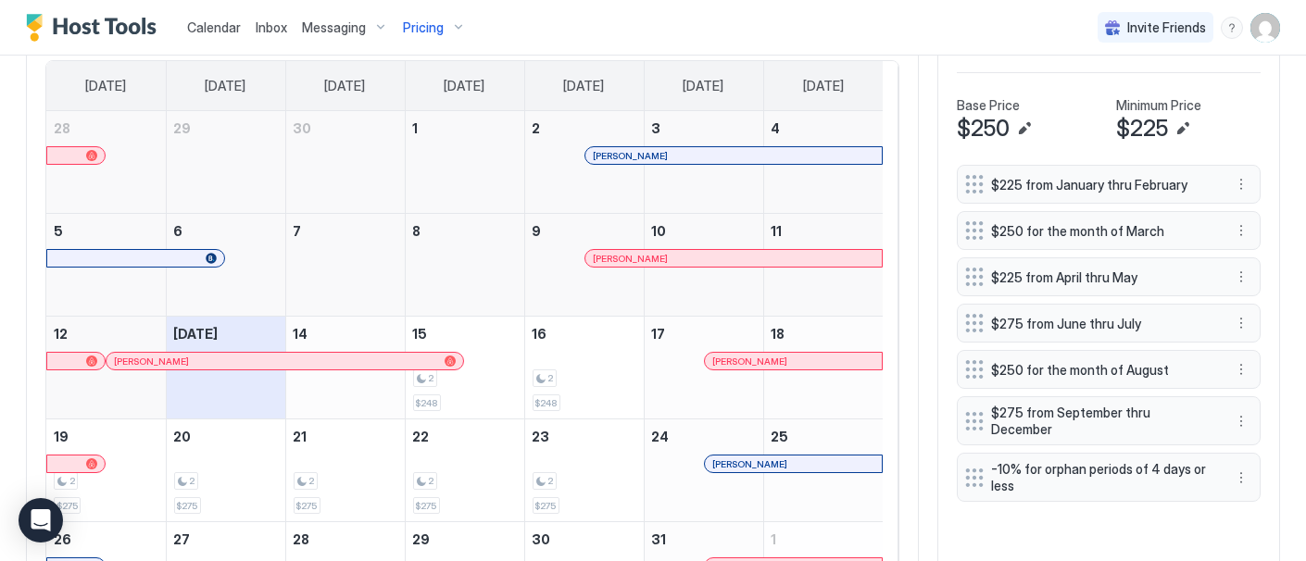
scroll to position [552, 0]
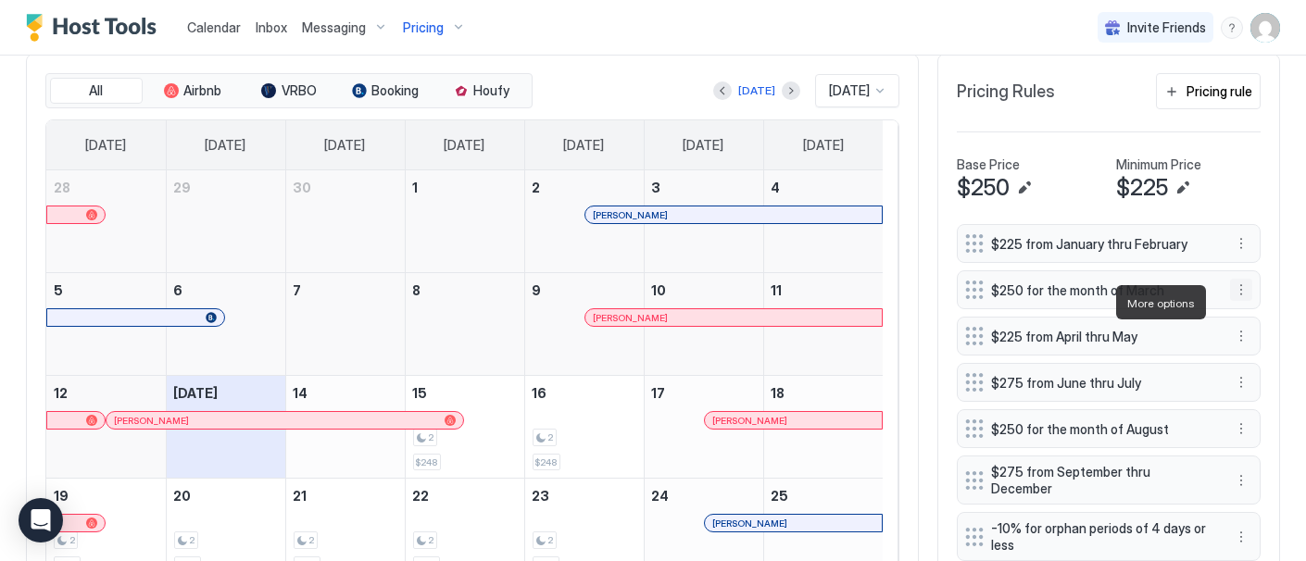
click at [1230, 301] on button "More options" at bounding box center [1241, 290] width 22 height 22
click at [1251, 328] on span "Edit" at bounding box center [1254, 328] width 20 height 14
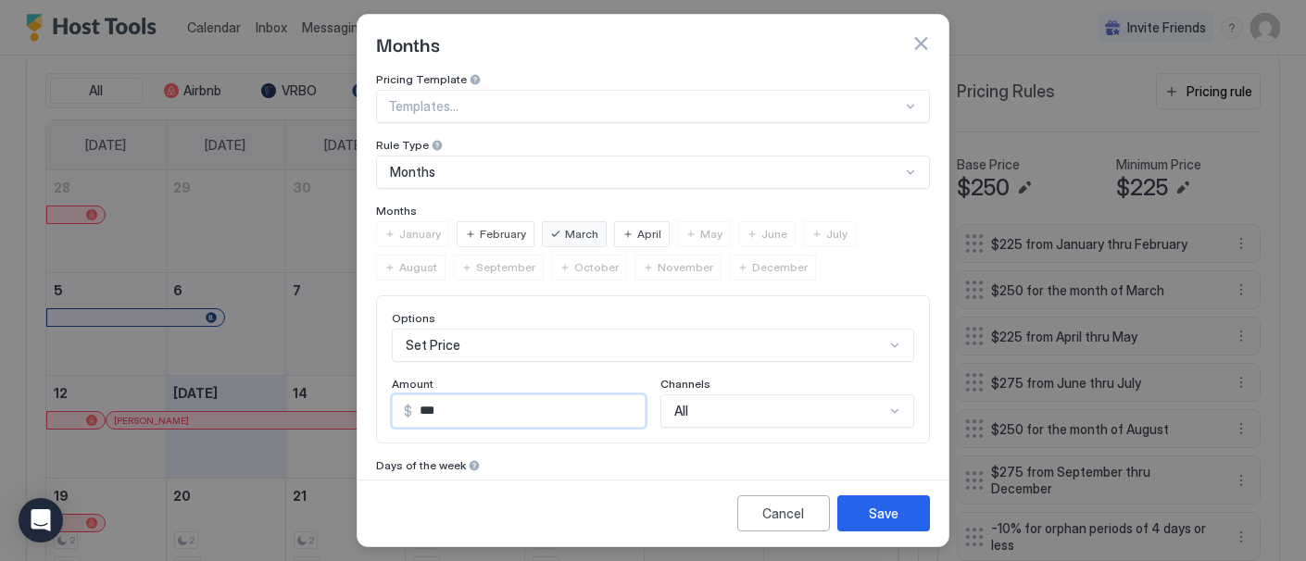
drag, startPoint x: 426, startPoint y: 405, endPoint x: 447, endPoint y: 410, distance: 20.9
click at [447, 410] on input "***" at bounding box center [528, 412] width 233 height 32
type input "***"
click at [881, 504] on div "Save" at bounding box center [884, 513] width 30 height 19
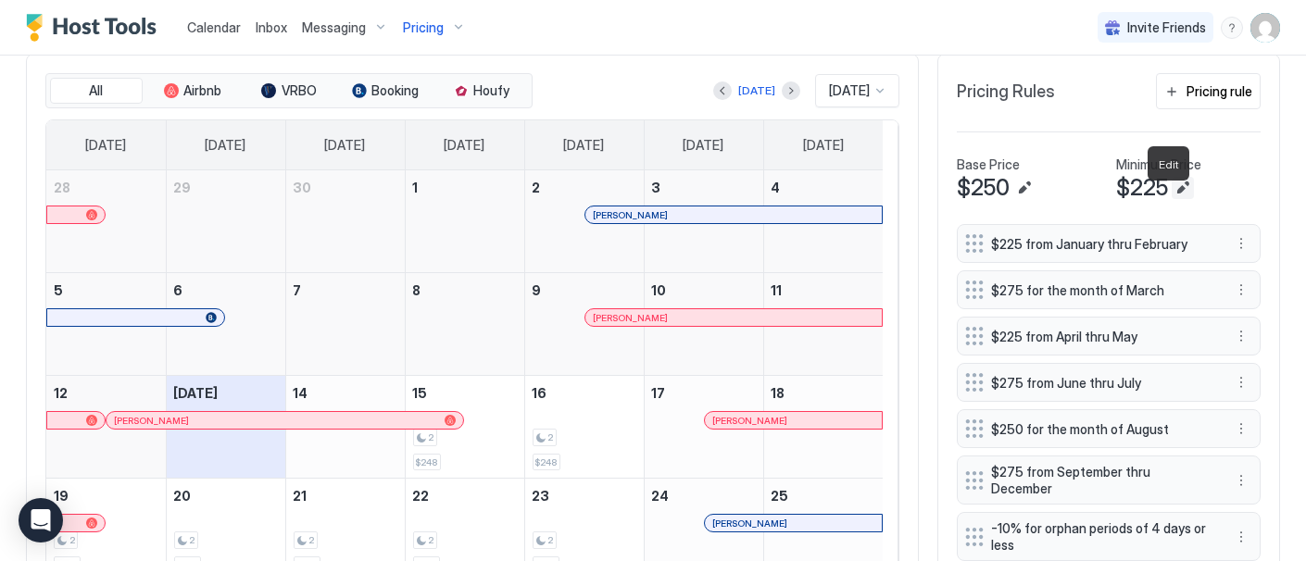
click at [1172, 199] on button "Edit" at bounding box center [1183, 188] width 22 height 22
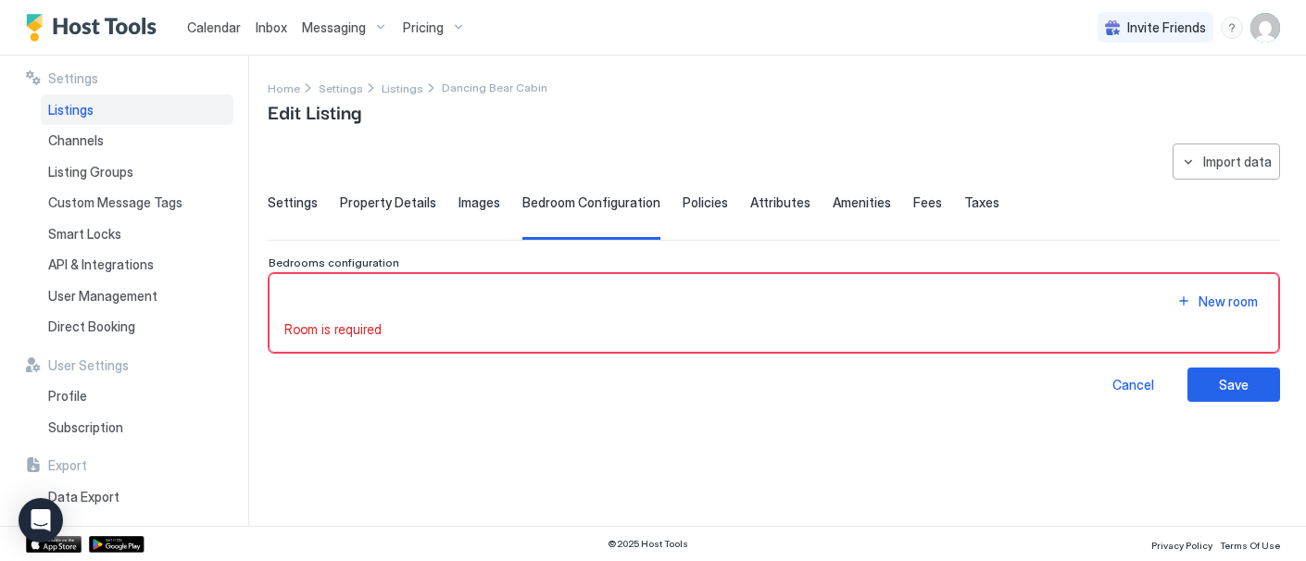
type input "***"
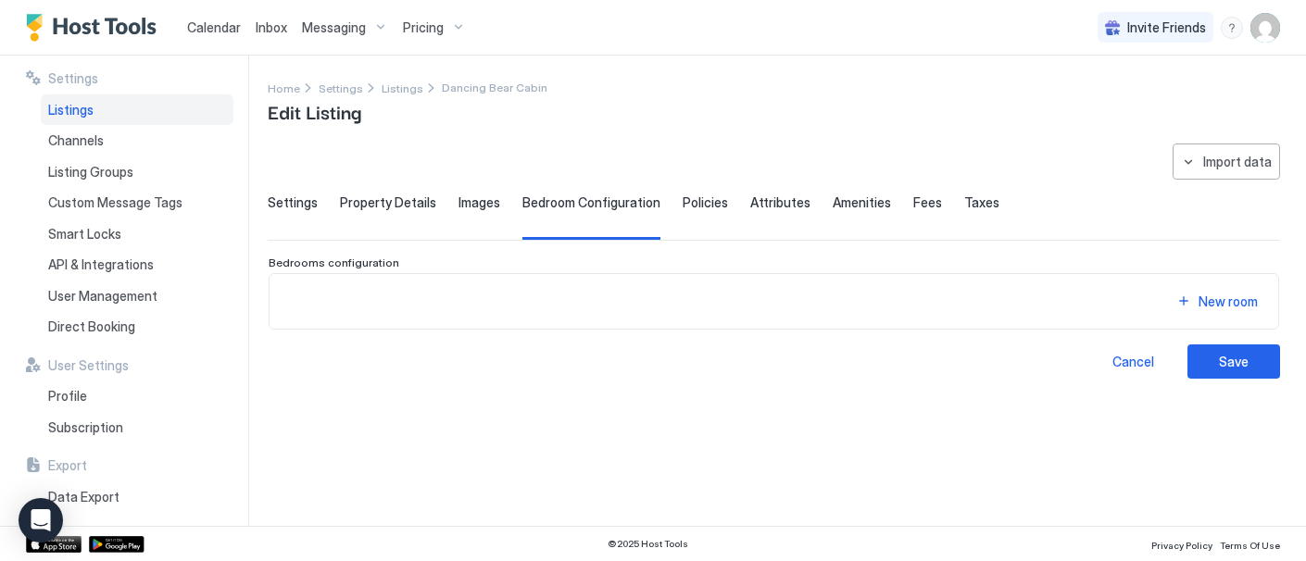
click at [293, 201] on span "Settings" at bounding box center [293, 203] width 50 height 17
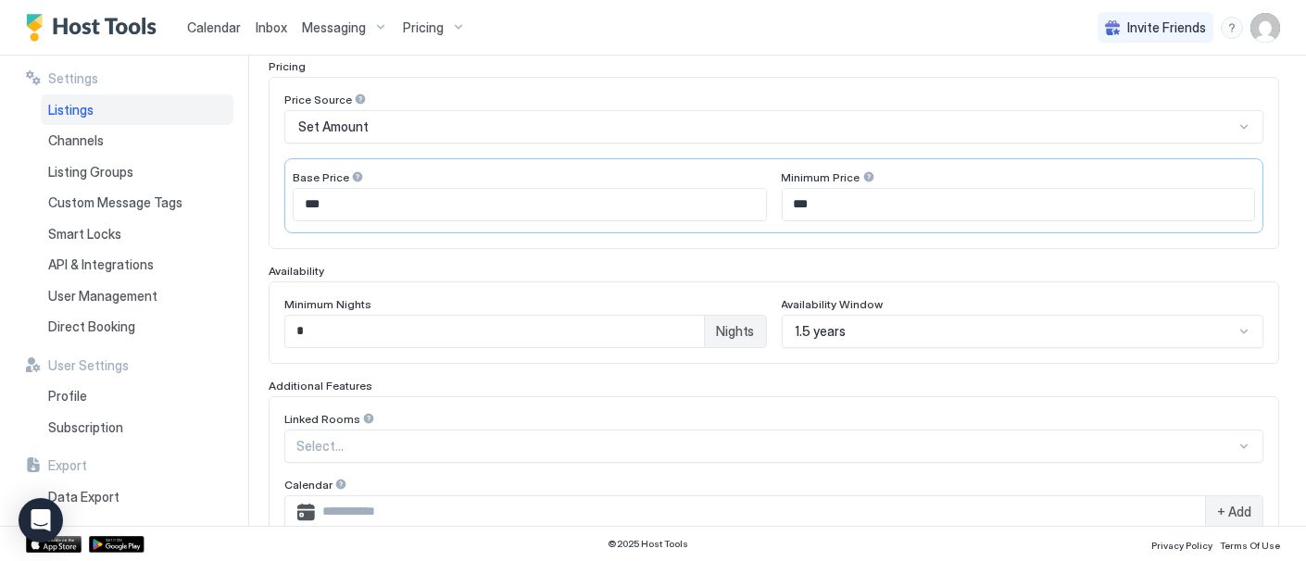
scroll to position [309, 0]
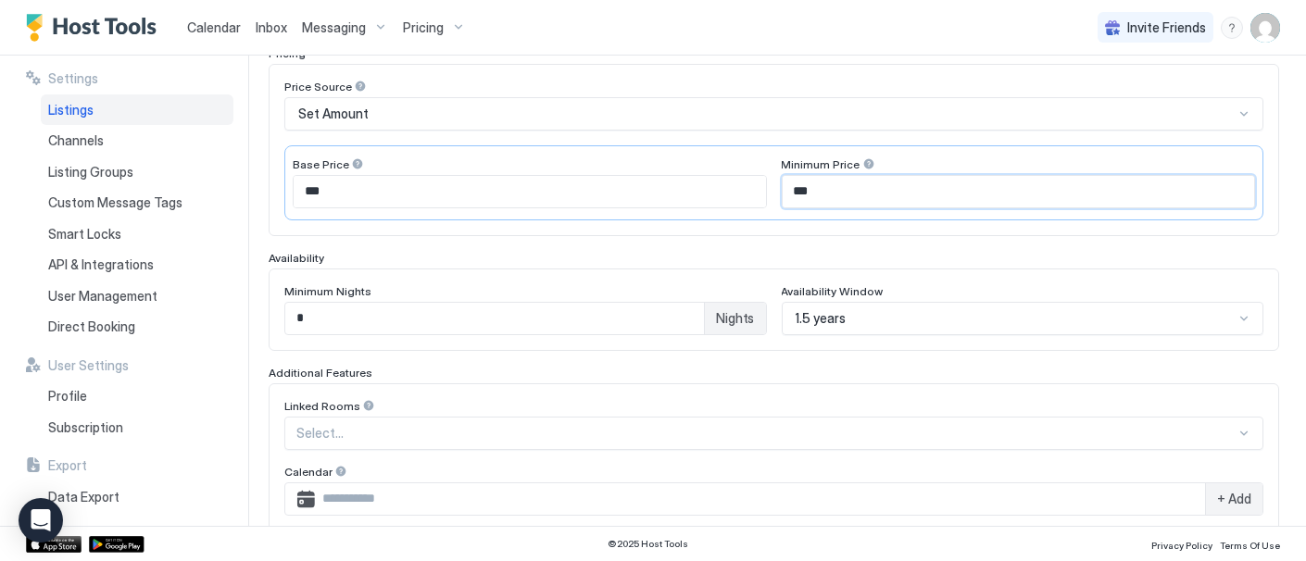
drag, startPoint x: 794, startPoint y: 185, endPoint x: 812, endPoint y: 186, distance: 17.6
click at [812, 186] on input "***" at bounding box center [1019, 192] width 473 height 32
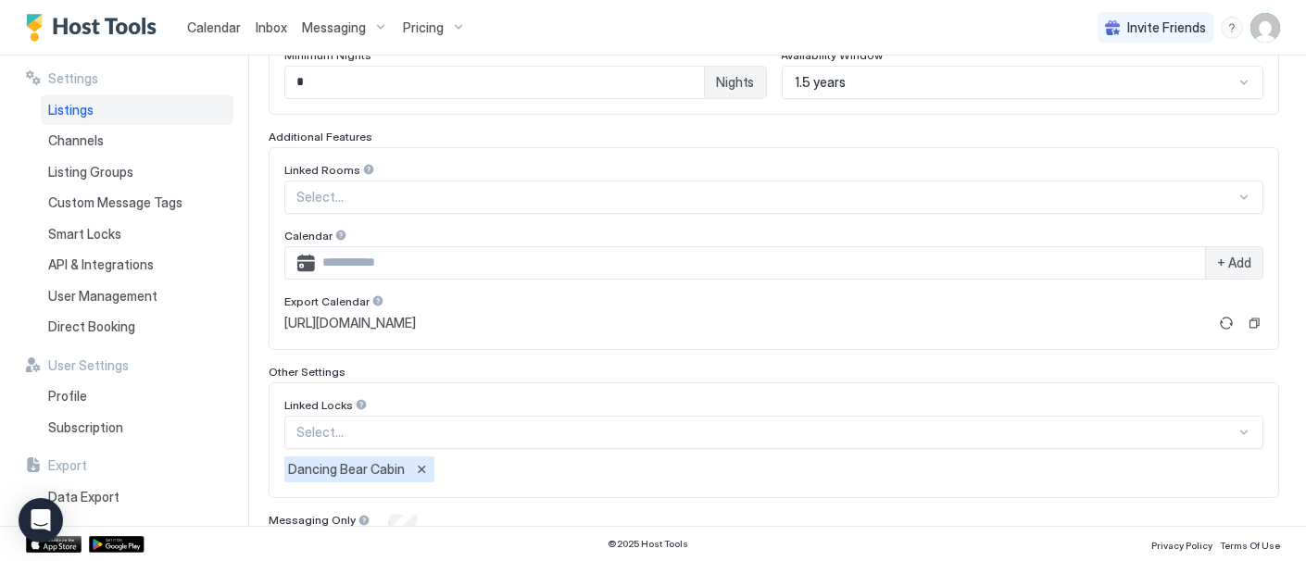
scroll to position [616, 0]
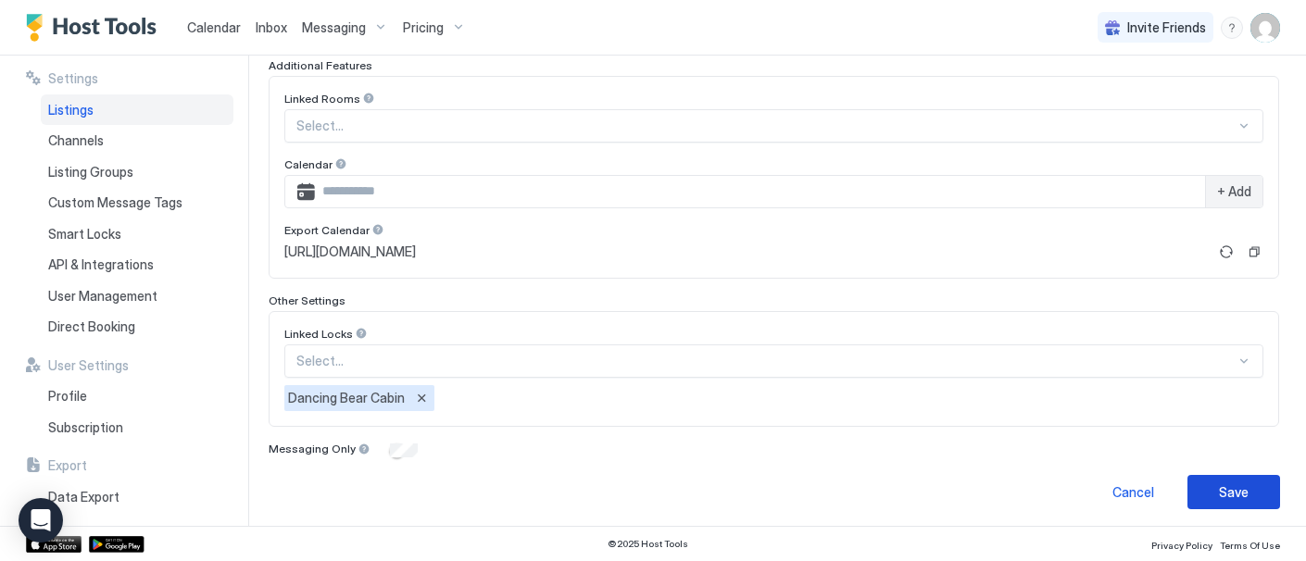
type input "***"
click at [1219, 483] on div "Save" at bounding box center [1234, 492] width 30 height 19
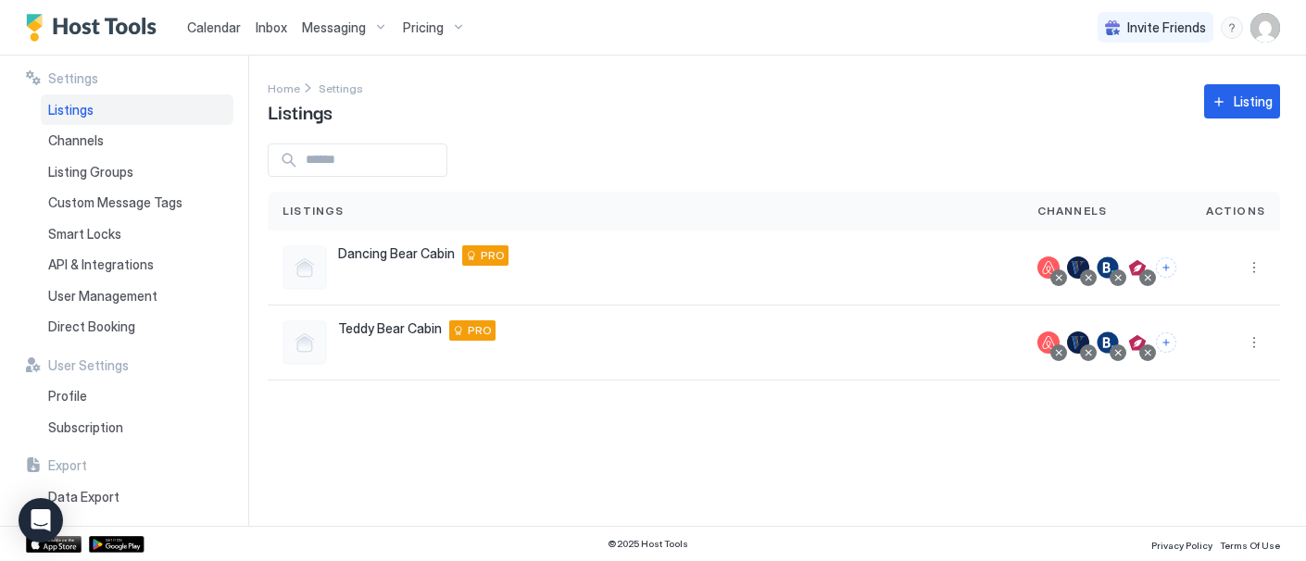
click at [418, 22] on span "Pricing" at bounding box center [423, 27] width 41 height 17
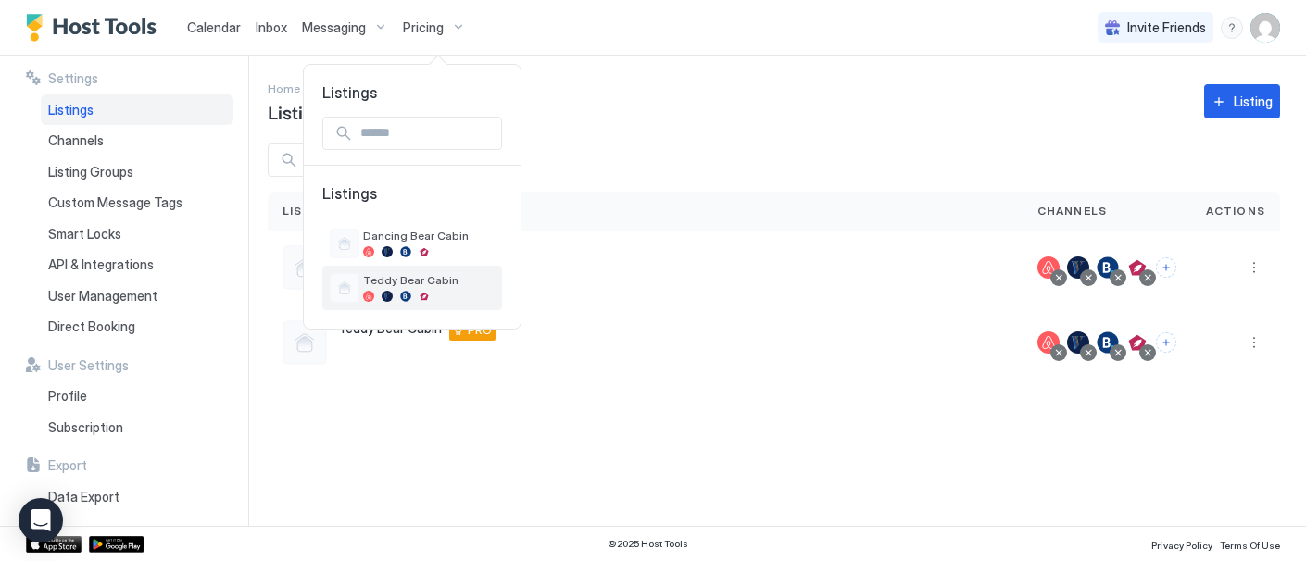
click at [415, 295] on div at bounding box center [429, 296] width 132 height 11
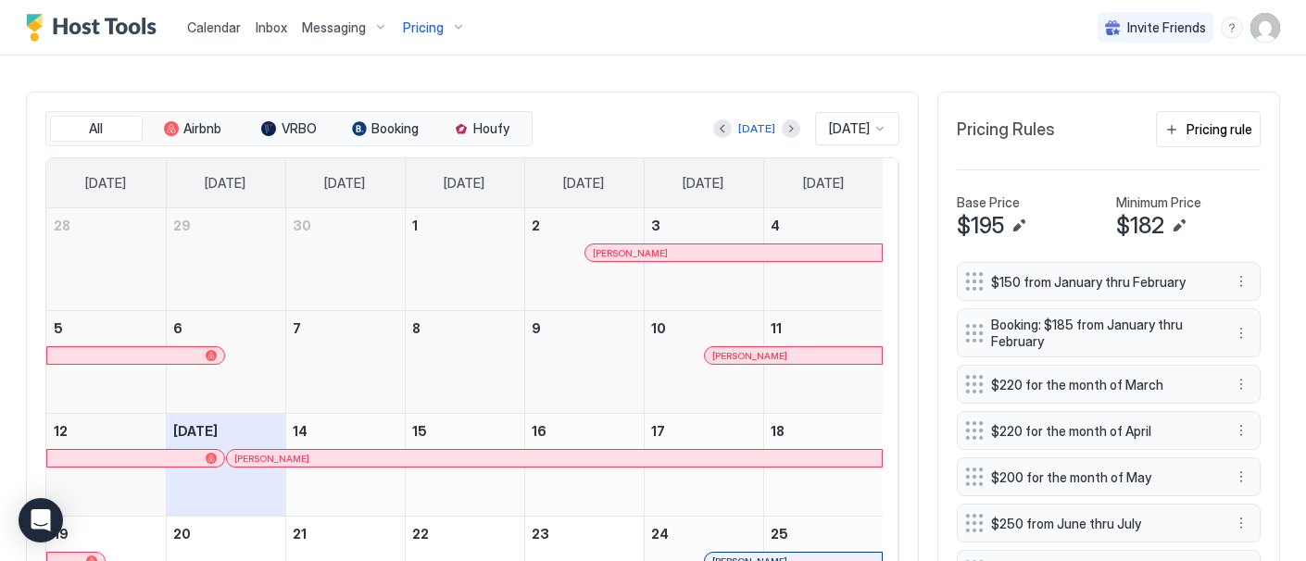
scroll to position [617, 0]
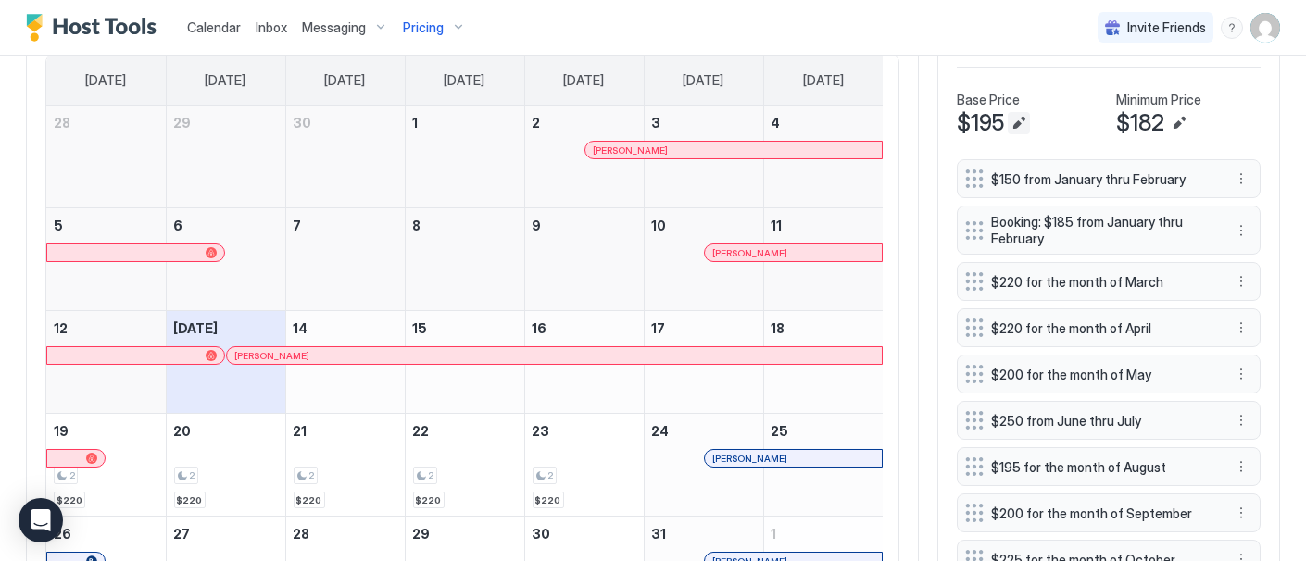
click at [1008, 133] on button "Edit" at bounding box center [1019, 123] width 22 height 22
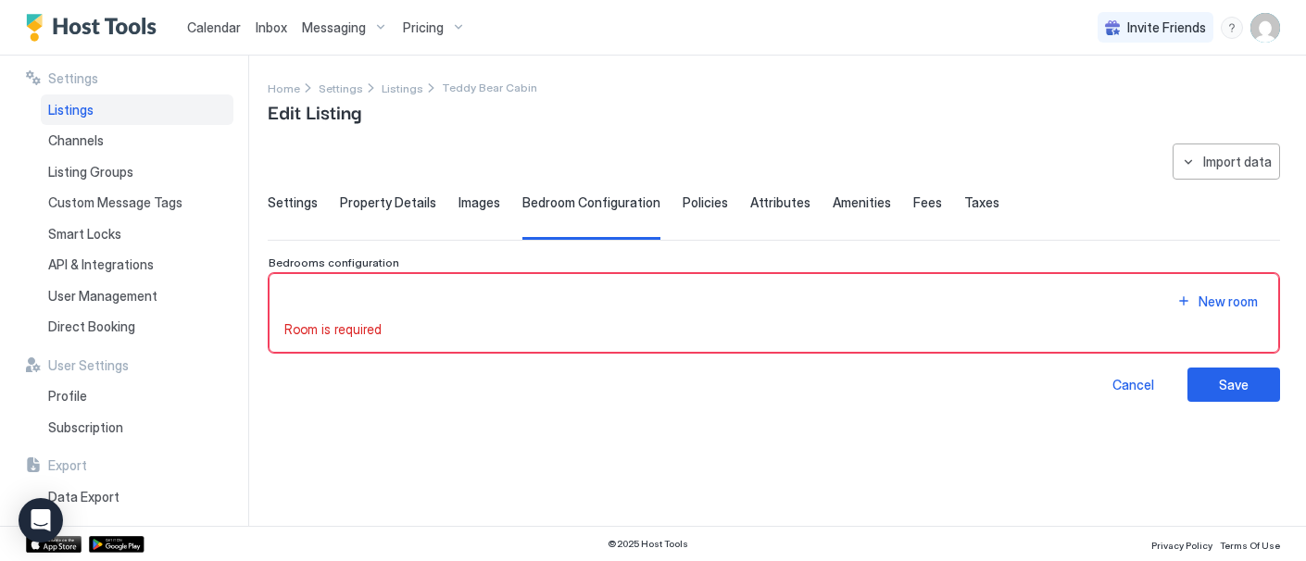
click at [291, 202] on span "Settings" at bounding box center [293, 203] width 50 height 17
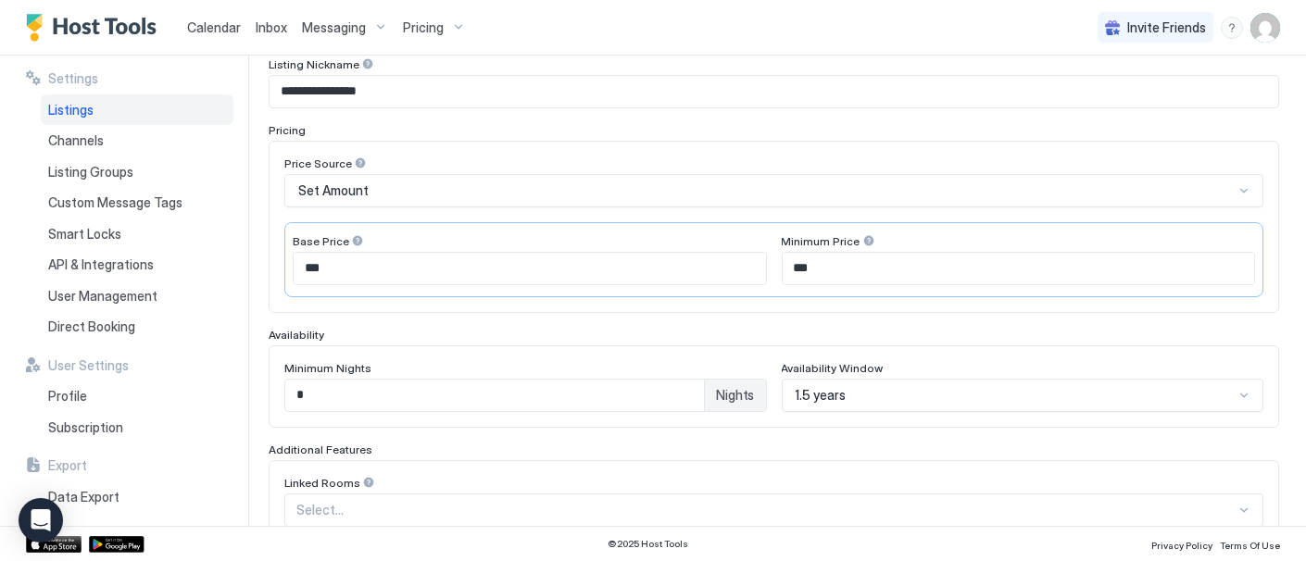
scroll to position [309, 0]
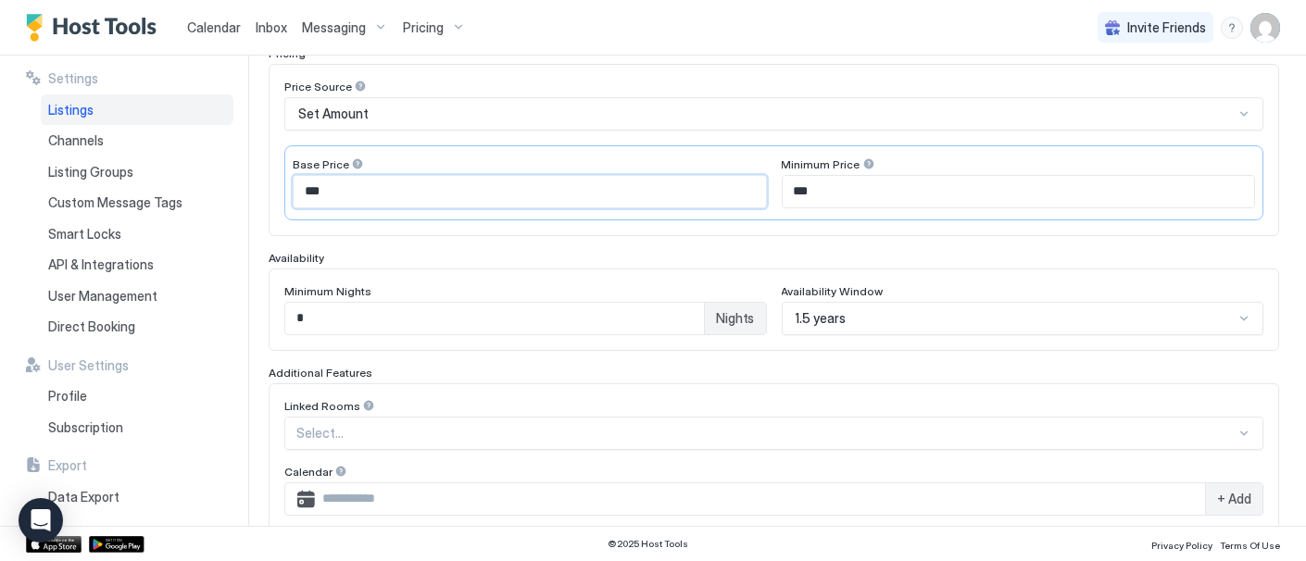
drag, startPoint x: 353, startPoint y: 190, endPoint x: 246, endPoint y: 181, distance: 107.9
click at [246, 181] on div "**********" at bounding box center [653, 291] width 1306 height 471
type input "***"
drag, startPoint x: 815, startPoint y: 188, endPoint x: 754, endPoint y: 189, distance: 61.2
click at [754, 189] on div "Base Price *** Minimum Price ***" at bounding box center [773, 182] width 979 height 75
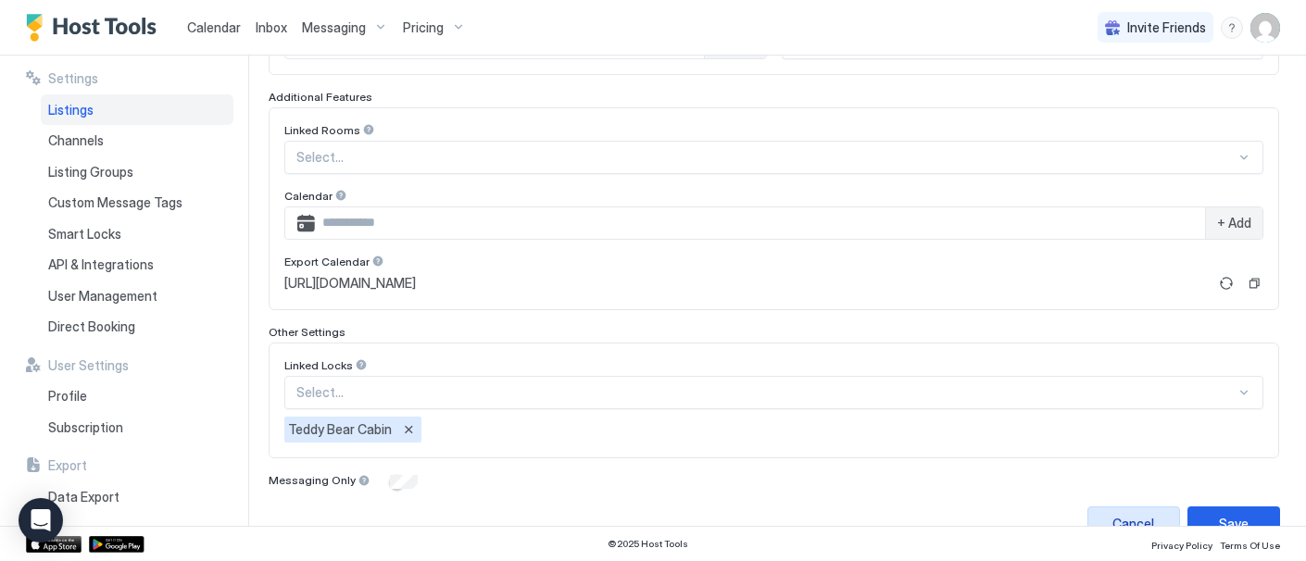
scroll to position [616, 0]
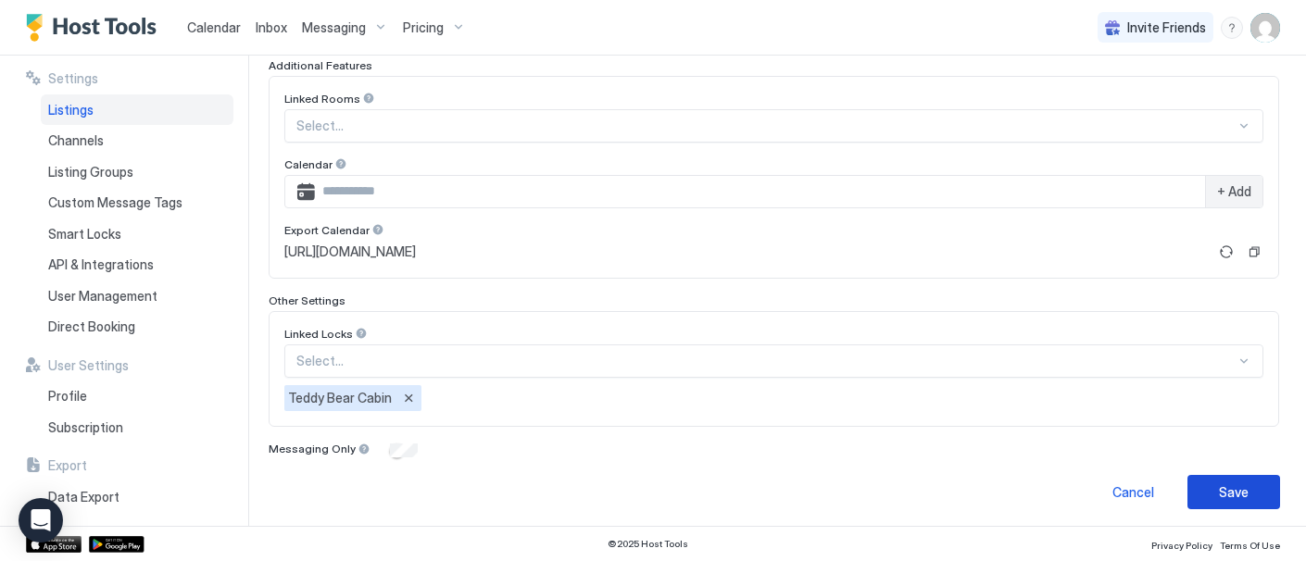
type input "***"
drag, startPoint x: 1228, startPoint y: 485, endPoint x: 1140, endPoint y: 459, distance: 91.8
click at [1228, 485] on div "Save" at bounding box center [1234, 492] width 30 height 19
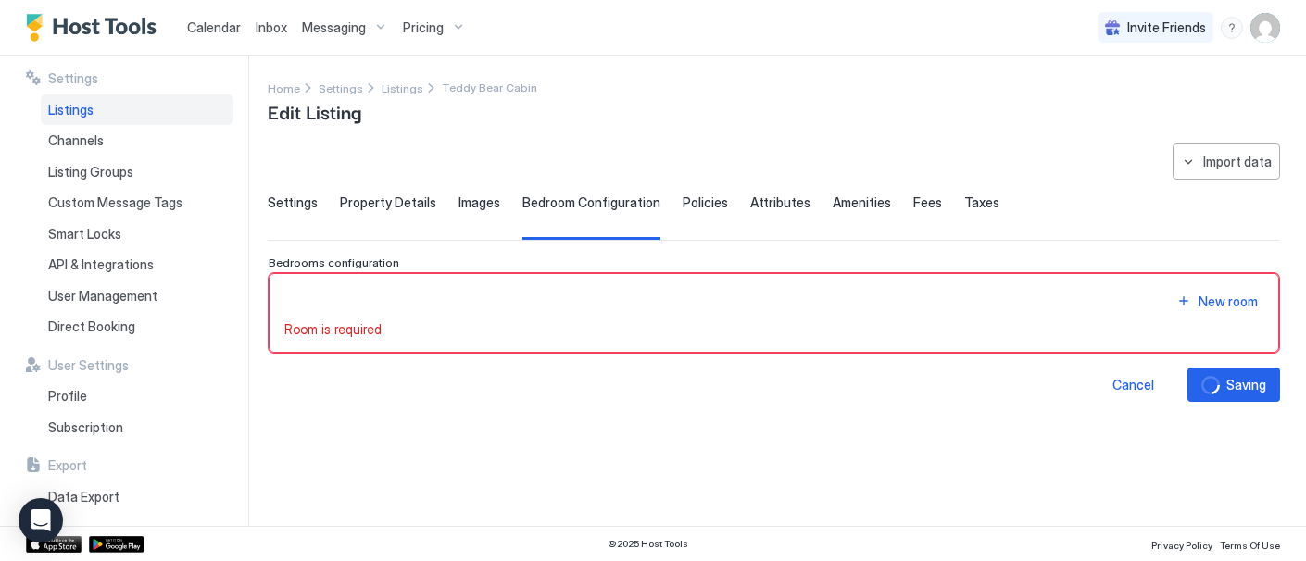
scroll to position [0, 0]
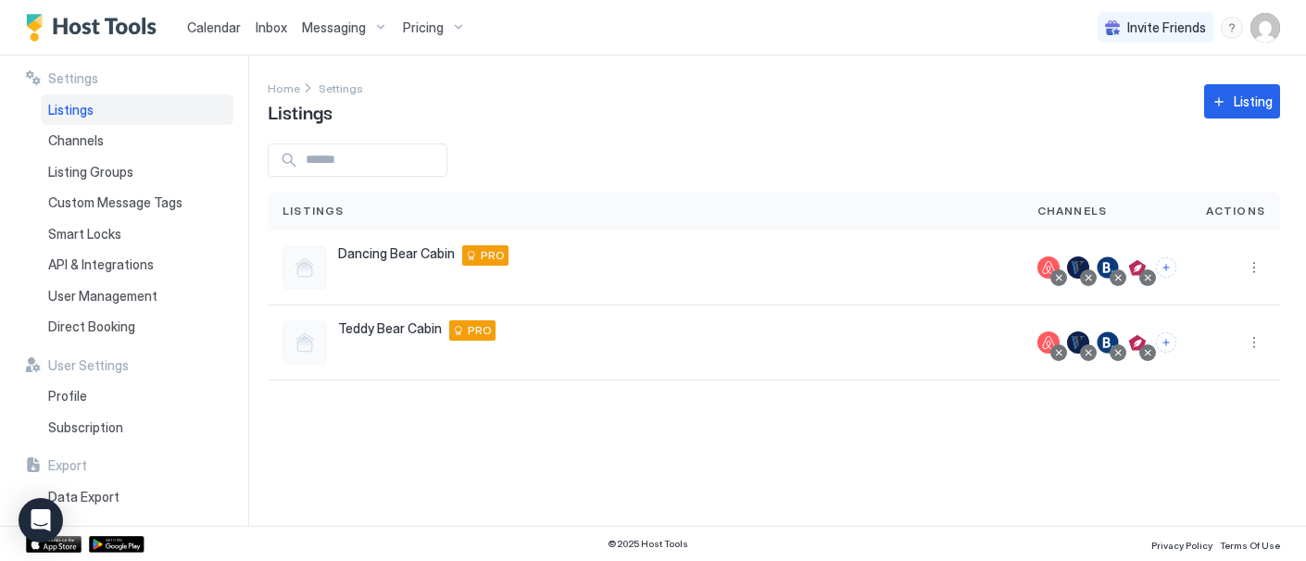
click at [426, 20] on span "Pricing" at bounding box center [423, 27] width 41 height 17
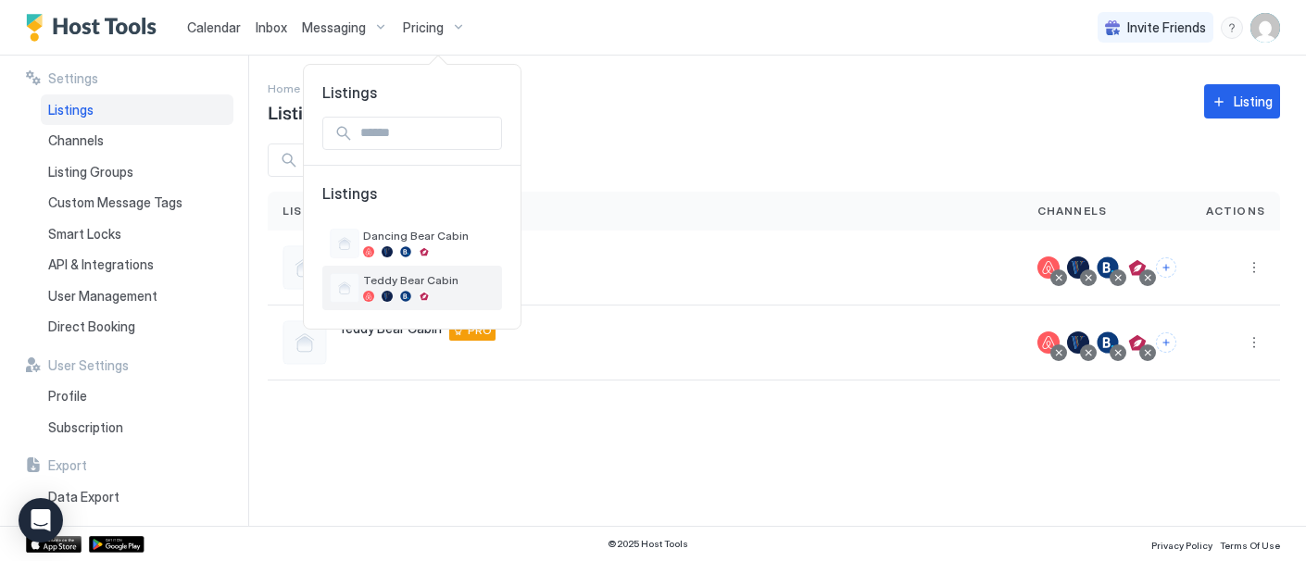
drag, startPoint x: 422, startPoint y: 295, endPoint x: 648, endPoint y: 300, distance: 225.2
click at [423, 295] on div at bounding box center [424, 296] width 11 height 11
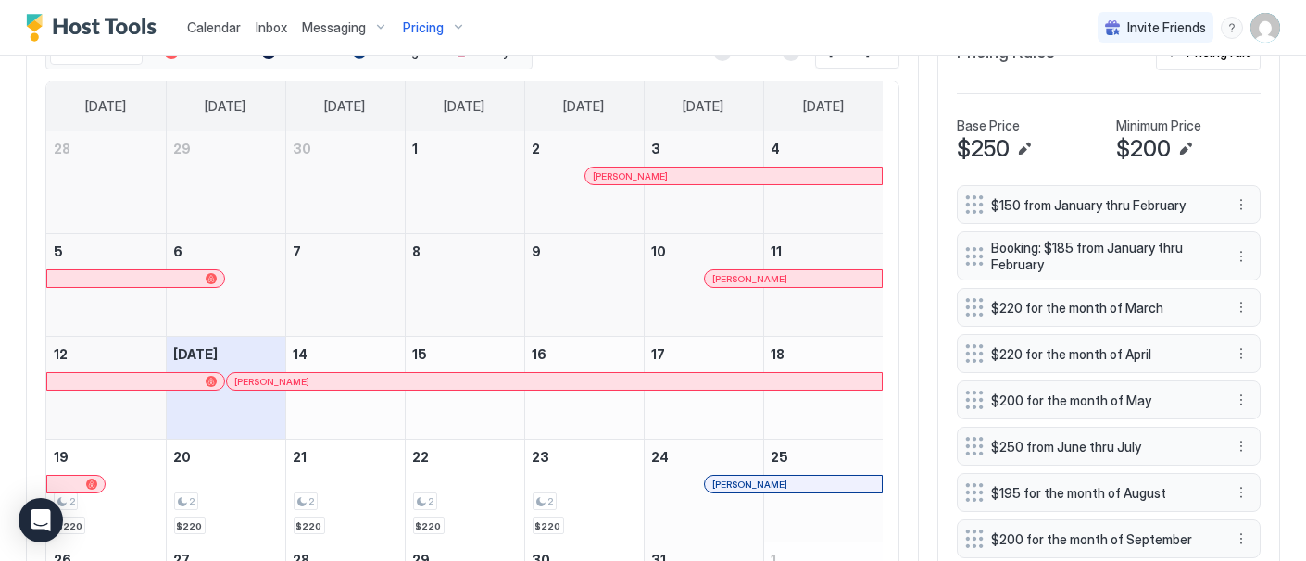
scroll to position [617, 0]
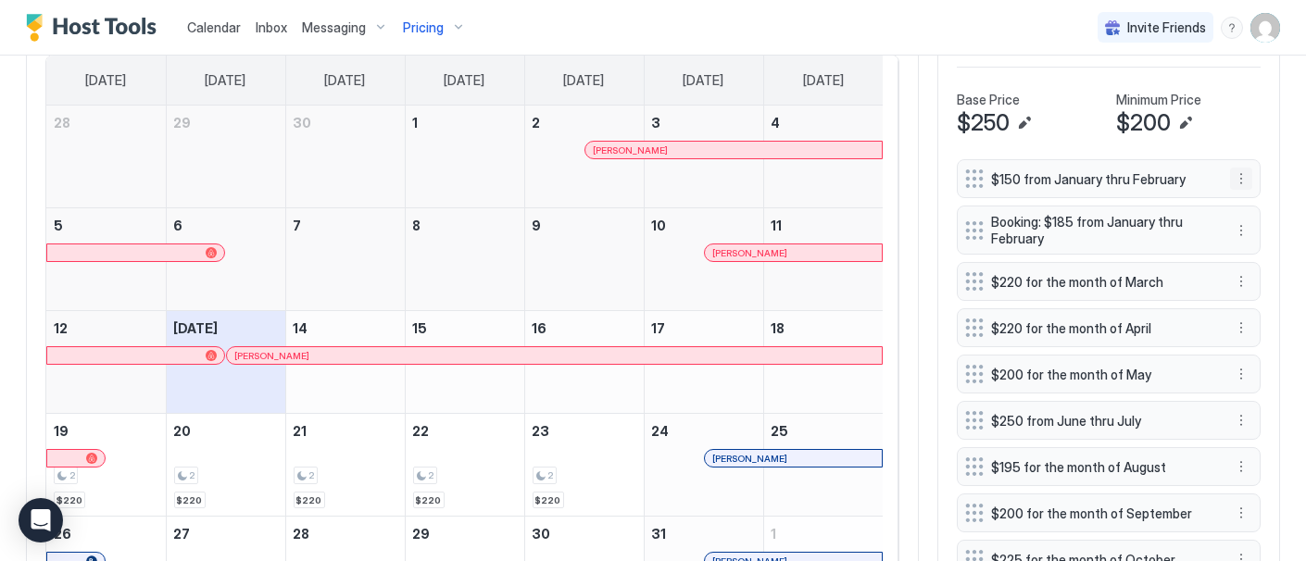
click at [1231, 186] on button "More options" at bounding box center [1241, 179] width 22 height 22
click at [1254, 217] on span "Edit" at bounding box center [1254, 217] width 20 height 14
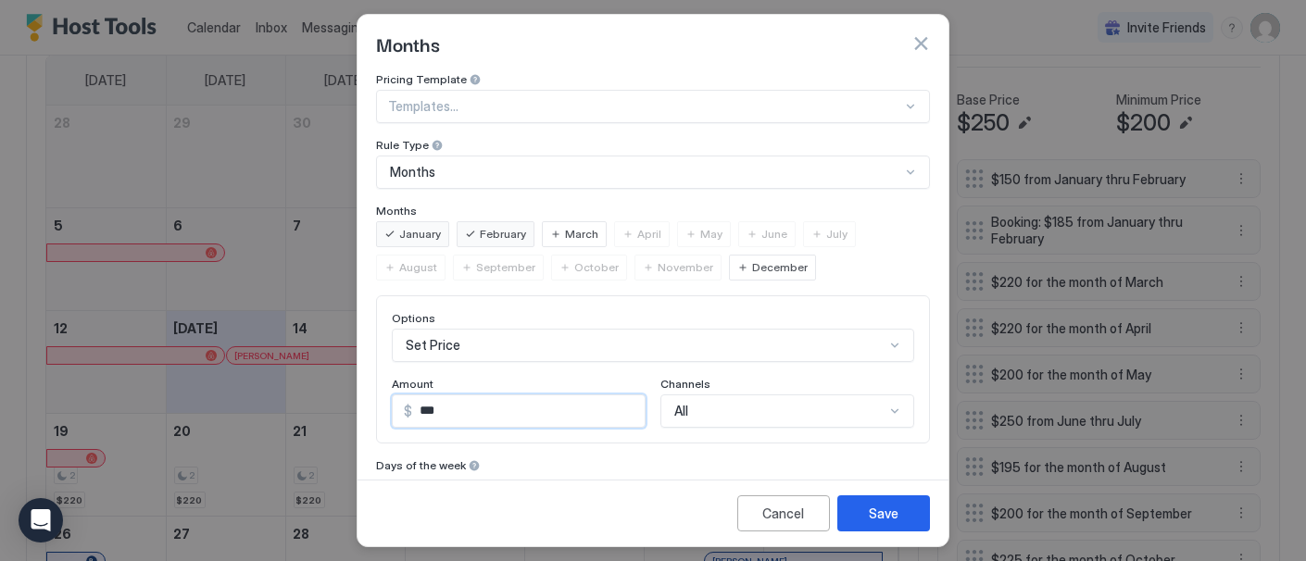
drag, startPoint x: 449, startPoint y: 411, endPoint x: 407, endPoint y: 407, distance: 42.9
click at [379, 402] on div "Options Set Price Amount $ *** Channels All" at bounding box center [653, 370] width 554 height 148
type input "***"
click at [898, 513] on button "Save" at bounding box center [884, 514] width 93 height 36
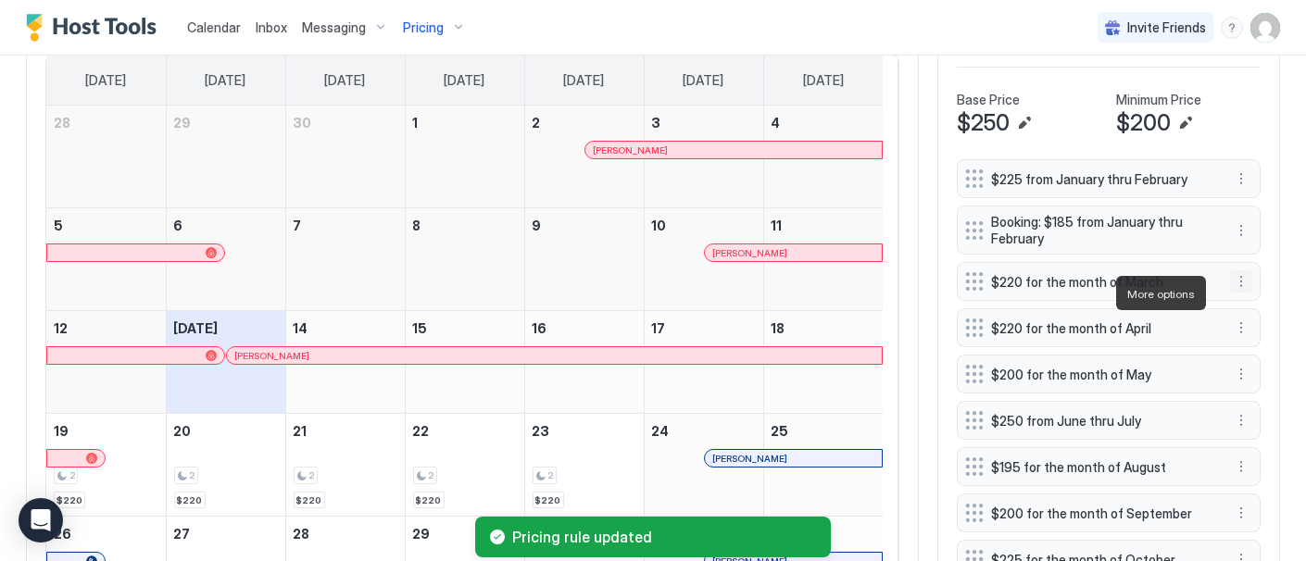
click at [1230, 290] on button "More options" at bounding box center [1241, 282] width 22 height 22
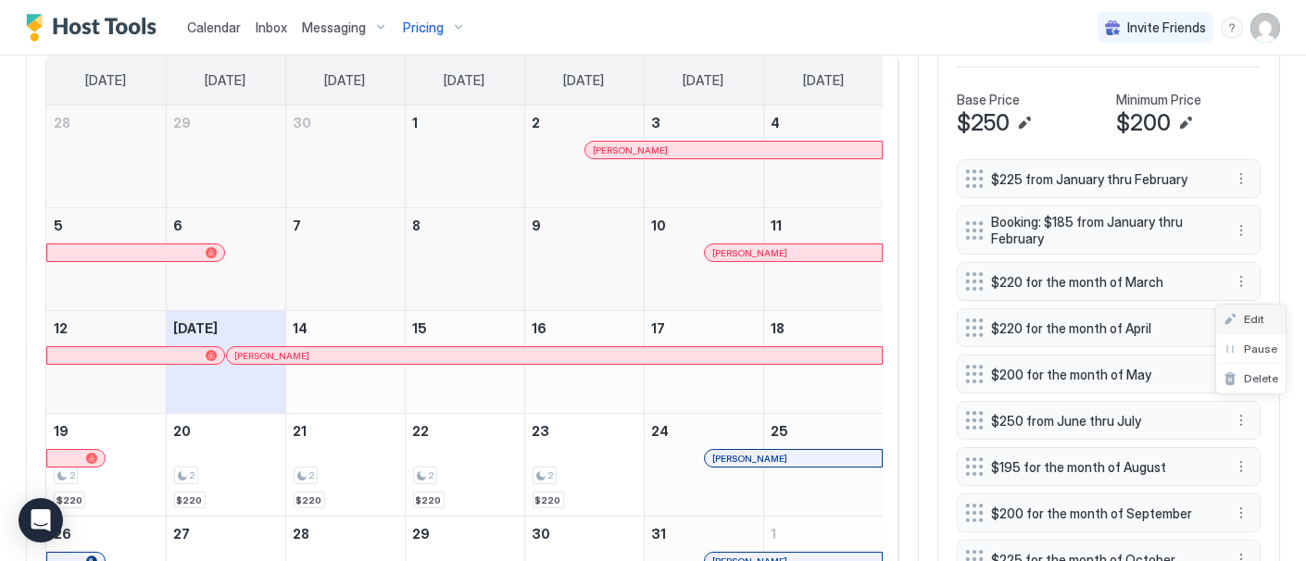
click at [1257, 320] on span "Edit" at bounding box center [1254, 319] width 20 height 14
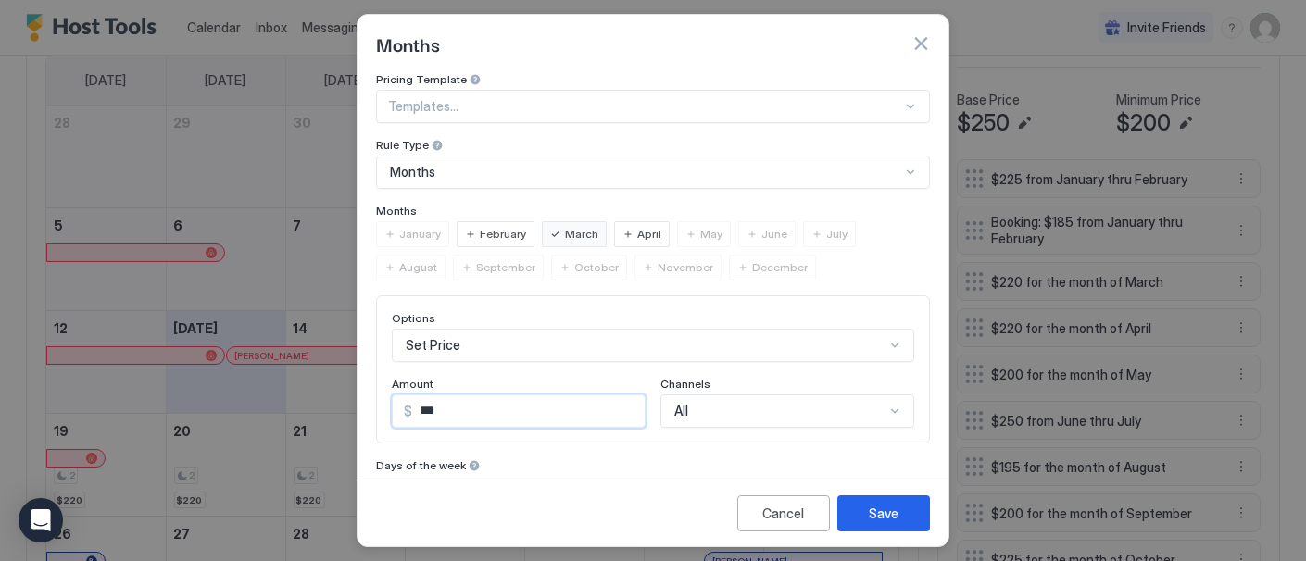
drag, startPoint x: 425, startPoint y: 409, endPoint x: 460, endPoint y: 410, distance: 35.3
click at [460, 410] on input "***" at bounding box center [528, 412] width 233 height 32
type input "***"
click at [889, 508] on div "Save" at bounding box center [884, 513] width 30 height 19
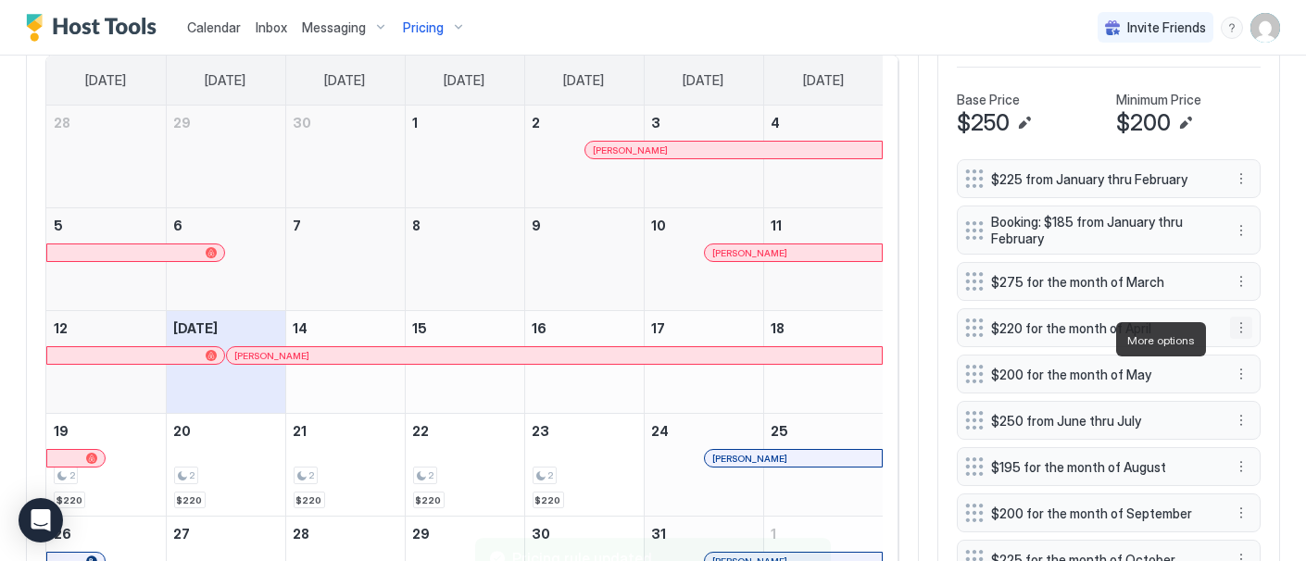
click at [1230, 339] on button "More options" at bounding box center [1241, 328] width 22 height 22
click at [1262, 381] on div "Pause" at bounding box center [1250, 396] width 69 height 30
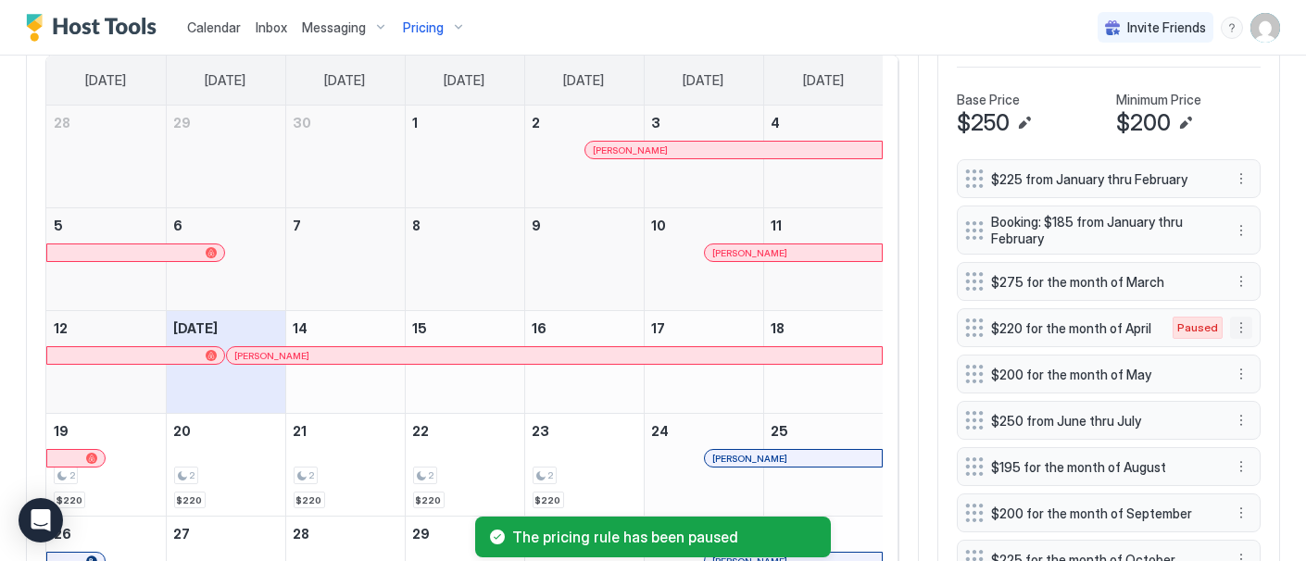
click at [1230, 334] on button "More options" at bounding box center [1241, 328] width 22 height 22
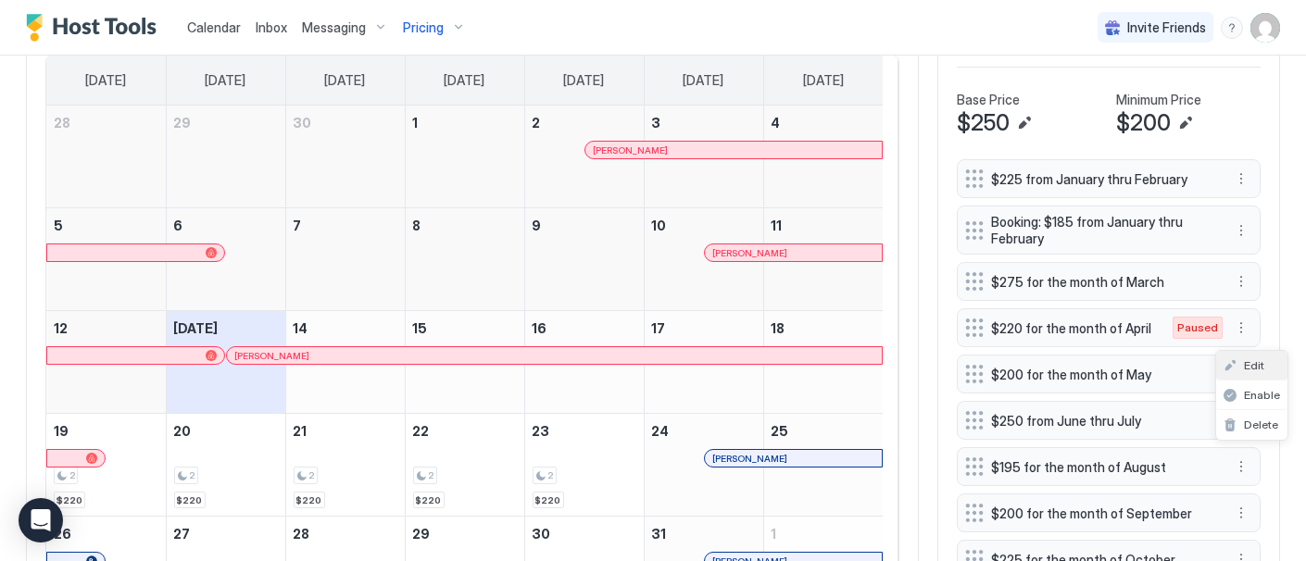
click at [1259, 353] on div "Edit" at bounding box center [1251, 366] width 71 height 30
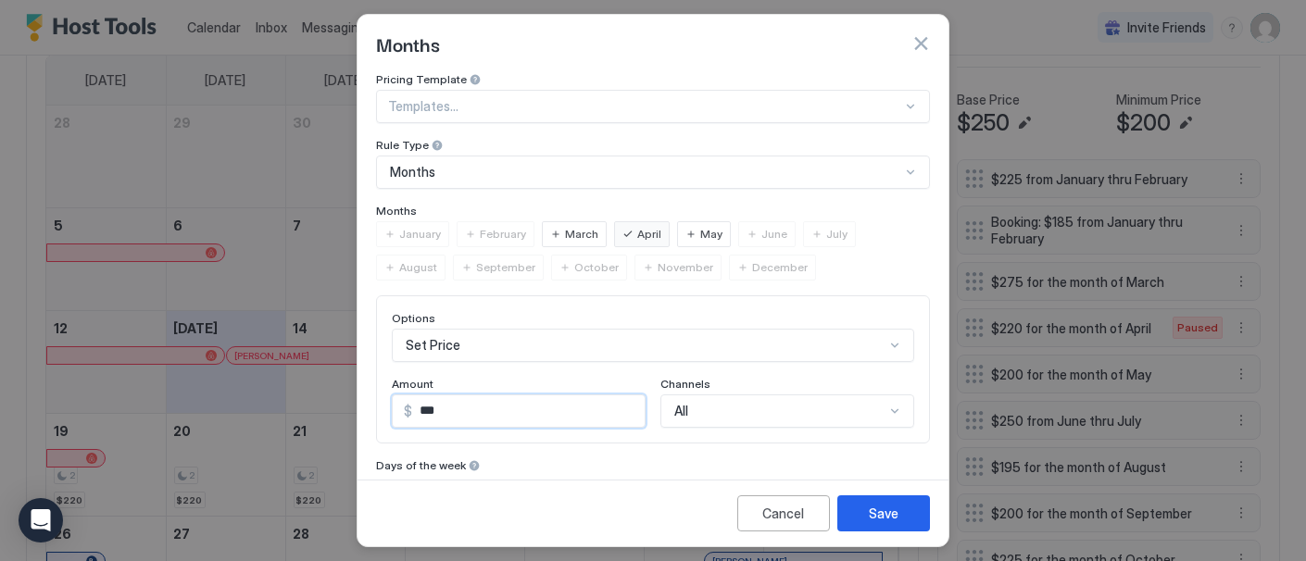
drag, startPoint x: 433, startPoint y: 403, endPoint x: 451, endPoint y: 409, distance: 19.3
click at [451, 409] on input "***" at bounding box center [528, 412] width 233 height 32
type input "***"
click at [884, 514] on div "Save" at bounding box center [884, 513] width 30 height 19
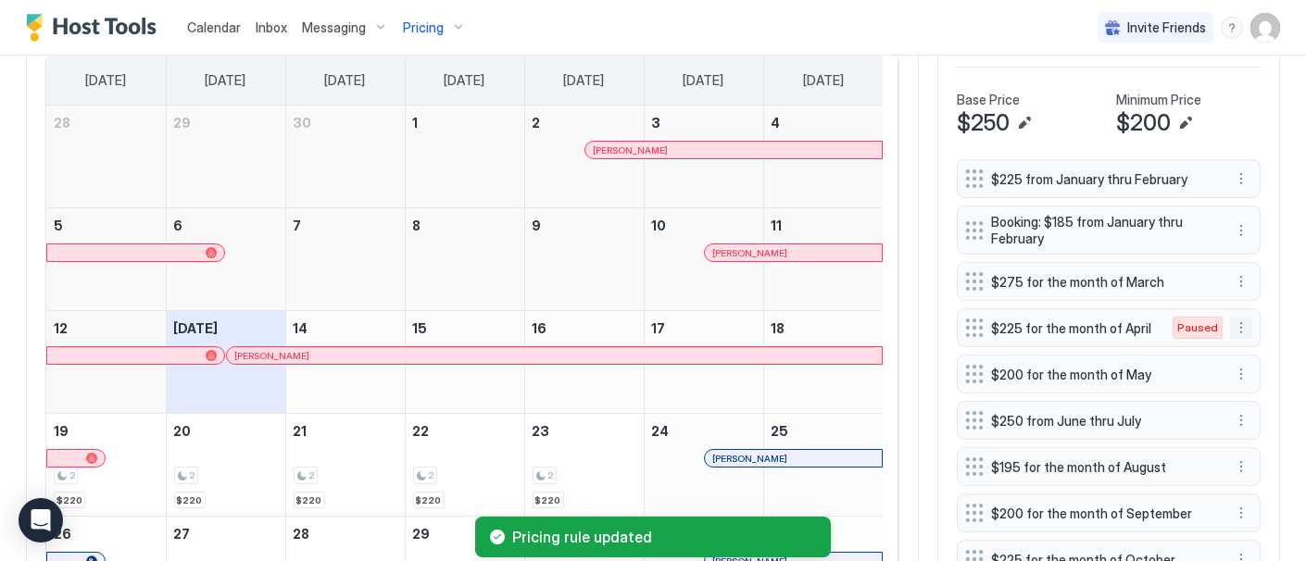
click at [1230, 331] on button "More options" at bounding box center [1241, 328] width 22 height 22
click at [1250, 397] on span "Enable" at bounding box center [1262, 395] width 36 height 14
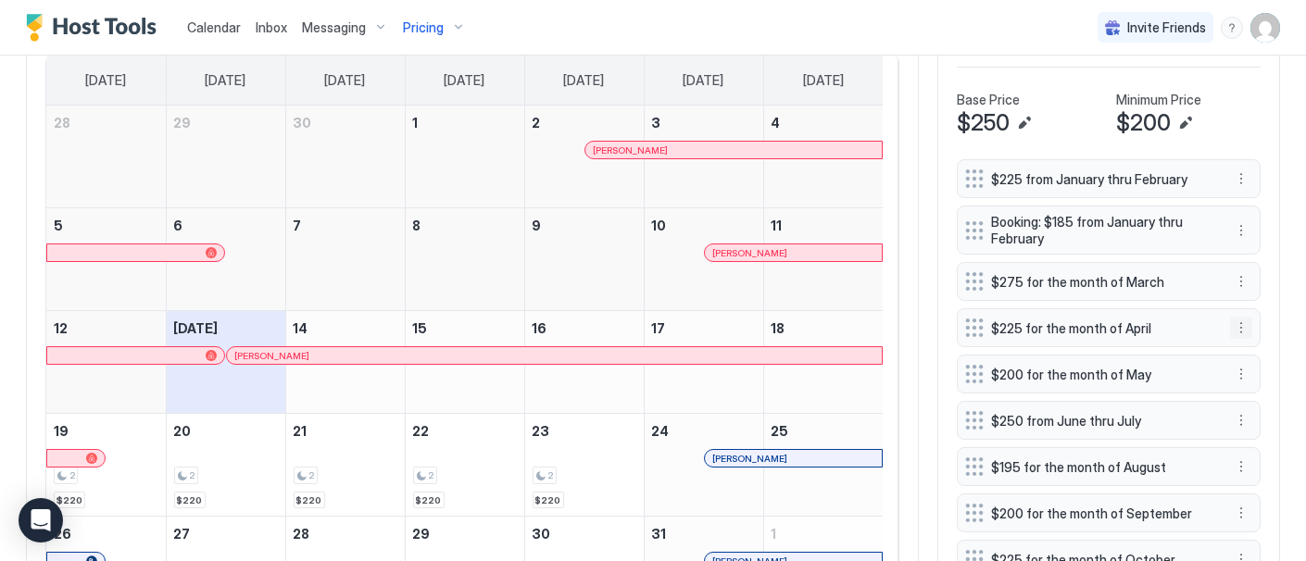
click at [1230, 337] on button "More options" at bounding box center [1241, 328] width 22 height 22
click at [1255, 364] on span "Edit" at bounding box center [1254, 366] width 20 height 14
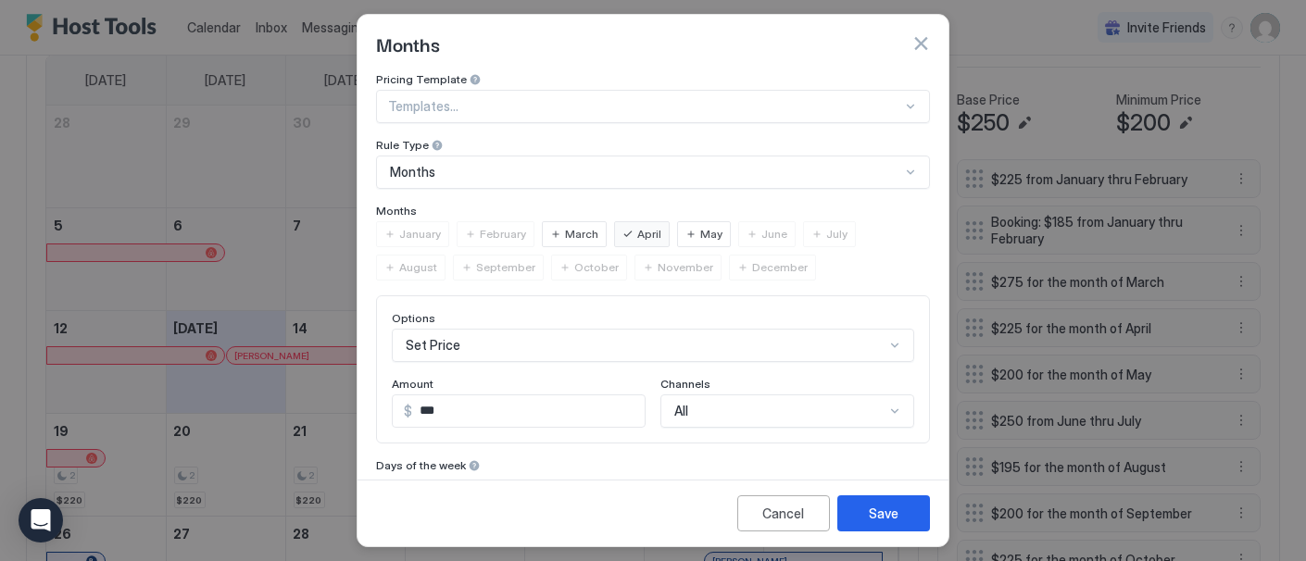
click at [700, 233] on span "May" at bounding box center [711, 234] width 22 height 17
click at [903, 519] on button "Save" at bounding box center [884, 514] width 93 height 36
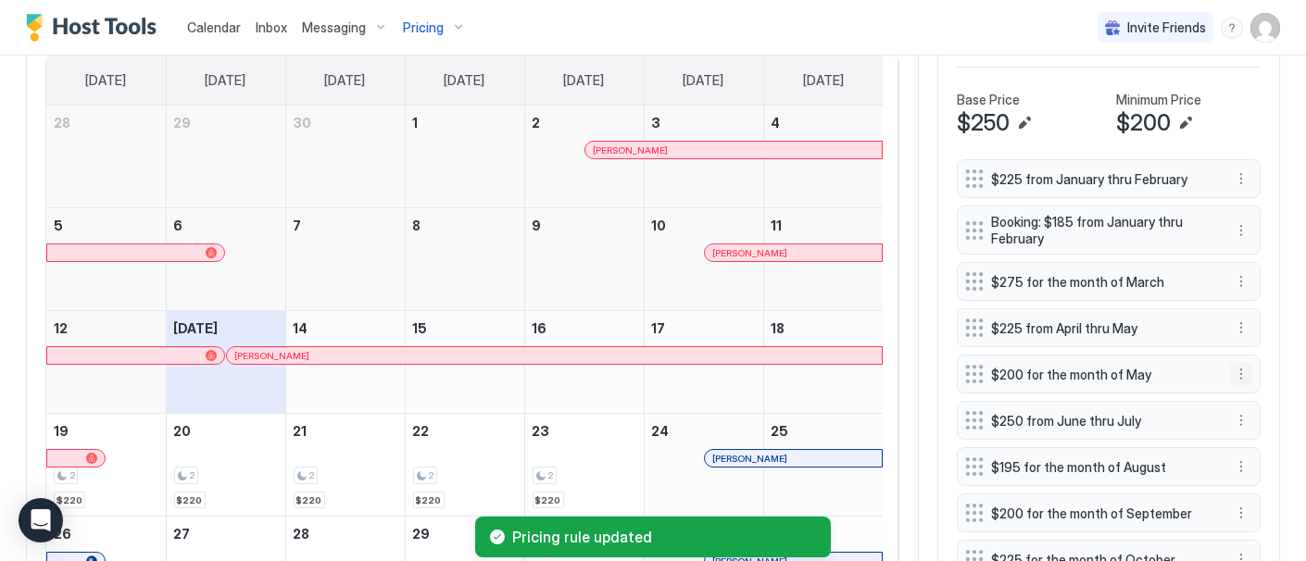
click at [1230, 382] on button "More options" at bounding box center [1241, 374] width 22 height 22
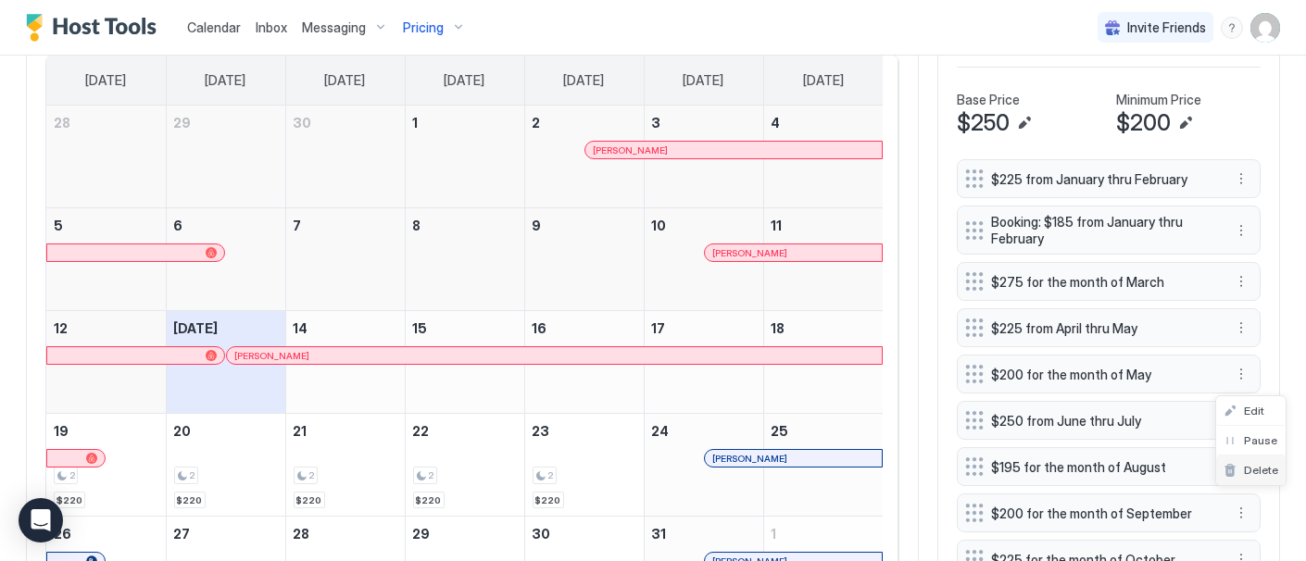
click at [1264, 472] on span "Delete" at bounding box center [1261, 470] width 34 height 14
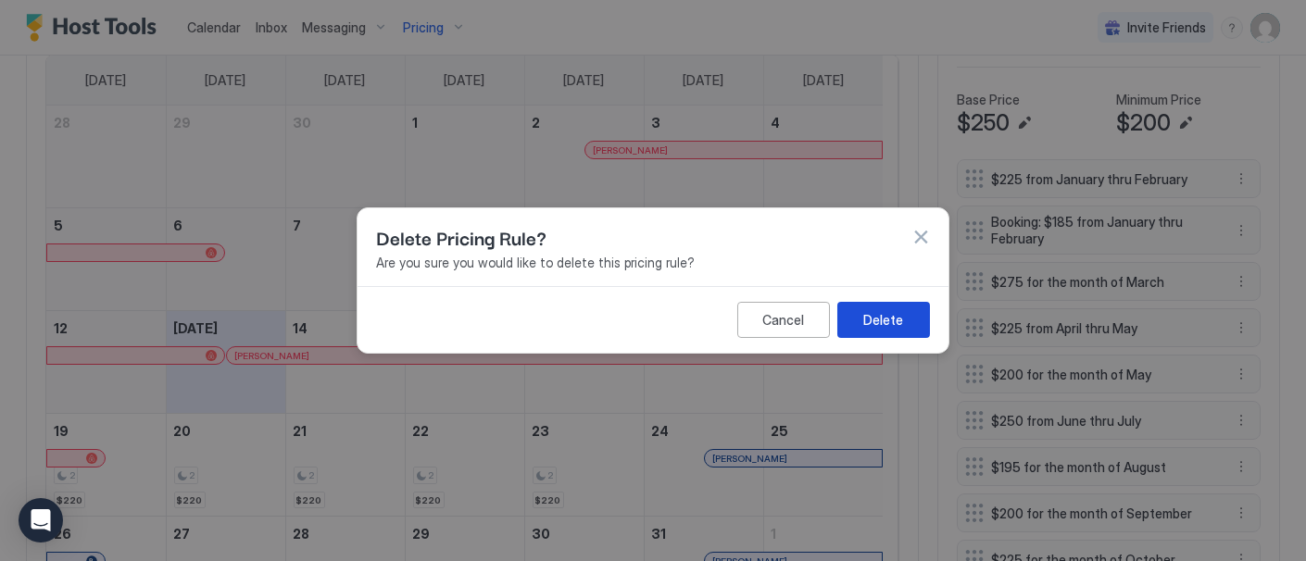
click at [897, 328] on div "Delete" at bounding box center [883, 319] width 40 height 19
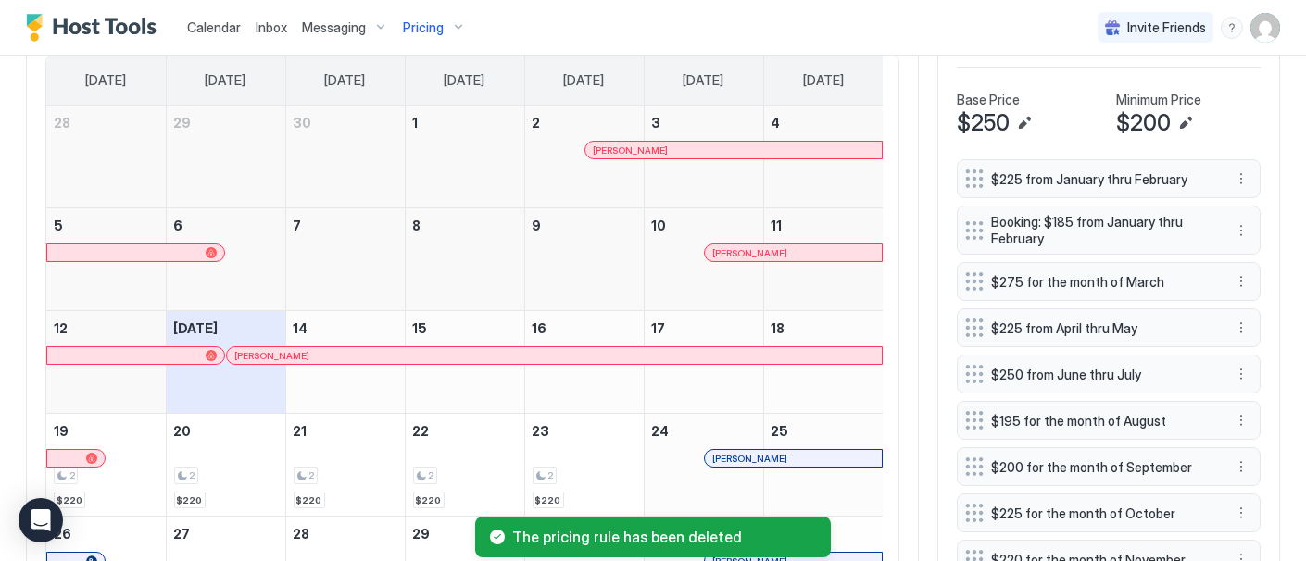
scroll to position [720, 0]
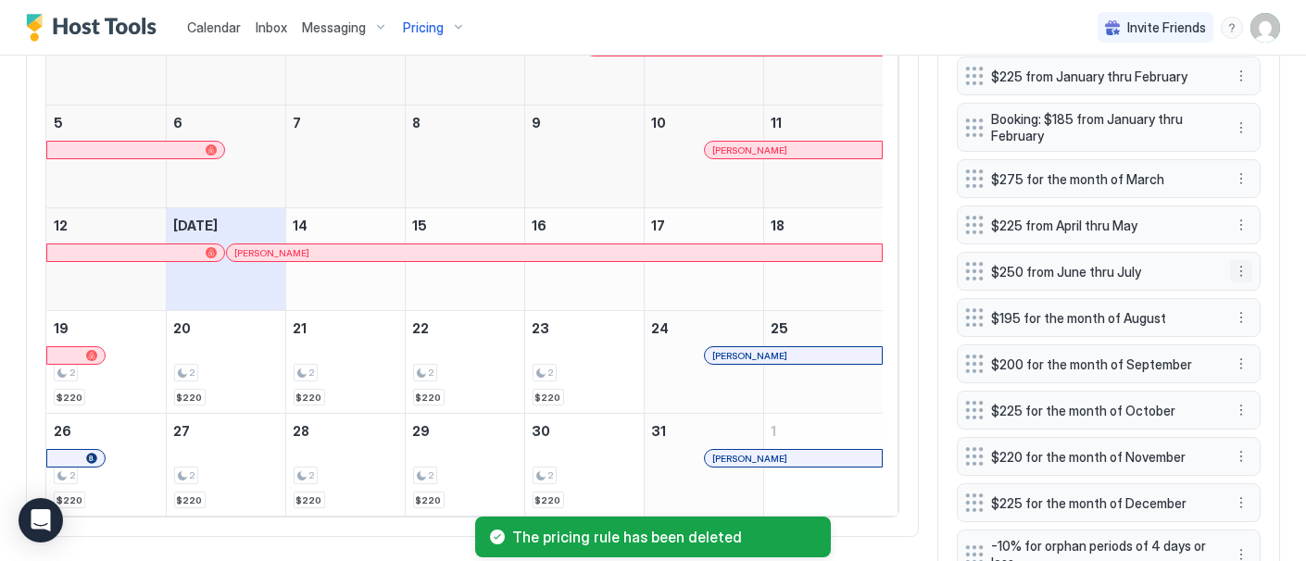
click at [1232, 279] on button "More options" at bounding box center [1241, 271] width 22 height 22
click at [1244, 306] on span "Edit" at bounding box center [1254, 308] width 20 height 14
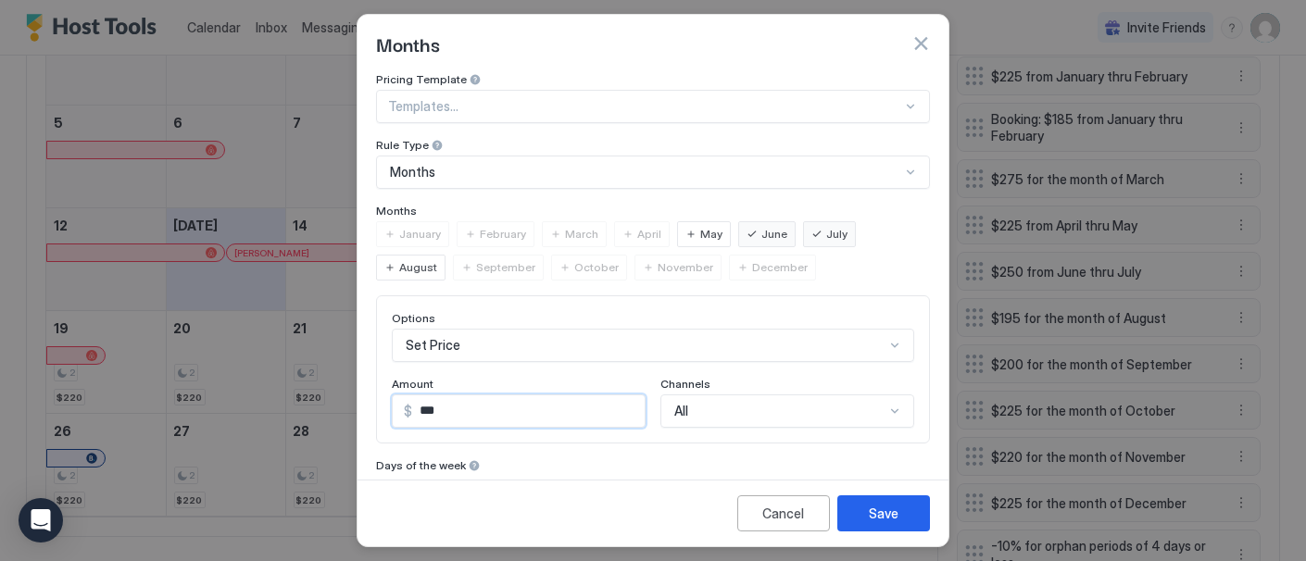
click at [447, 402] on input "***" at bounding box center [528, 412] width 233 height 32
type input "***"
click at [887, 511] on div "Save" at bounding box center [884, 513] width 30 height 19
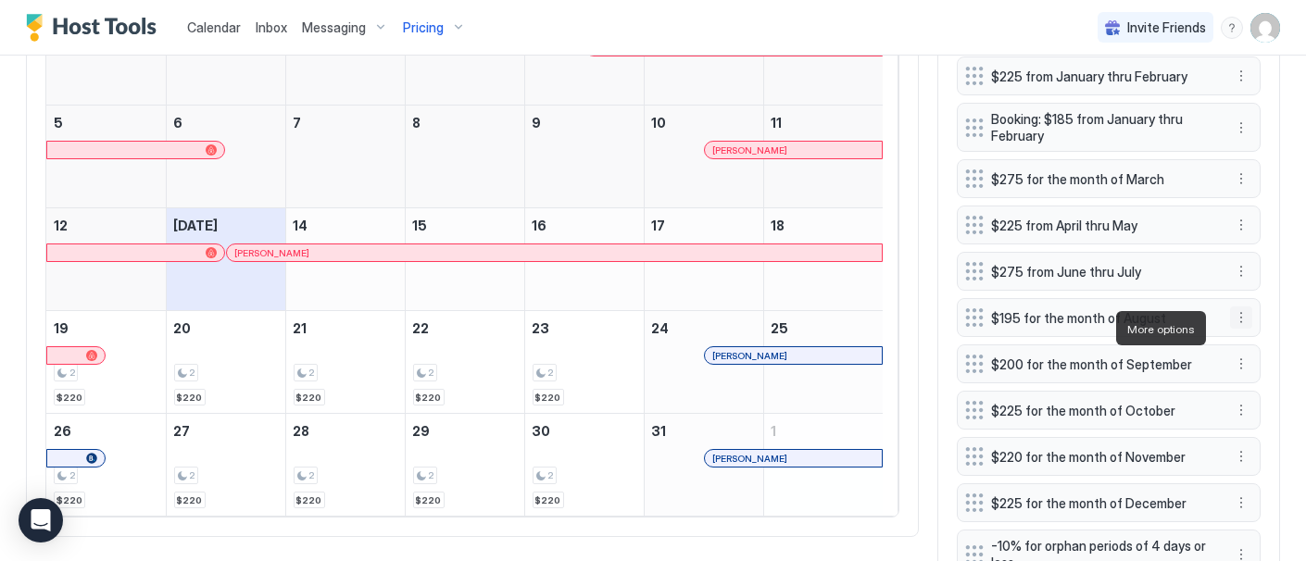
click at [1230, 325] on button "More options" at bounding box center [1241, 318] width 22 height 22
click at [1257, 352] on span "Edit" at bounding box center [1254, 354] width 20 height 14
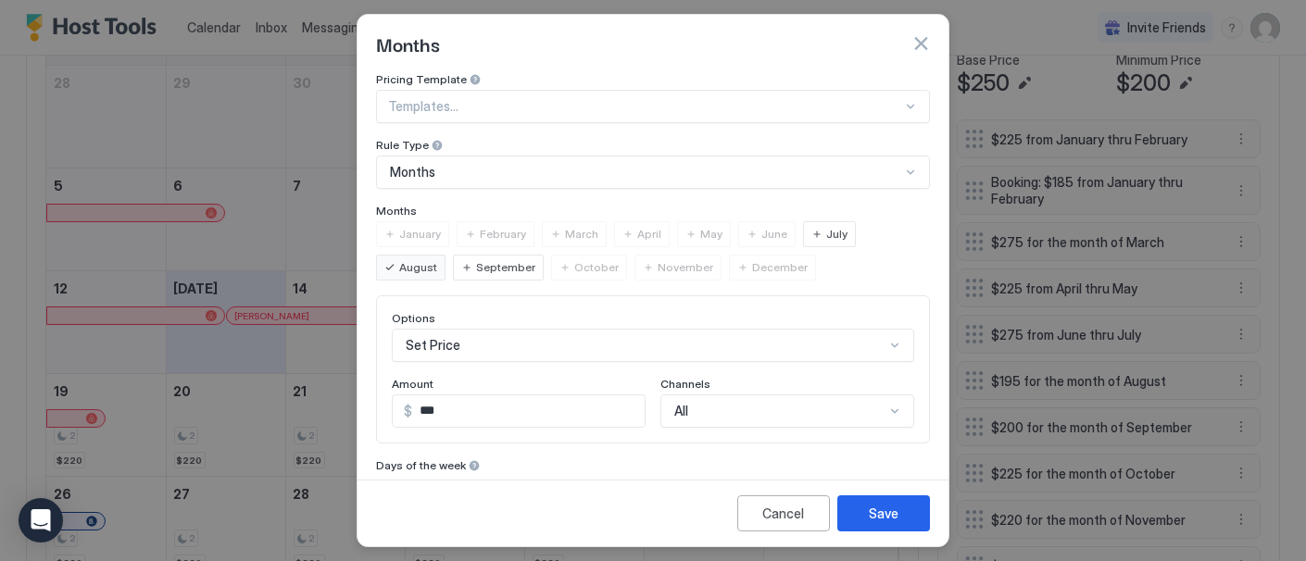
scroll to position [783, 0]
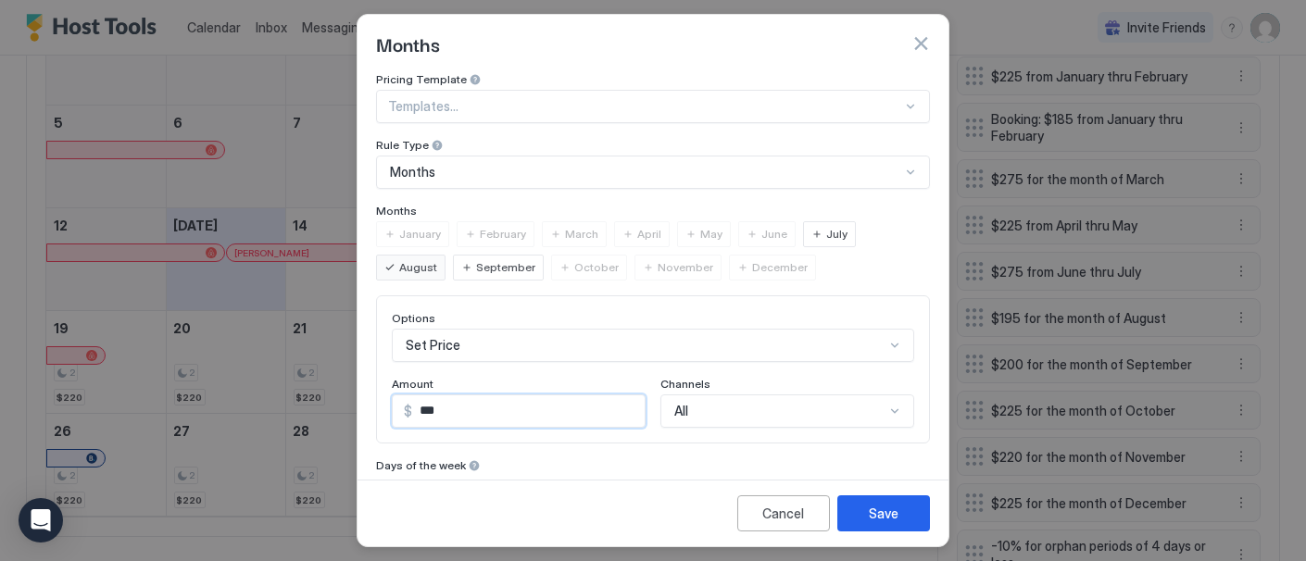
drag, startPoint x: 445, startPoint y: 406, endPoint x: 384, endPoint y: 402, distance: 60.3
click at [384, 402] on div "Options Set Price Amount $ *** Channels All" at bounding box center [653, 370] width 554 height 148
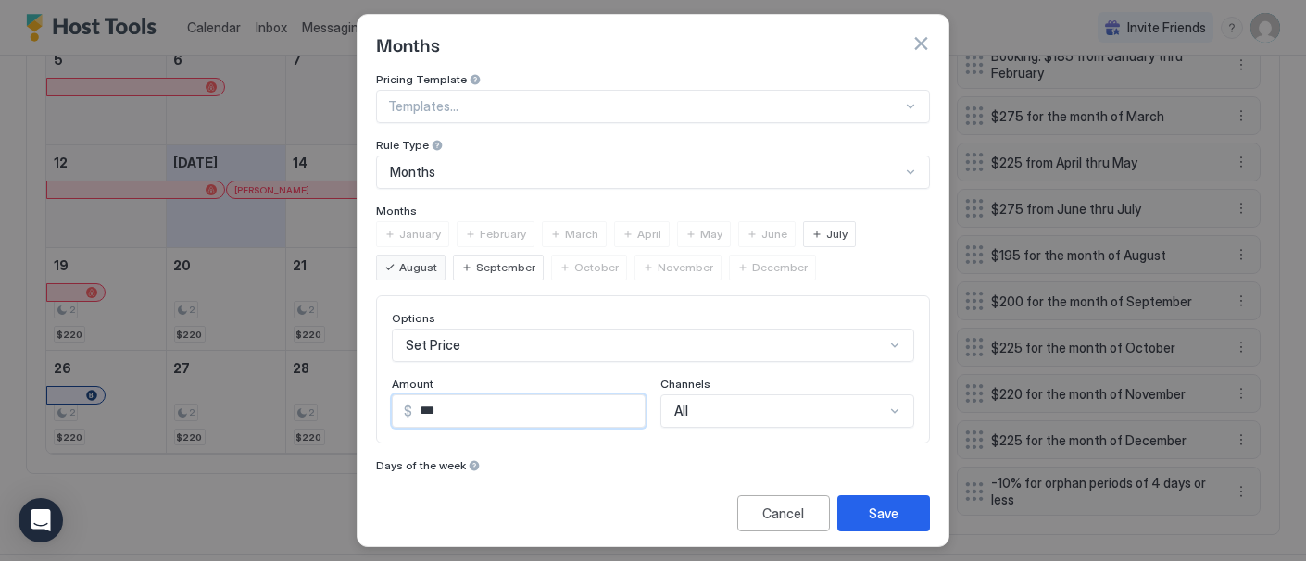
scroll to position [720, 0]
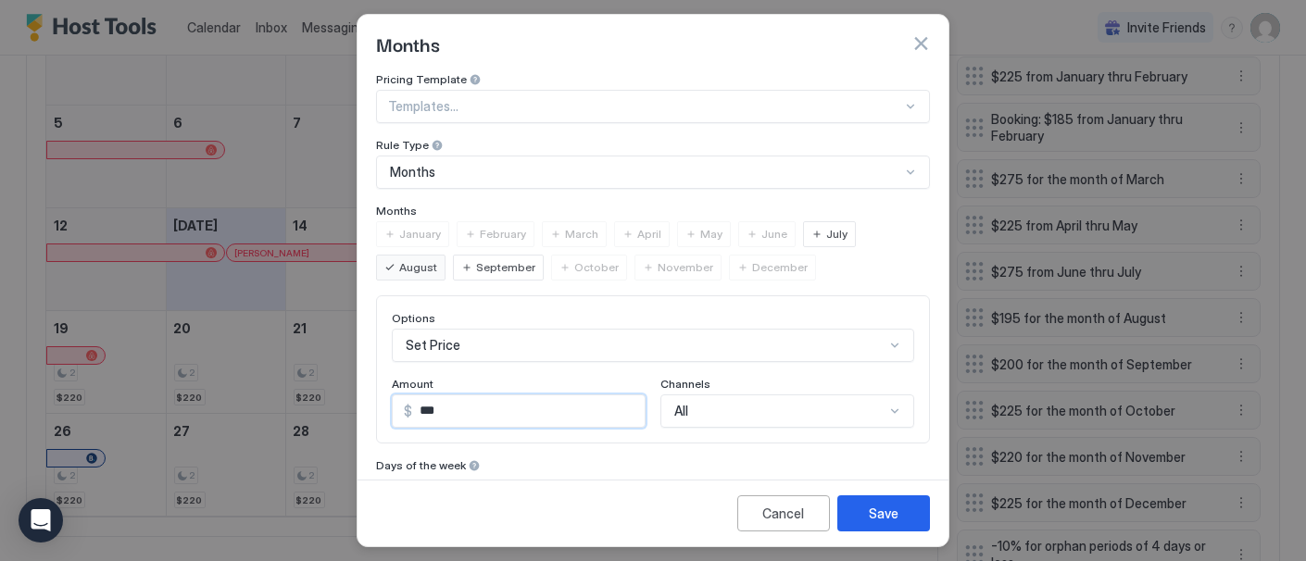
type input "***"
drag, startPoint x: 881, startPoint y: 509, endPoint x: 1039, endPoint y: 424, distance: 178.6
click at [882, 509] on div "Save" at bounding box center [884, 513] width 30 height 19
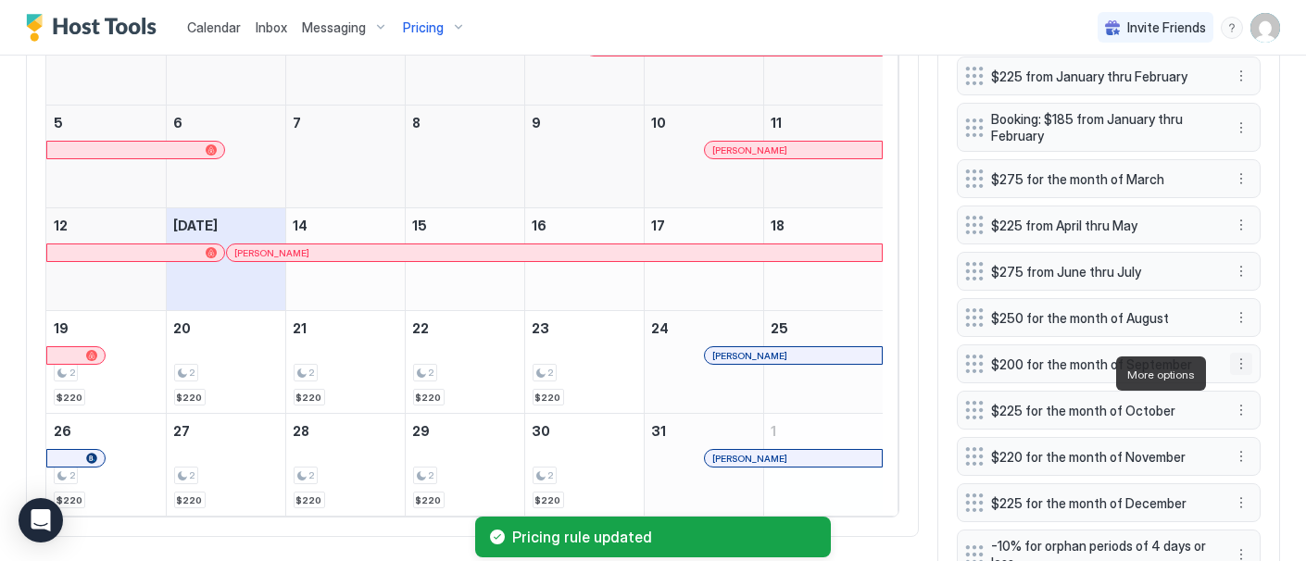
click at [1232, 372] on button "More options" at bounding box center [1241, 364] width 22 height 22
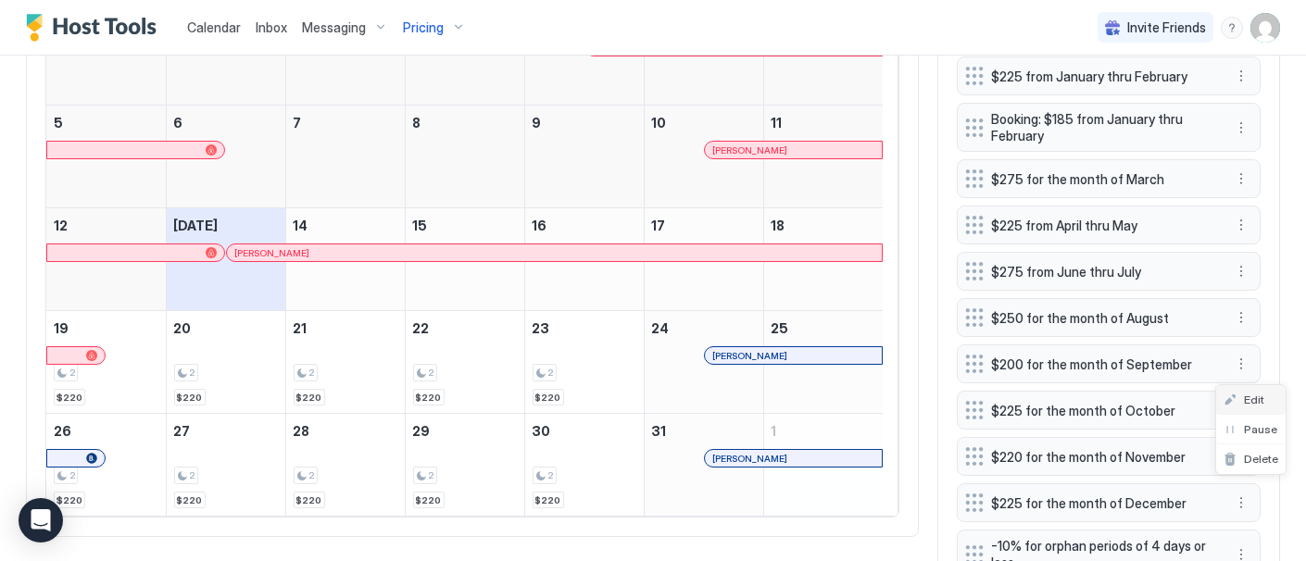
click at [1267, 399] on div "Edit" at bounding box center [1250, 400] width 69 height 30
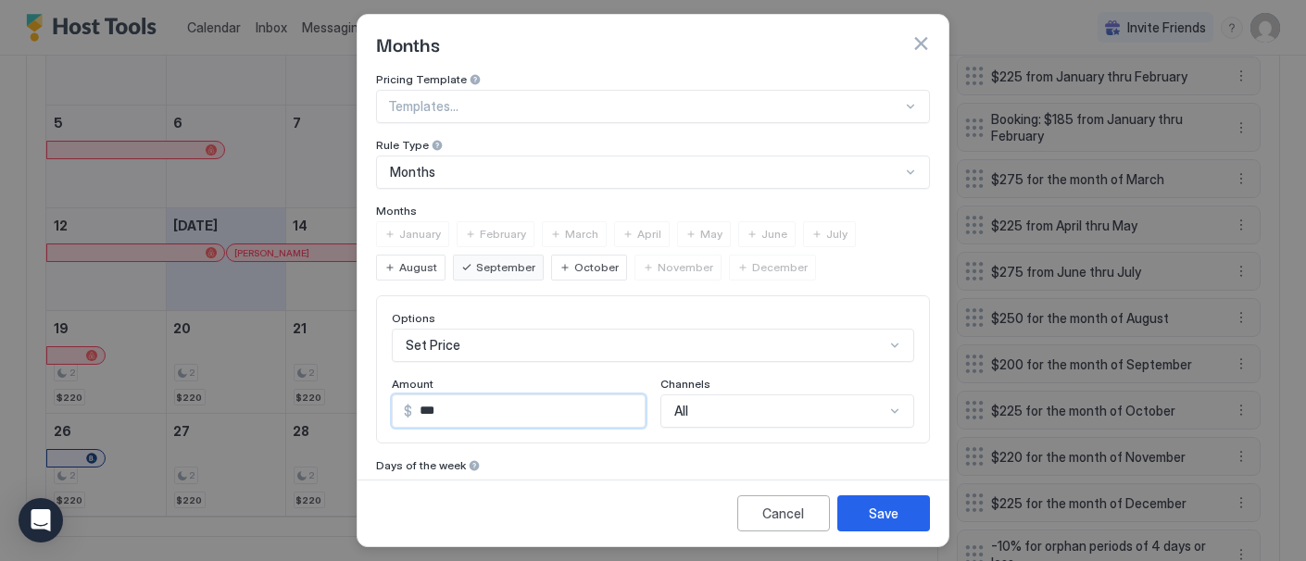
drag, startPoint x: 427, startPoint y: 409, endPoint x: 460, endPoint y: 408, distance: 33.4
click at [460, 408] on input "***" at bounding box center [528, 412] width 233 height 32
type input "***"
click at [588, 269] on span "October" at bounding box center [596, 267] width 44 height 17
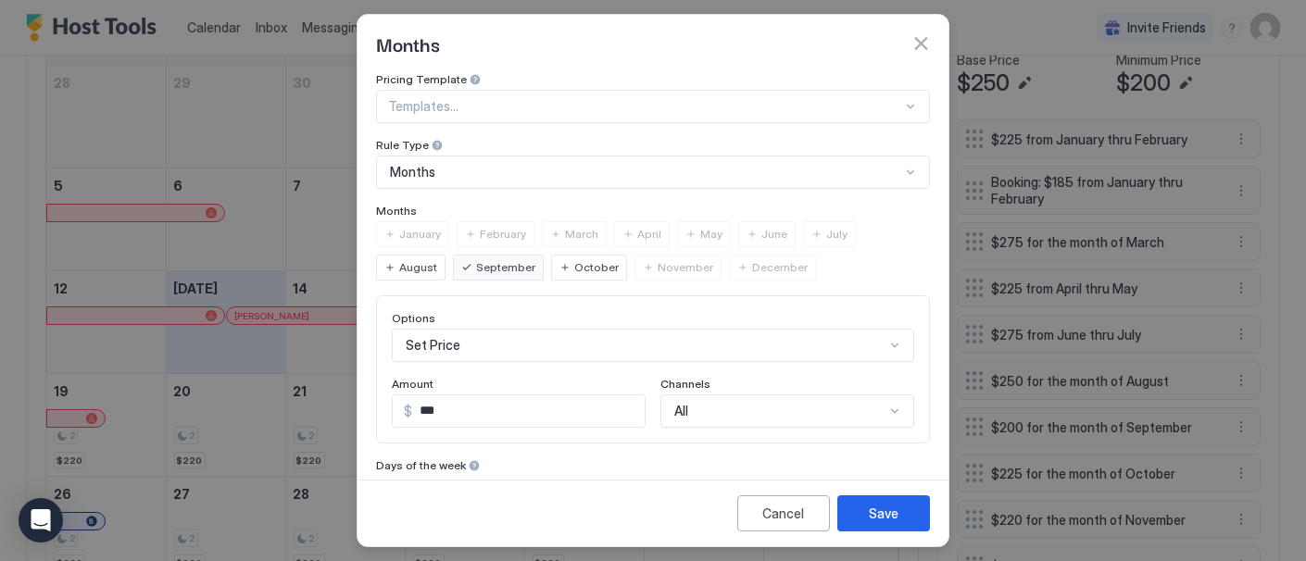
scroll to position [783, 0]
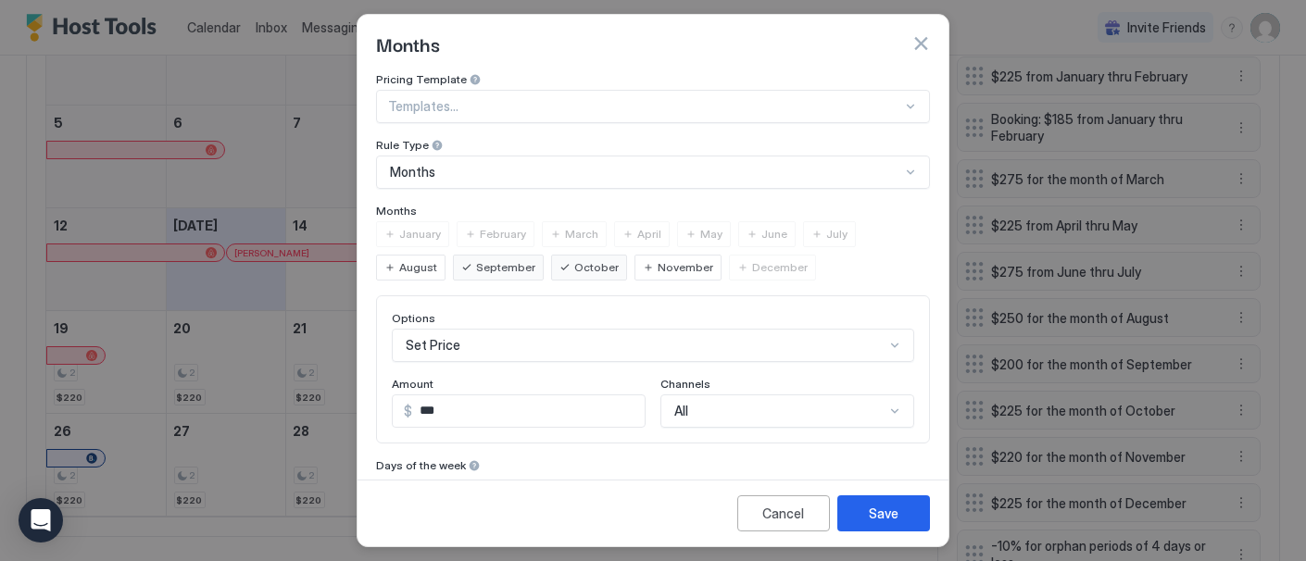
click at [658, 263] on span "November" at bounding box center [686, 267] width 56 height 17
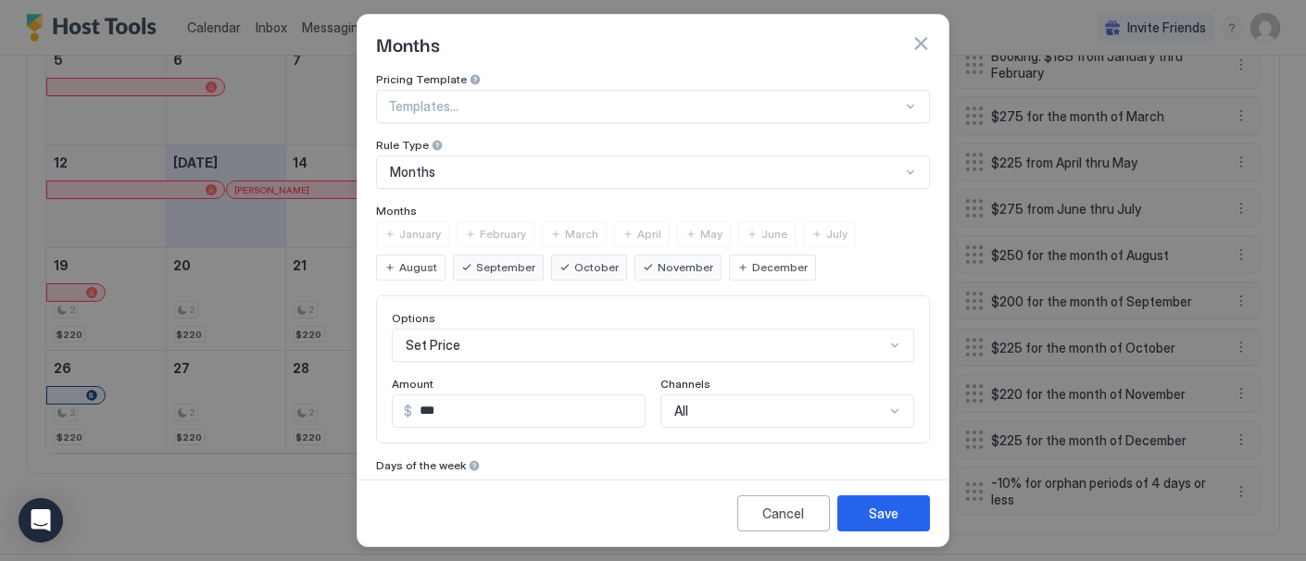
scroll to position [720, 0]
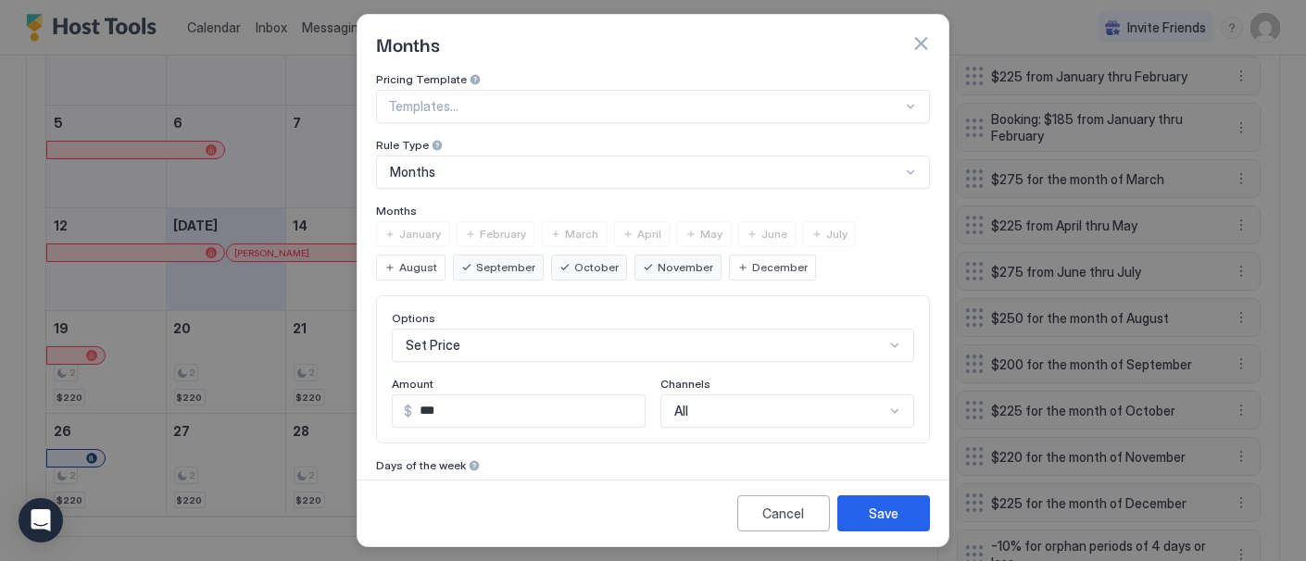
click at [752, 263] on span "December" at bounding box center [780, 267] width 56 height 17
click at [891, 511] on div "Save" at bounding box center [884, 513] width 30 height 19
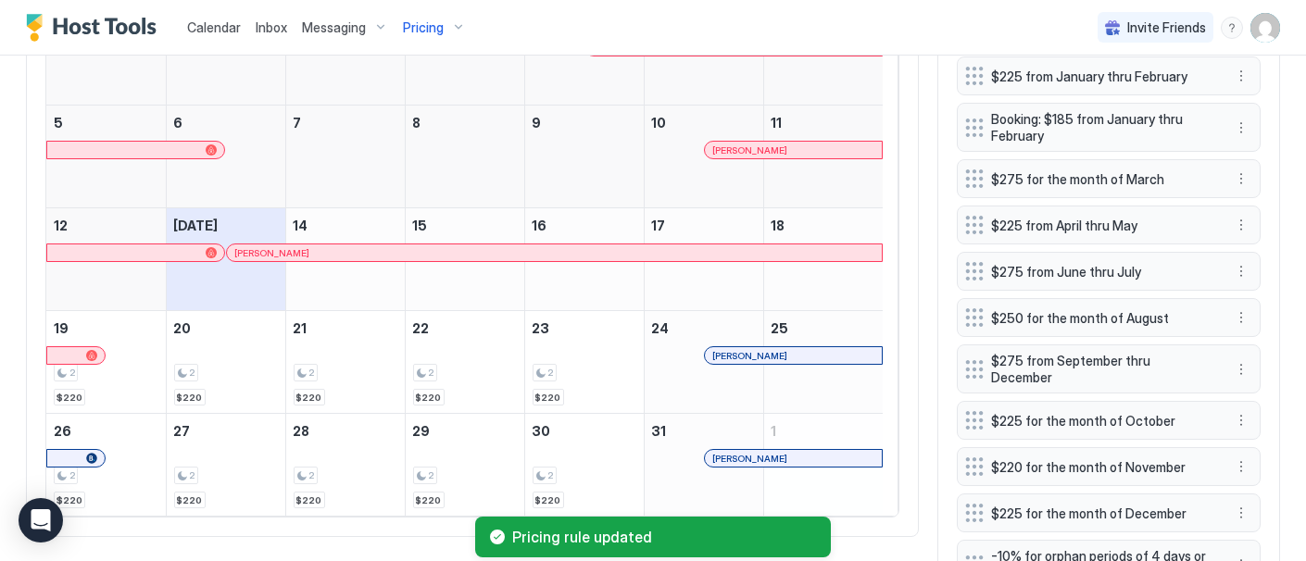
scroll to position [816, 0]
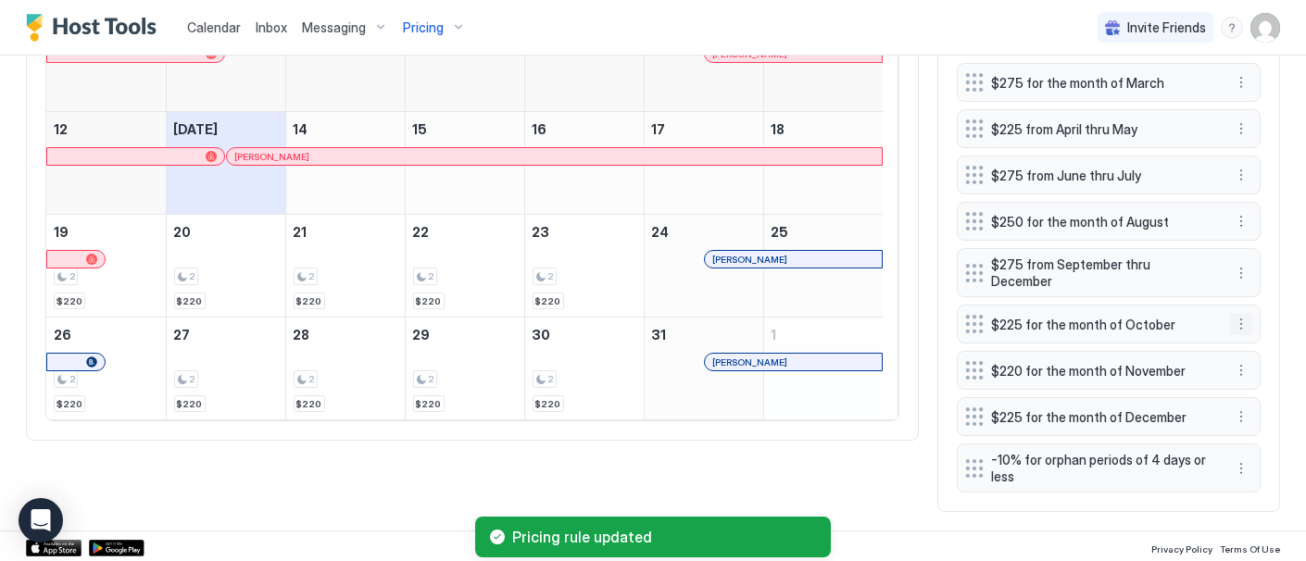
click at [1230, 318] on button "More options" at bounding box center [1241, 324] width 22 height 22
click at [1276, 408] on div "Delete" at bounding box center [1250, 409] width 69 height 30
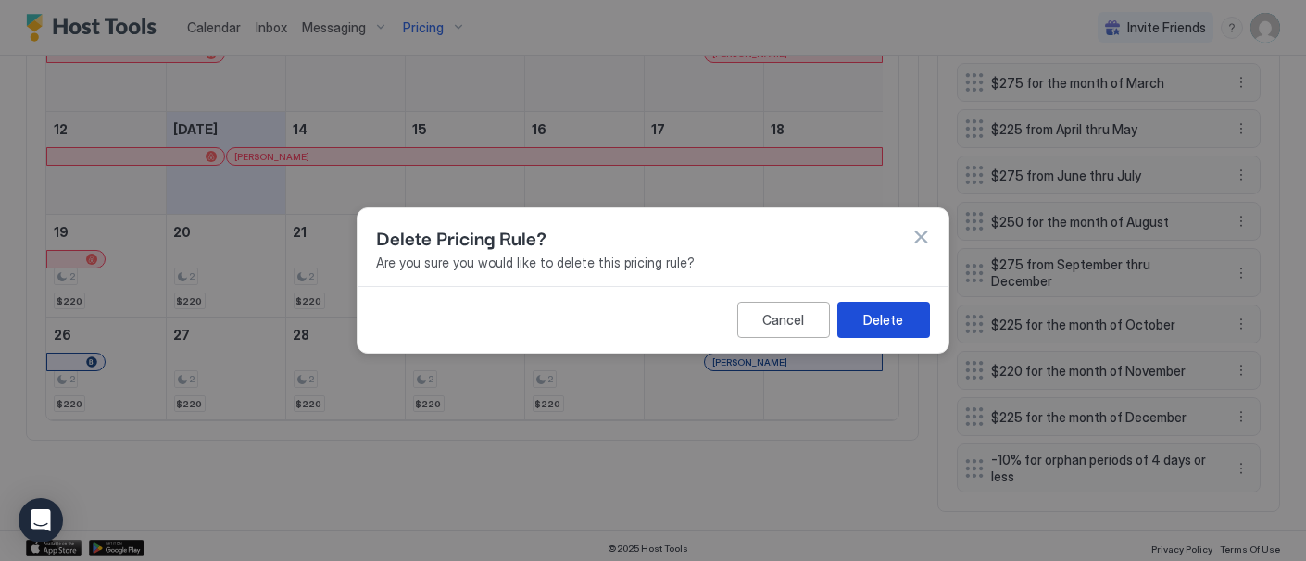
click at [863, 319] on button "Delete" at bounding box center [884, 320] width 93 height 36
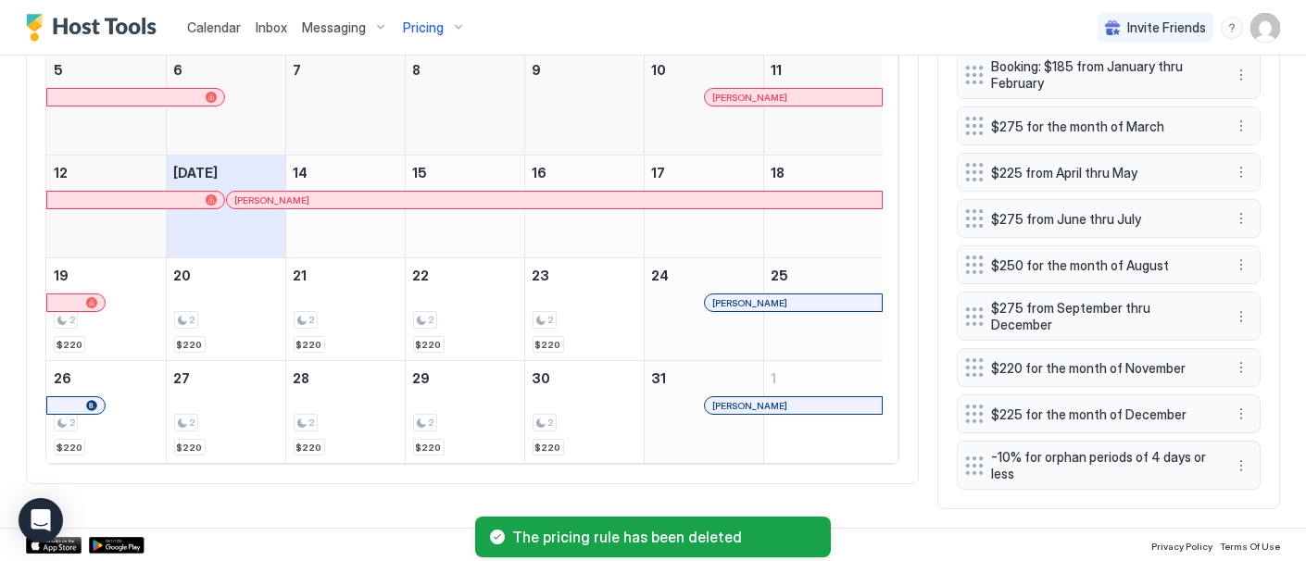
scroll to position [771, 0]
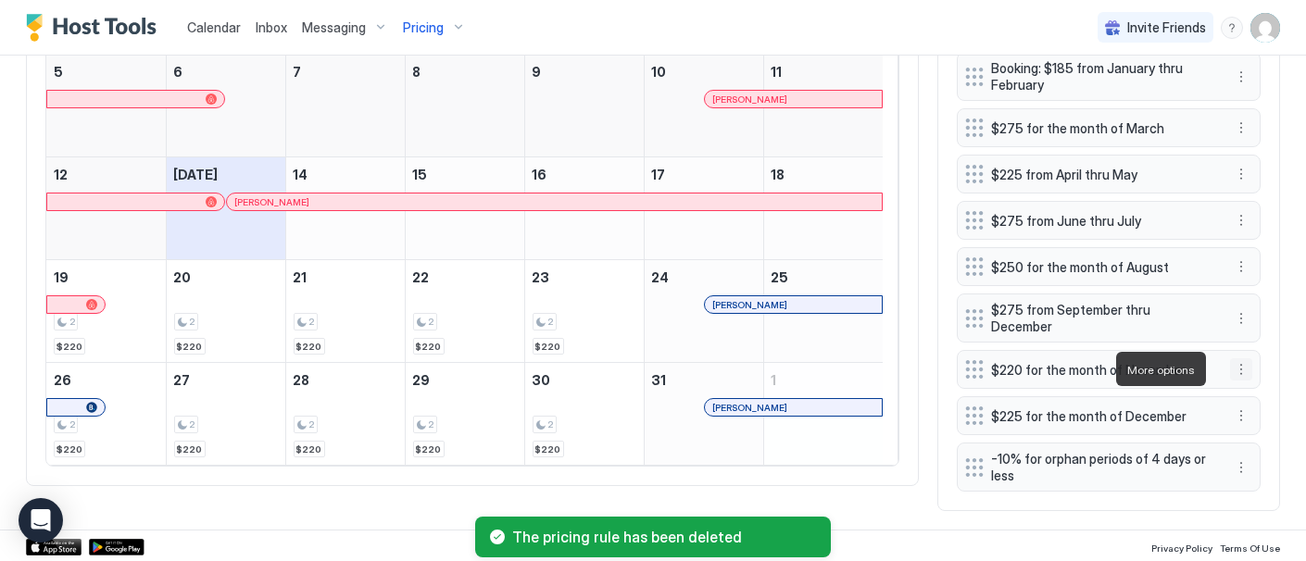
click at [1230, 367] on button "More options" at bounding box center [1241, 370] width 22 height 22
click at [1248, 449] on span "Delete" at bounding box center [1261, 454] width 34 height 14
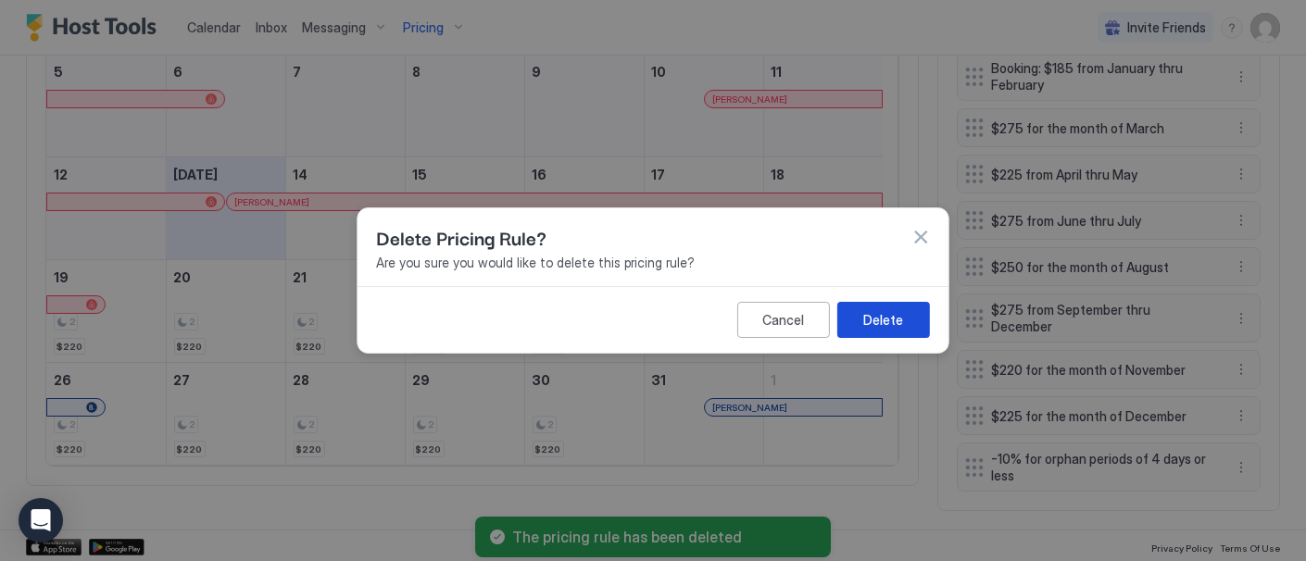
click at [896, 316] on div "Delete" at bounding box center [883, 319] width 40 height 19
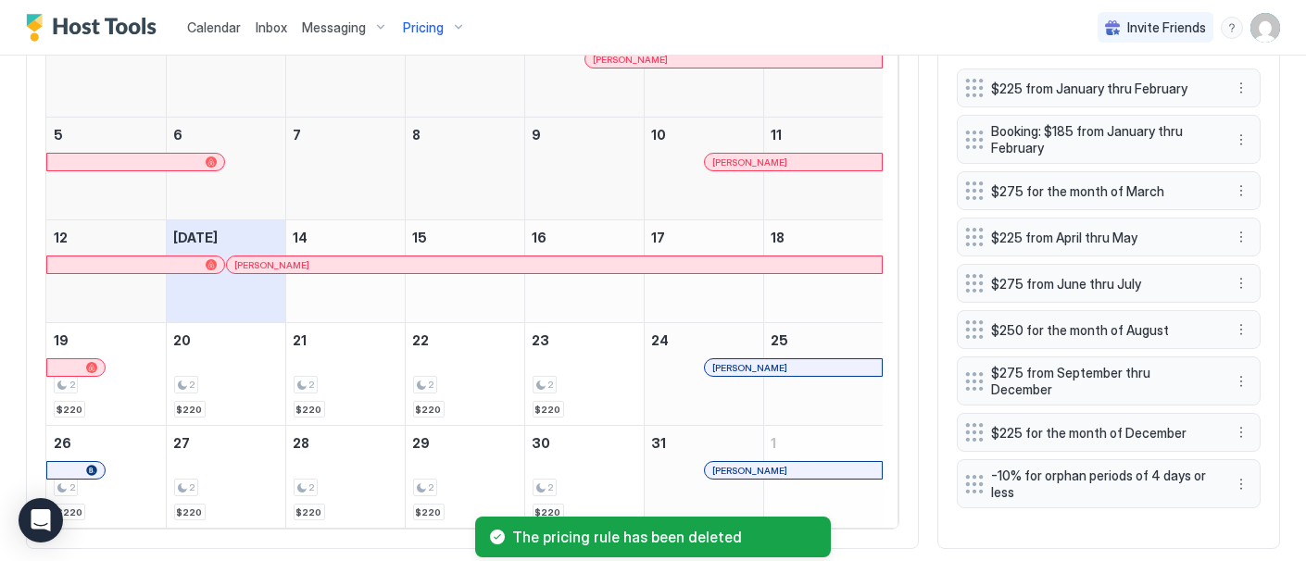
scroll to position [821, 0]
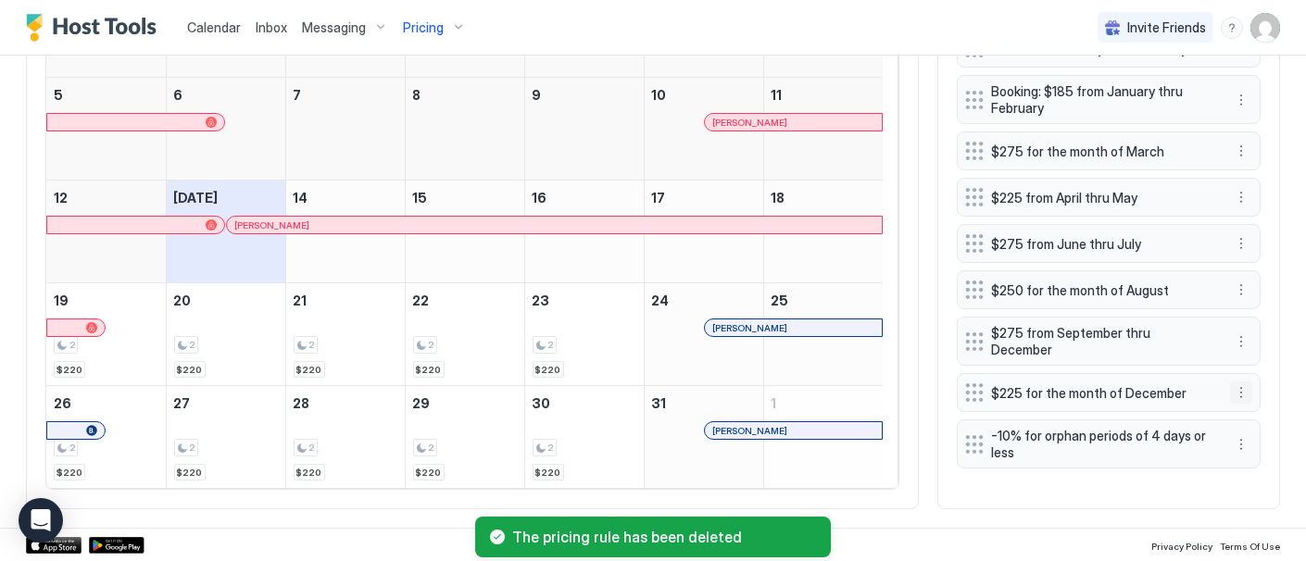
click at [1230, 382] on button "More options" at bounding box center [1241, 393] width 22 height 22
click at [1258, 467] on span "Delete" at bounding box center [1261, 467] width 34 height 14
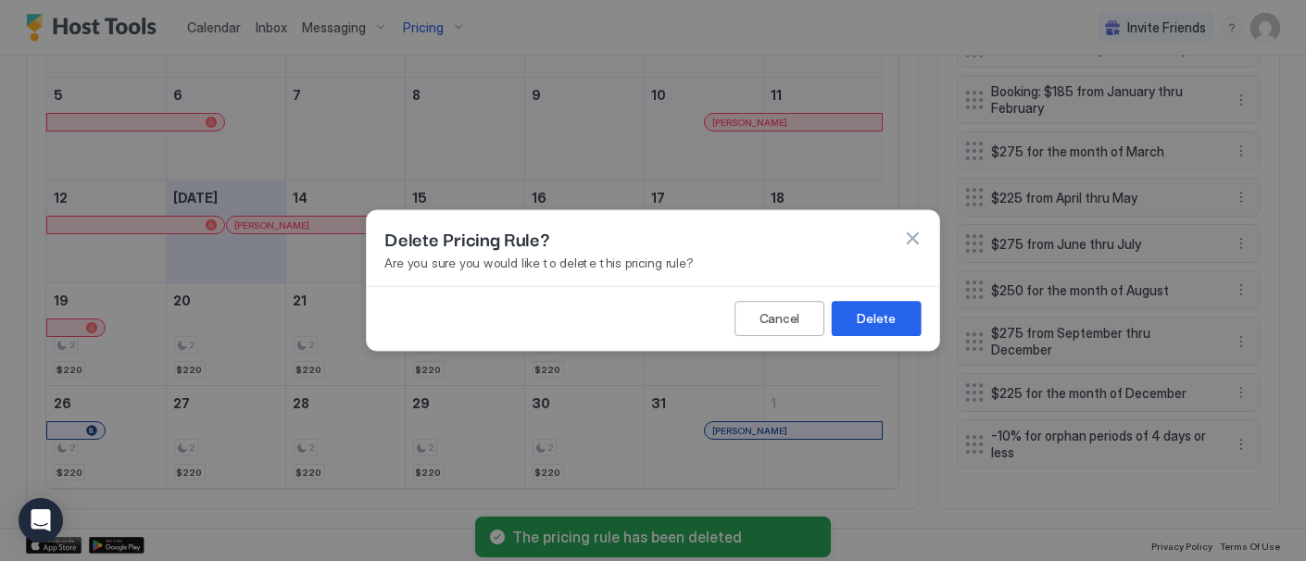
scroll to position [758, 0]
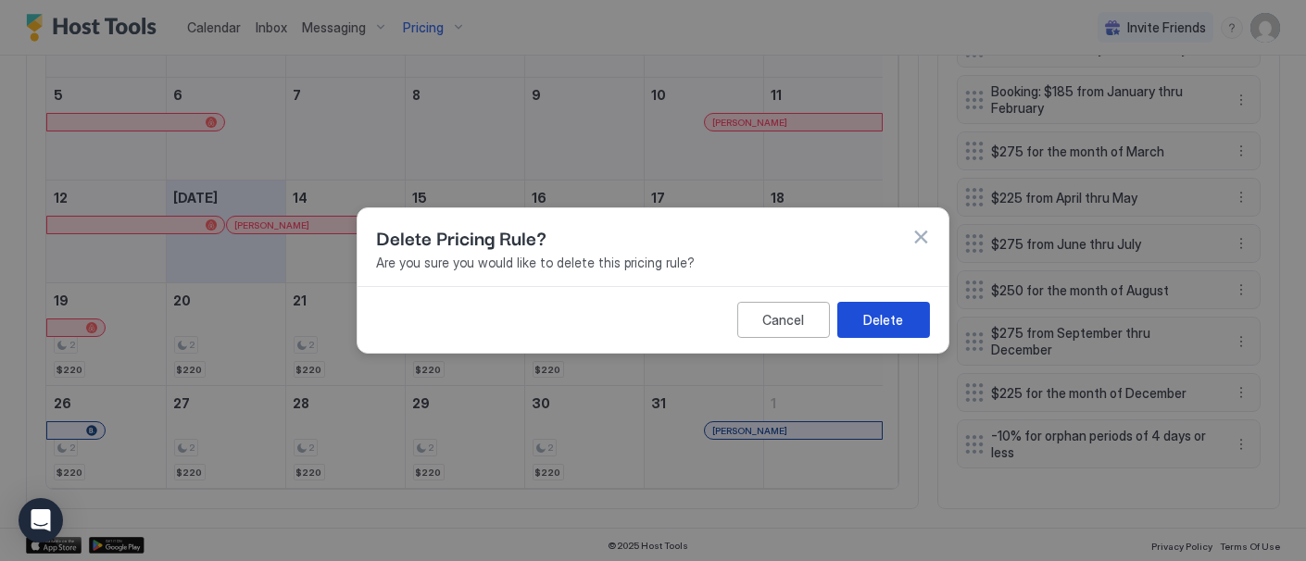
click at [890, 324] on div "Delete" at bounding box center [883, 319] width 40 height 19
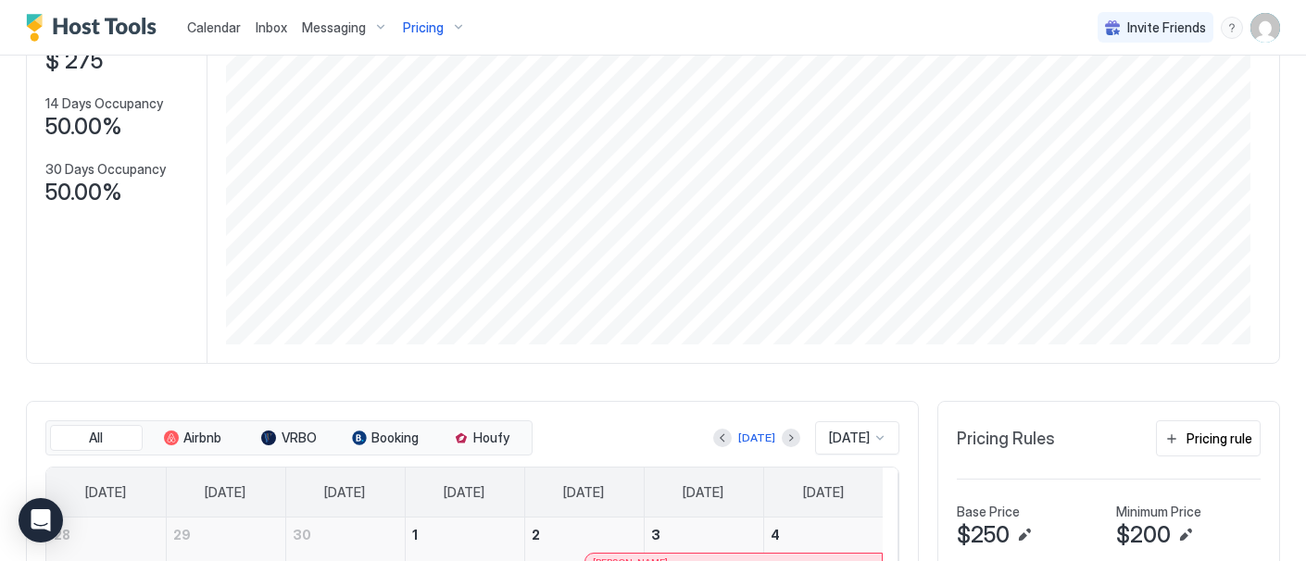
scroll to position [0, 0]
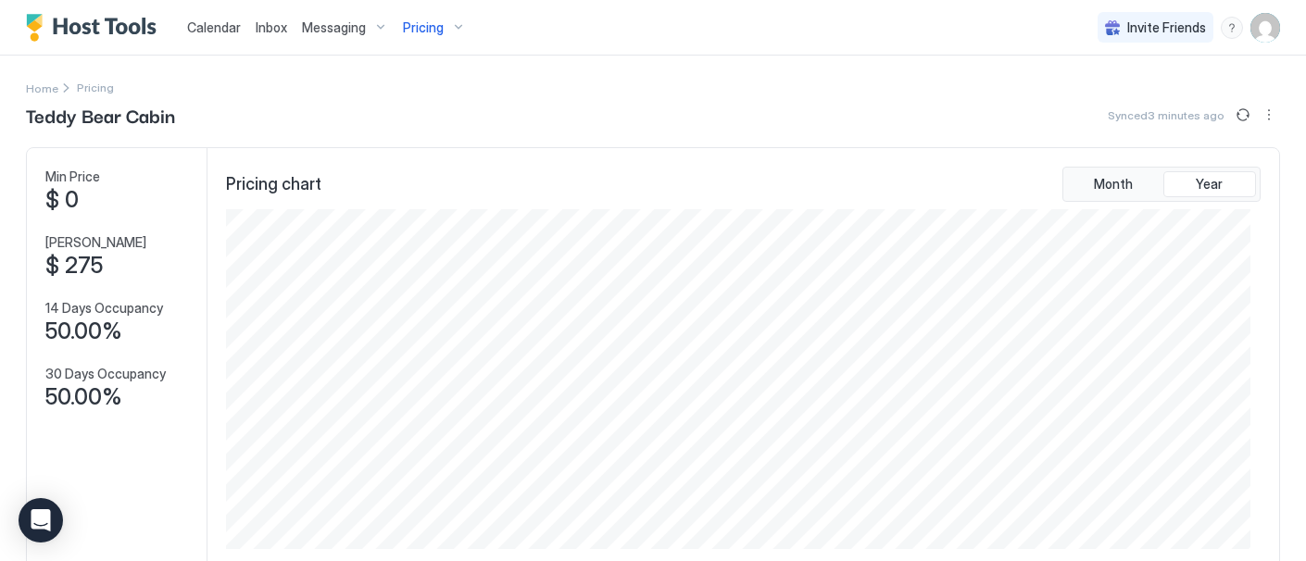
click at [440, 24] on div "Pricing" at bounding box center [435, 28] width 78 height 32
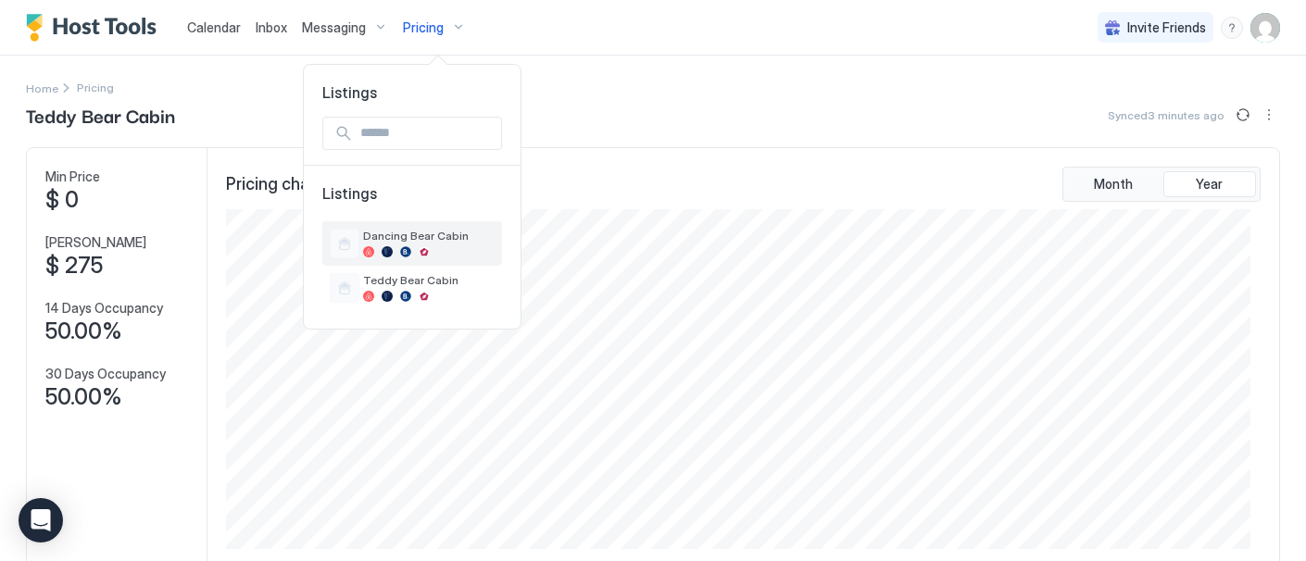
click at [397, 239] on span "Dancing Bear Cabin" at bounding box center [429, 236] width 132 height 14
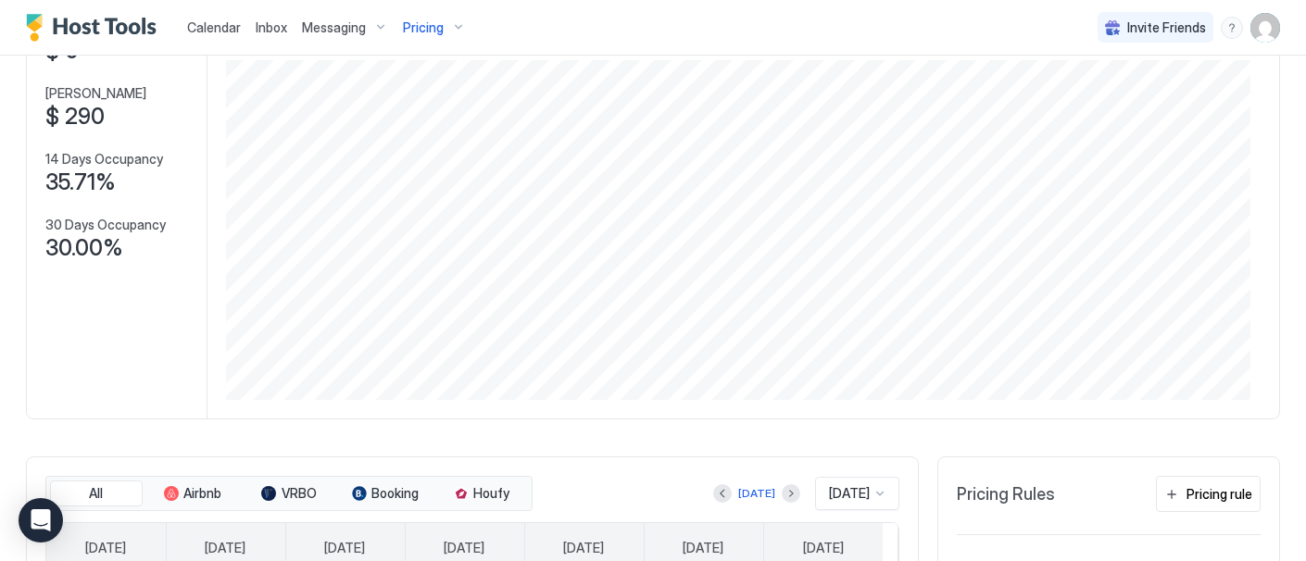
scroll to position [309, 0]
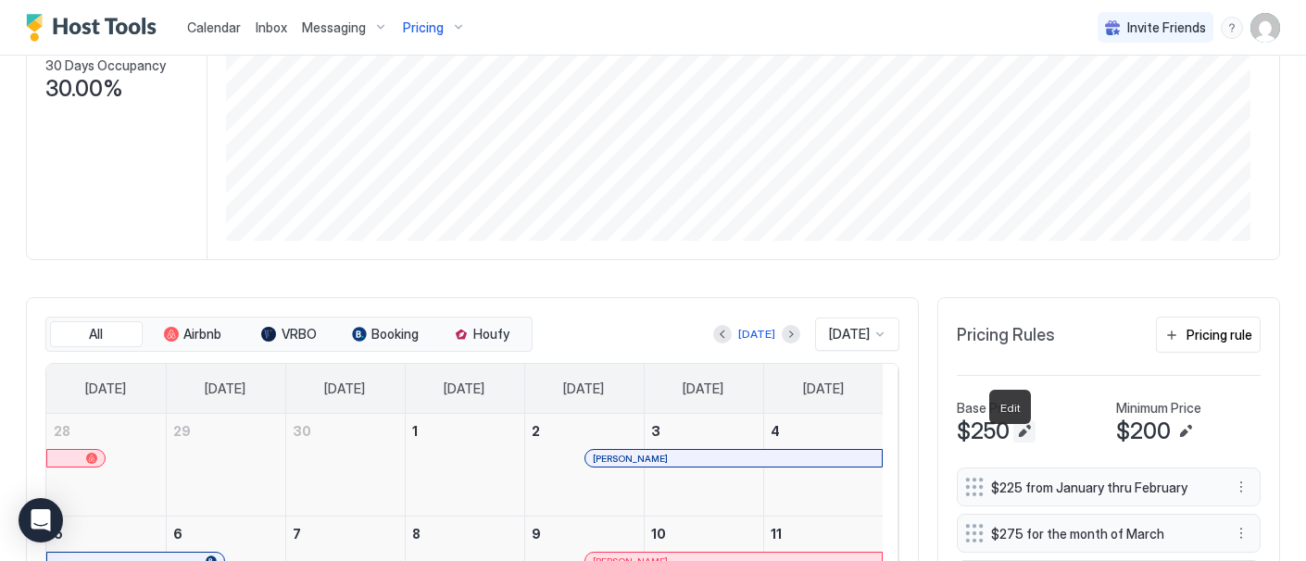
click at [1014, 442] on button "Edit" at bounding box center [1025, 432] width 22 height 22
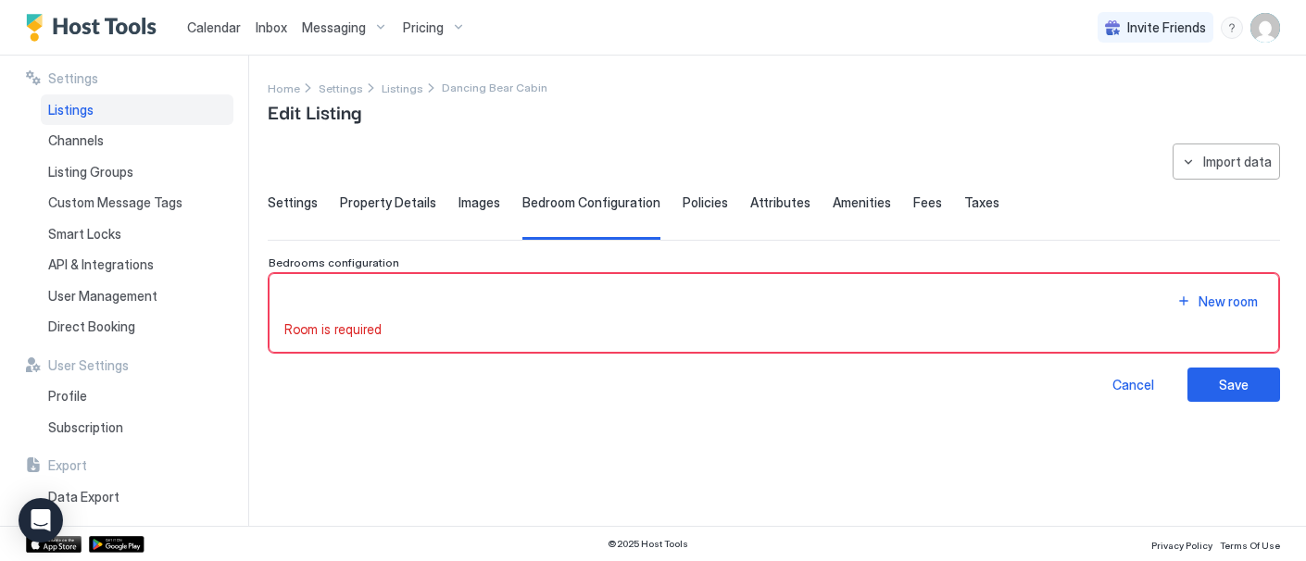
click at [292, 205] on span "Settings" at bounding box center [293, 203] width 50 height 17
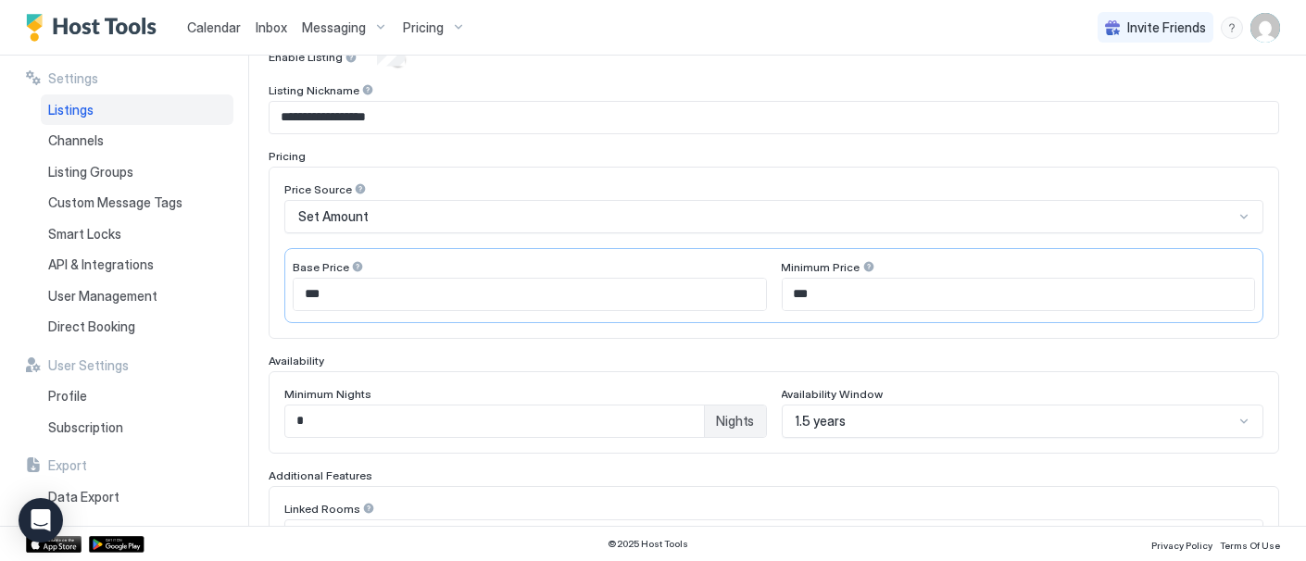
scroll to position [103, 0]
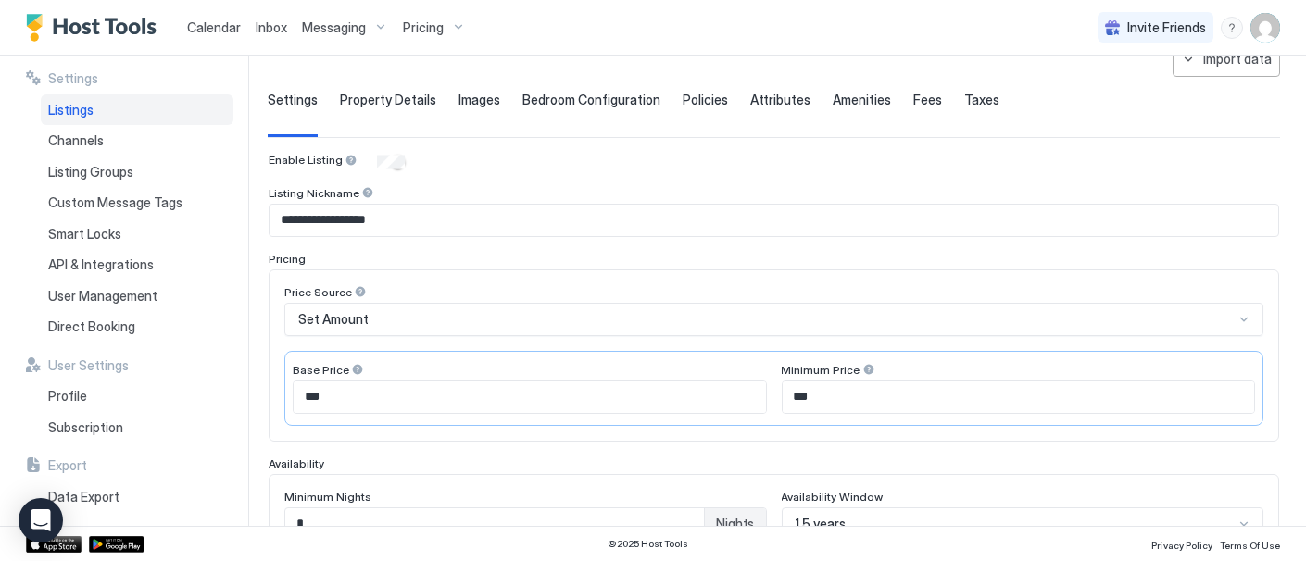
click at [918, 87] on div "**********" at bounding box center [774, 532] width 1013 height 982
click at [915, 95] on span "Fees" at bounding box center [928, 100] width 29 height 17
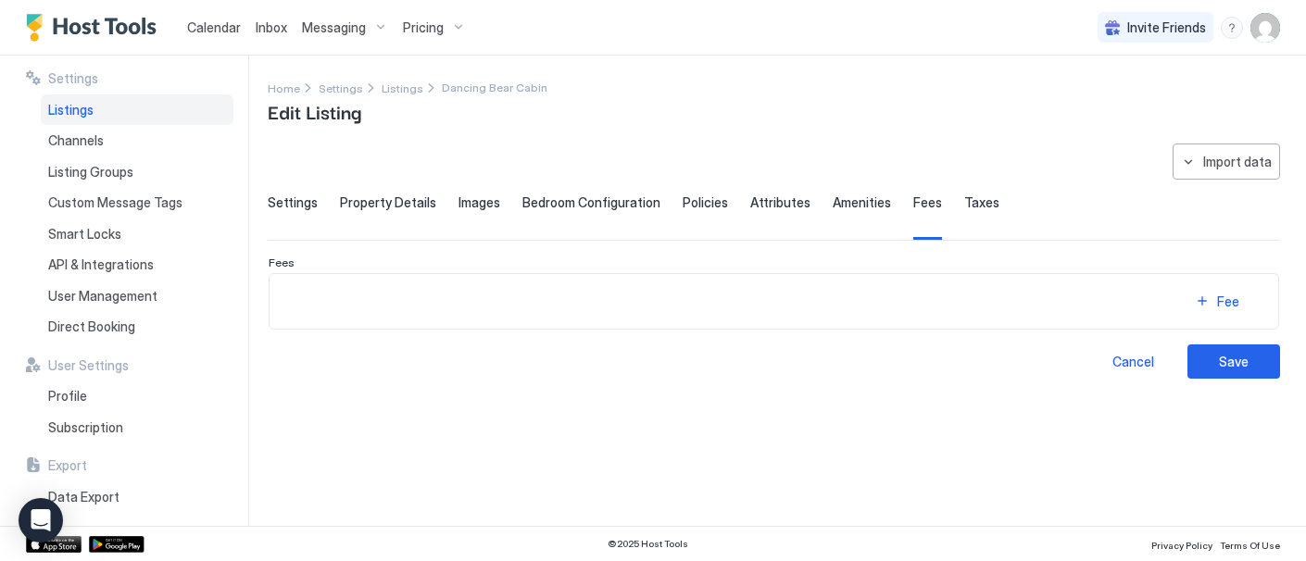
click at [694, 201] on span "Policies" at bounding box center [705, 203] width 45 height 17
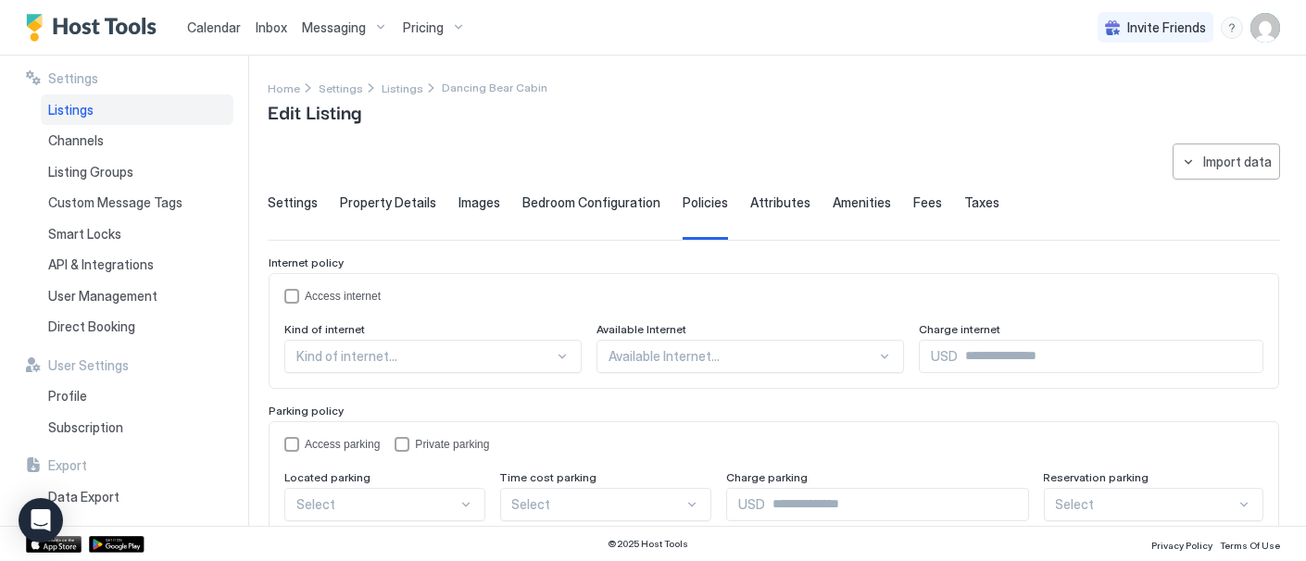
click at [382, 198] on span "Property Details" at bounding box center [388, 203] width 96 height 17
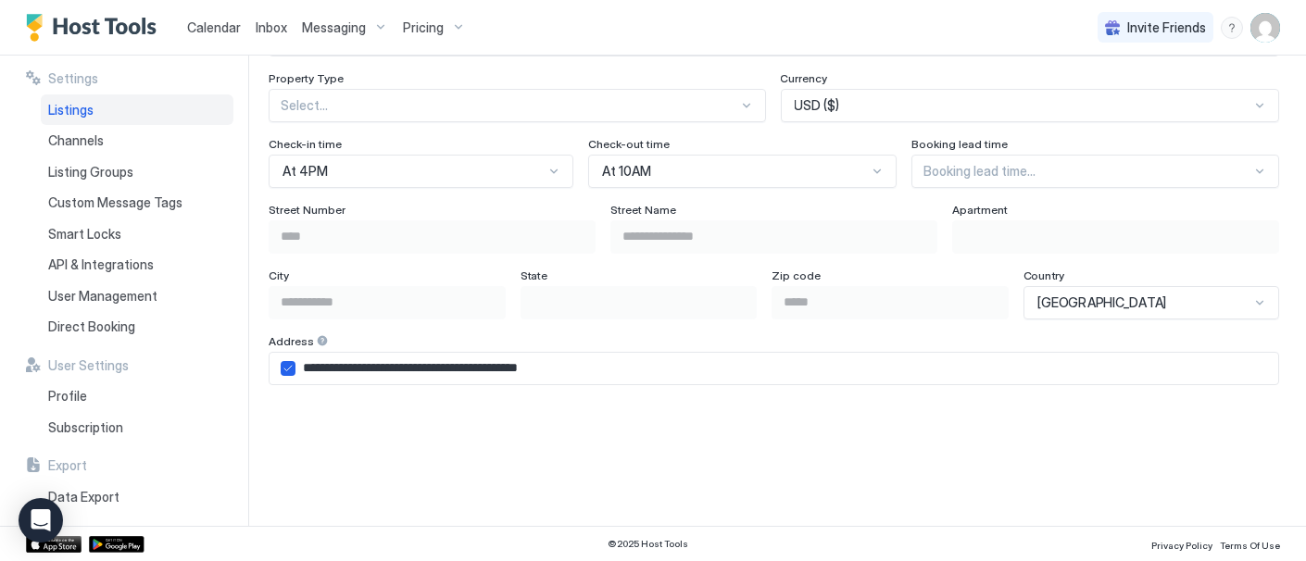
scroll to position [1141, 0]
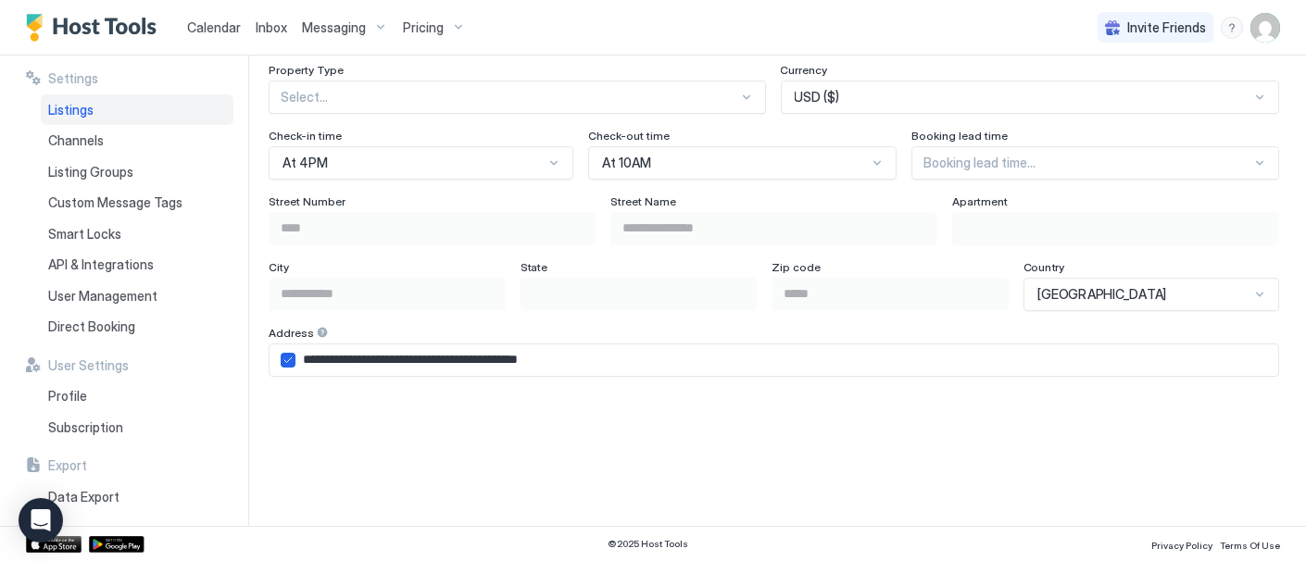
click at [1242, 170] on div "Booking lead time..." at bounding box center [1096, 162] width 368 height 33
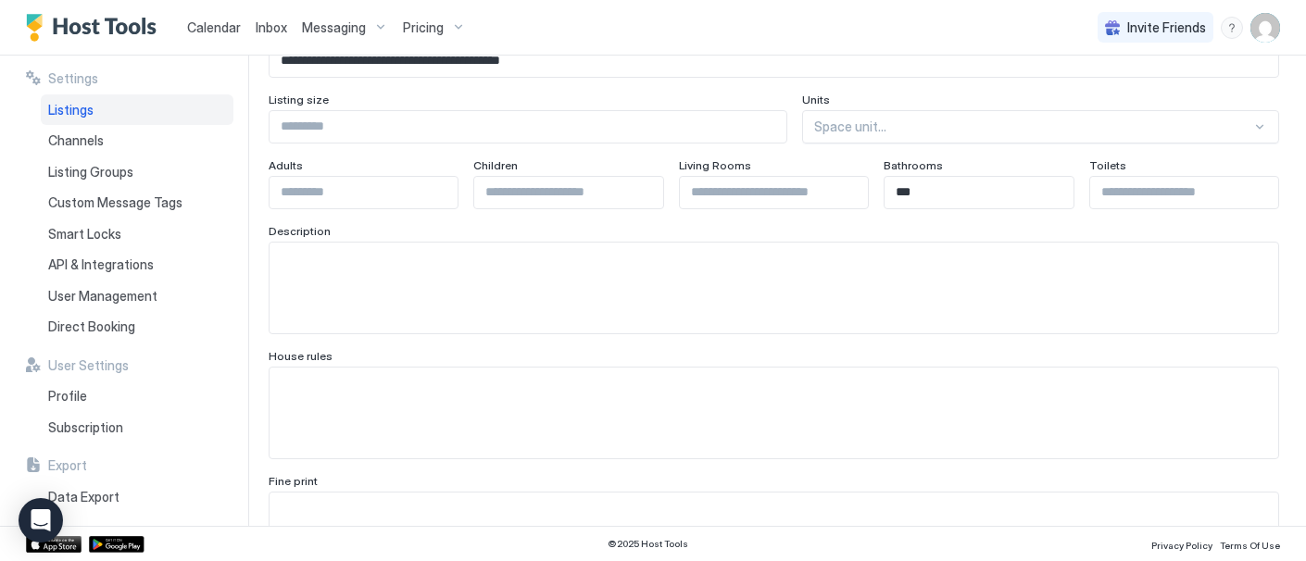
scroll to position [0, 0]
